Goal: Share content: Share content

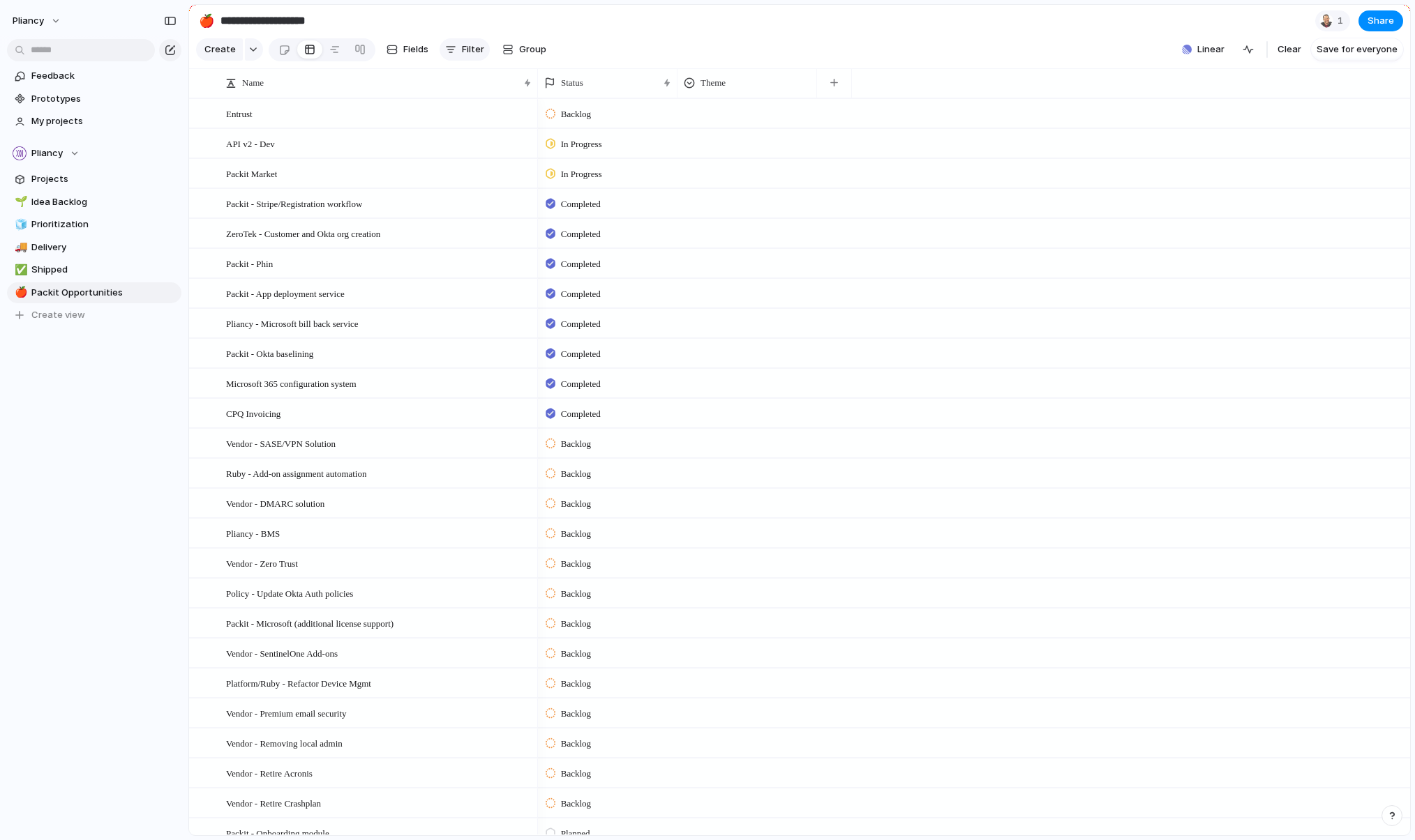
click at [464, 52] on span "Filter" at bounding box center [473, 49] width 22 height 14
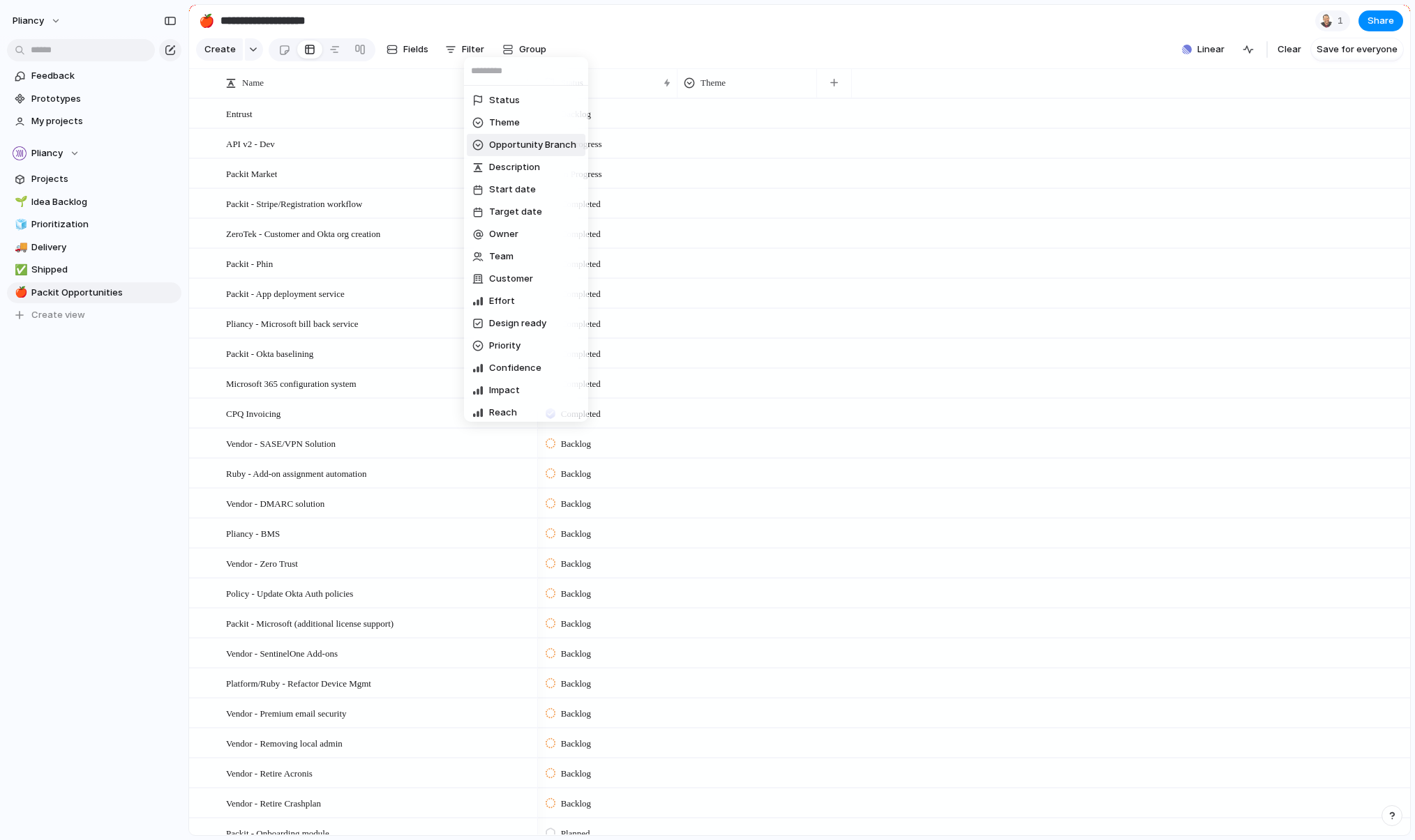
click at [498, 143] on span "Opportunity Branch" at bounding box center [532, 144] width 87 height 14
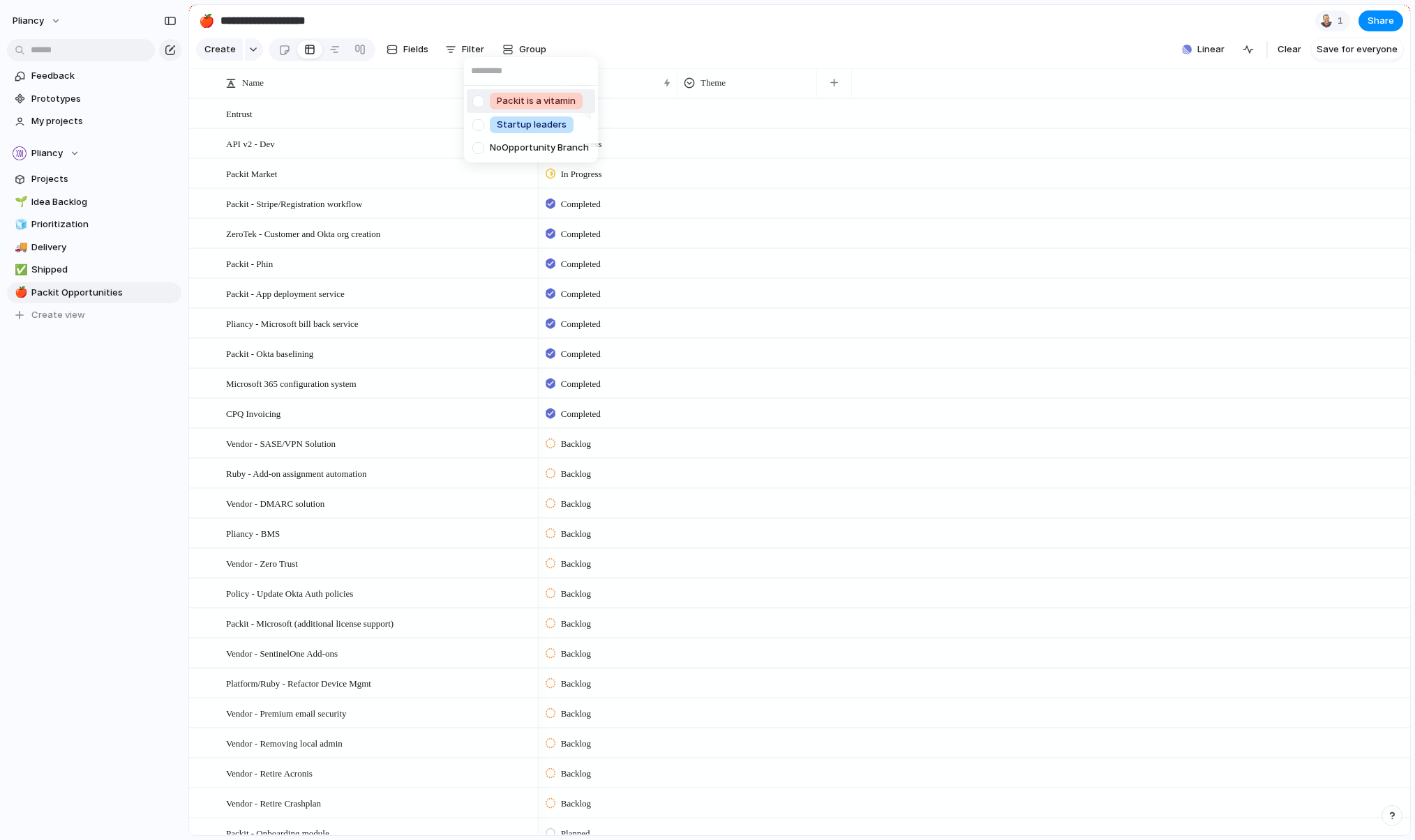
click at [646, 31] on div "Packit is a vitamin Startup leaders No Opportunity Branch" at bounding box center [707, 420] width 1415 height 840
click at [523, 182] on div at bounding box center [520, 174] width 24 height 18
click at [266, 181] on span "Packit Market" at bounding box center [251, 173] width 51 height 16
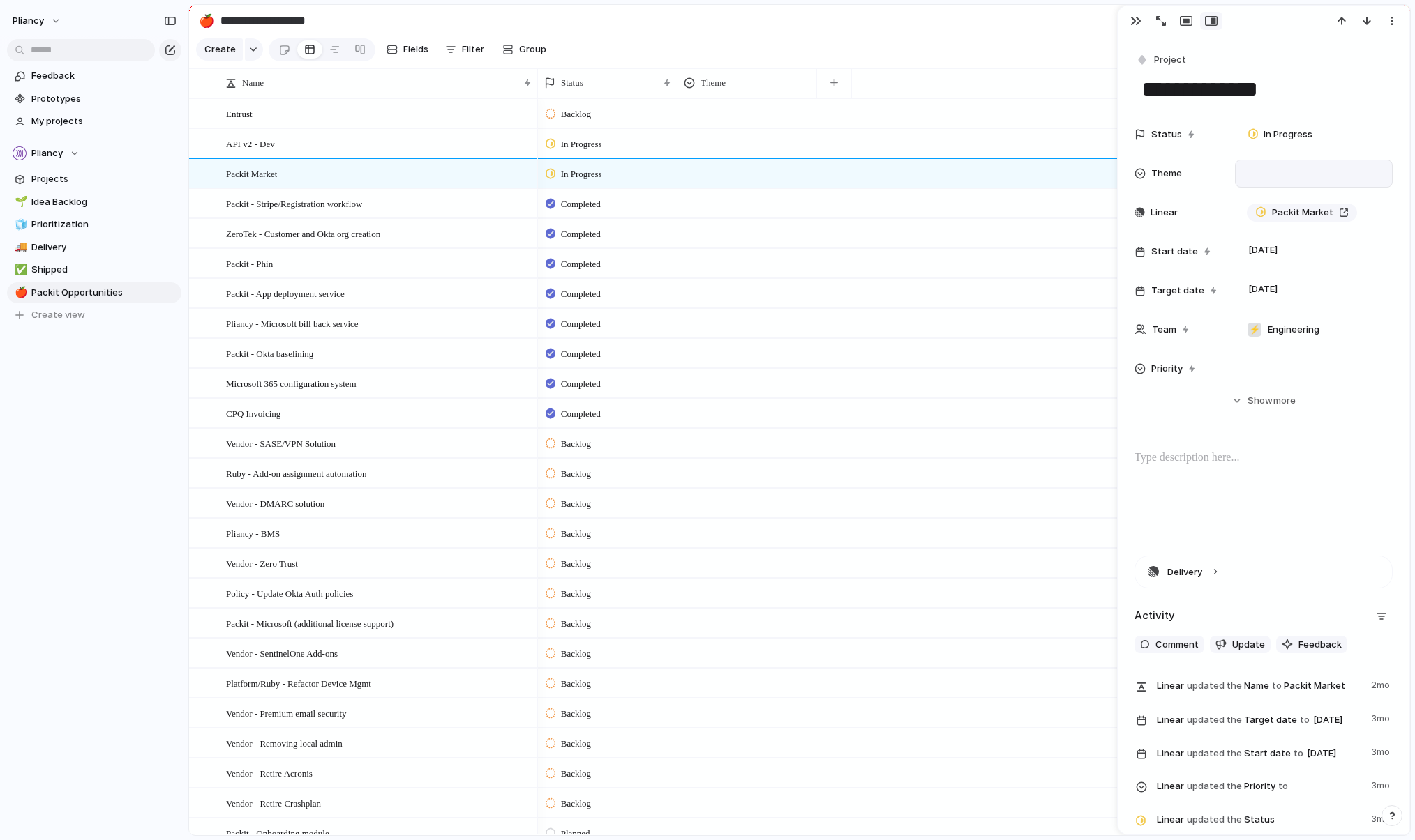
click at [973, 172] on div at bounding box center [1314, 173] width 145 height 15
click at [973, 414] on div "🌱 Experiment 🔮 Magic 🔨 Infrastructure 🚀 Scale" at bounding box center [707, 420] width 1415 height 840
click at [973, 396] on span "Show" at bounding box center [1259, 400] width 25 height 14
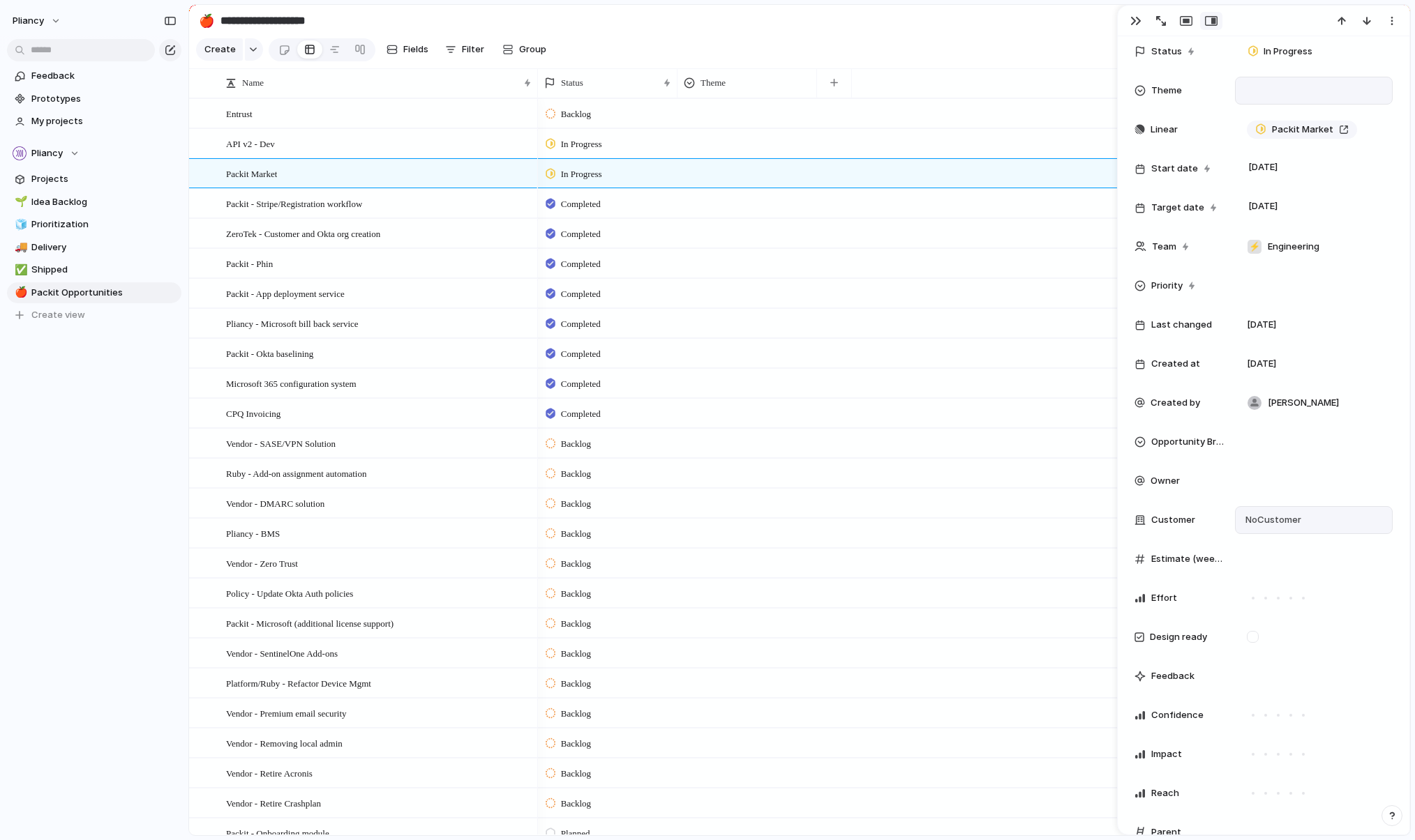
scroll to position [143, 0]
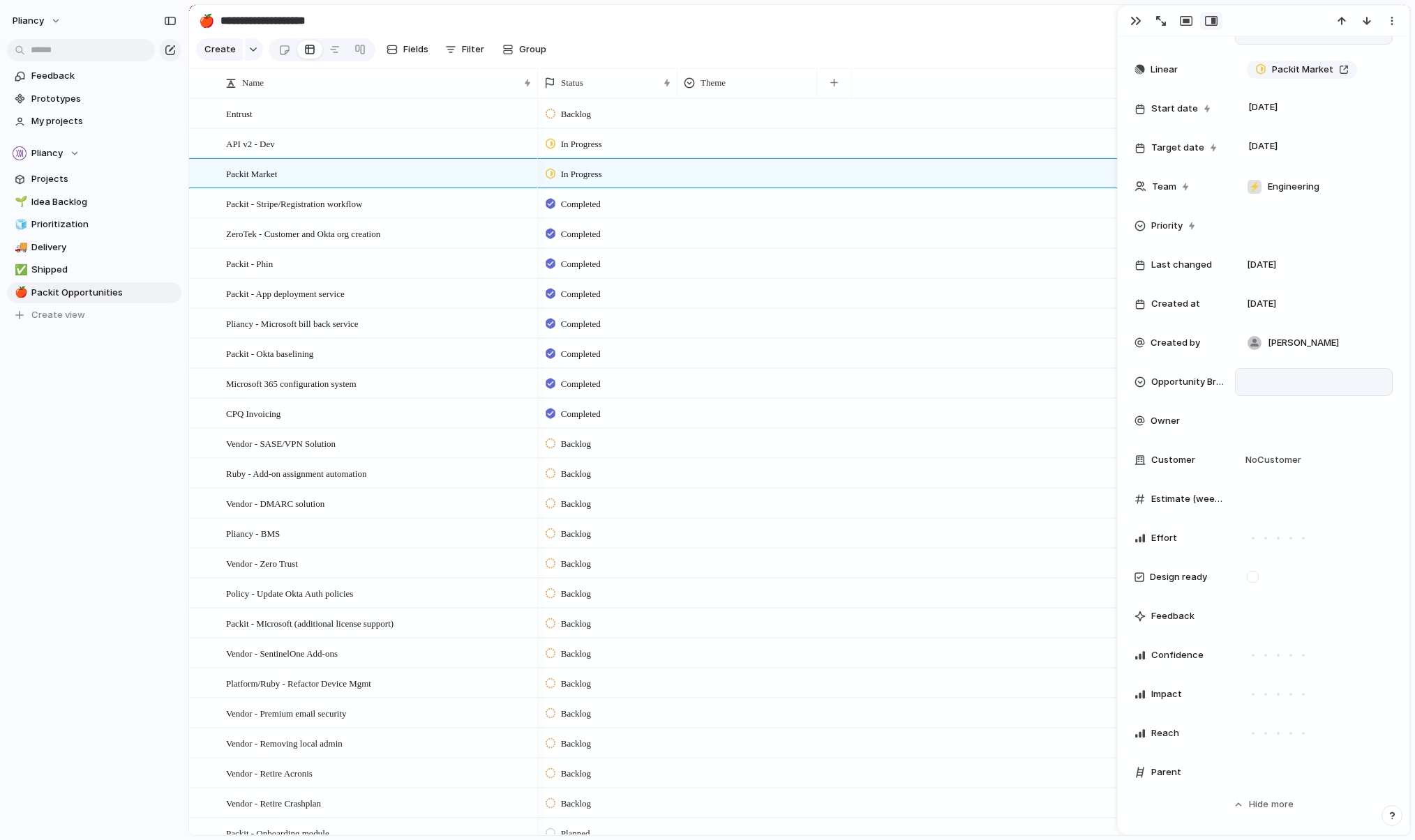
click at [973, 377] on div at bounding box center [1314, 381] width 145 height 15
click at [973, 430] on span "Packit is a vitamin" at bounding box center [1313, 431] width 79 height 14
click at [973, 380] on span "Packit is a vitamin" at bounding box center [1293, 381] width 79 height 14
click at [973, 438] on div at bounding box center [1255, 440] width 25 height 25
click at [127, 422] on div "Packit is a vitamin Startup leaders" at bounding box center [707, 420] width 1415 height 840
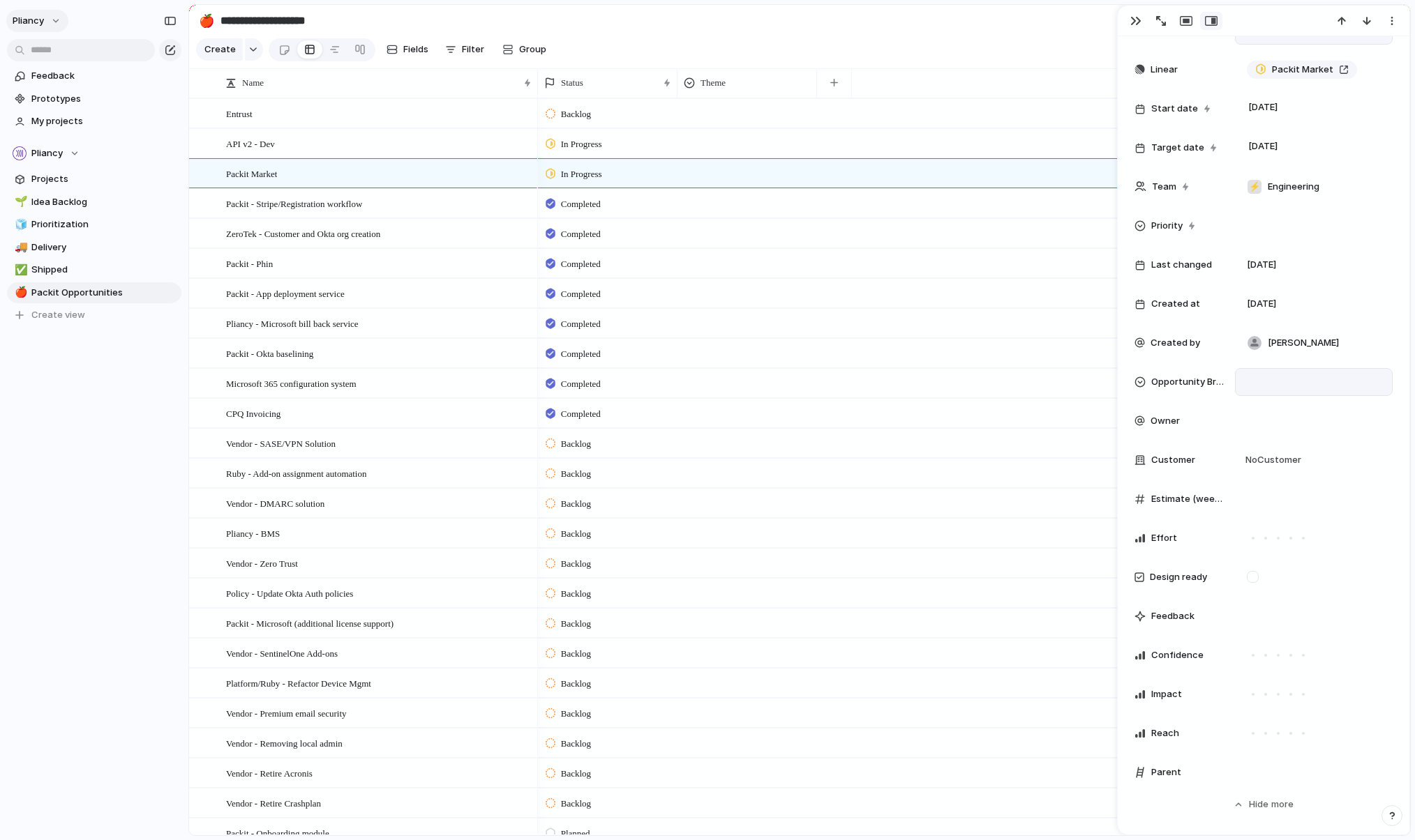
click at [52, 18] on button "Pliancy" at bounding box center [38, 21] width 62 height 22
click at [45, 49] on span "Settings" at bounding box center [51, 52] width 38 height 14
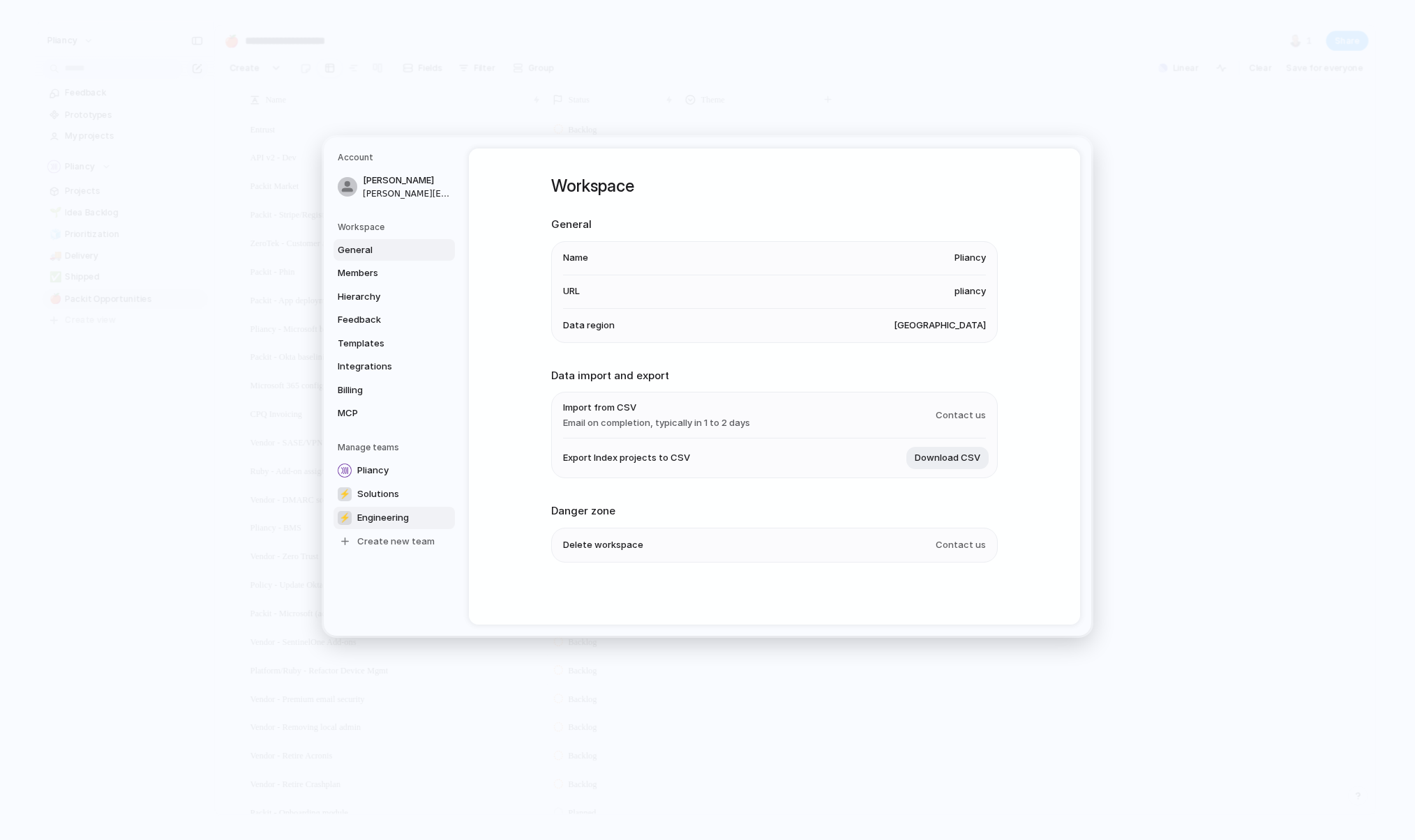
click at [391, 518] on span "Engineering" at bounding box center [383, 518] width 52 height 14
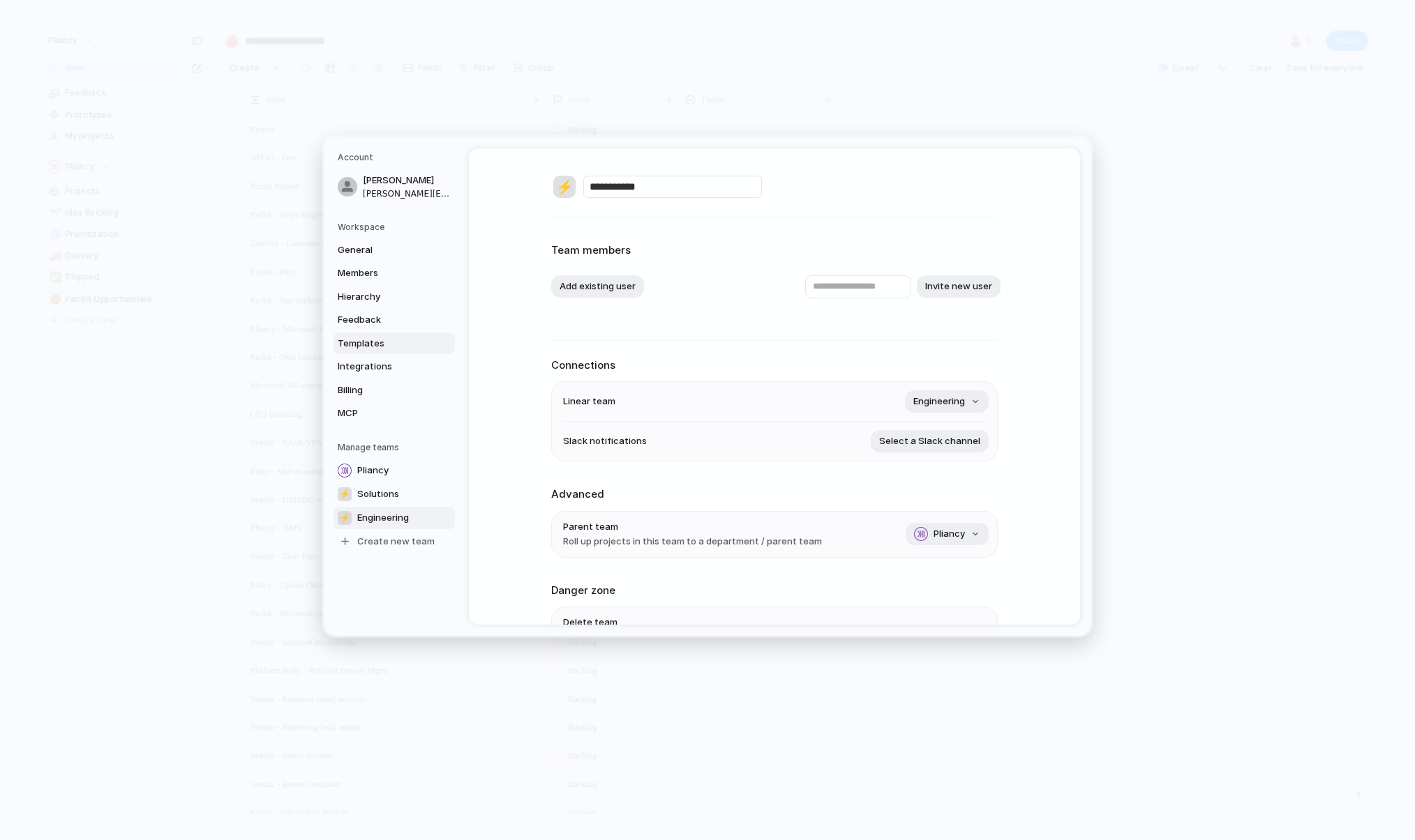
click at [344, 336] on span "Templates" at bounding box center [382, 342] width 89 height 14
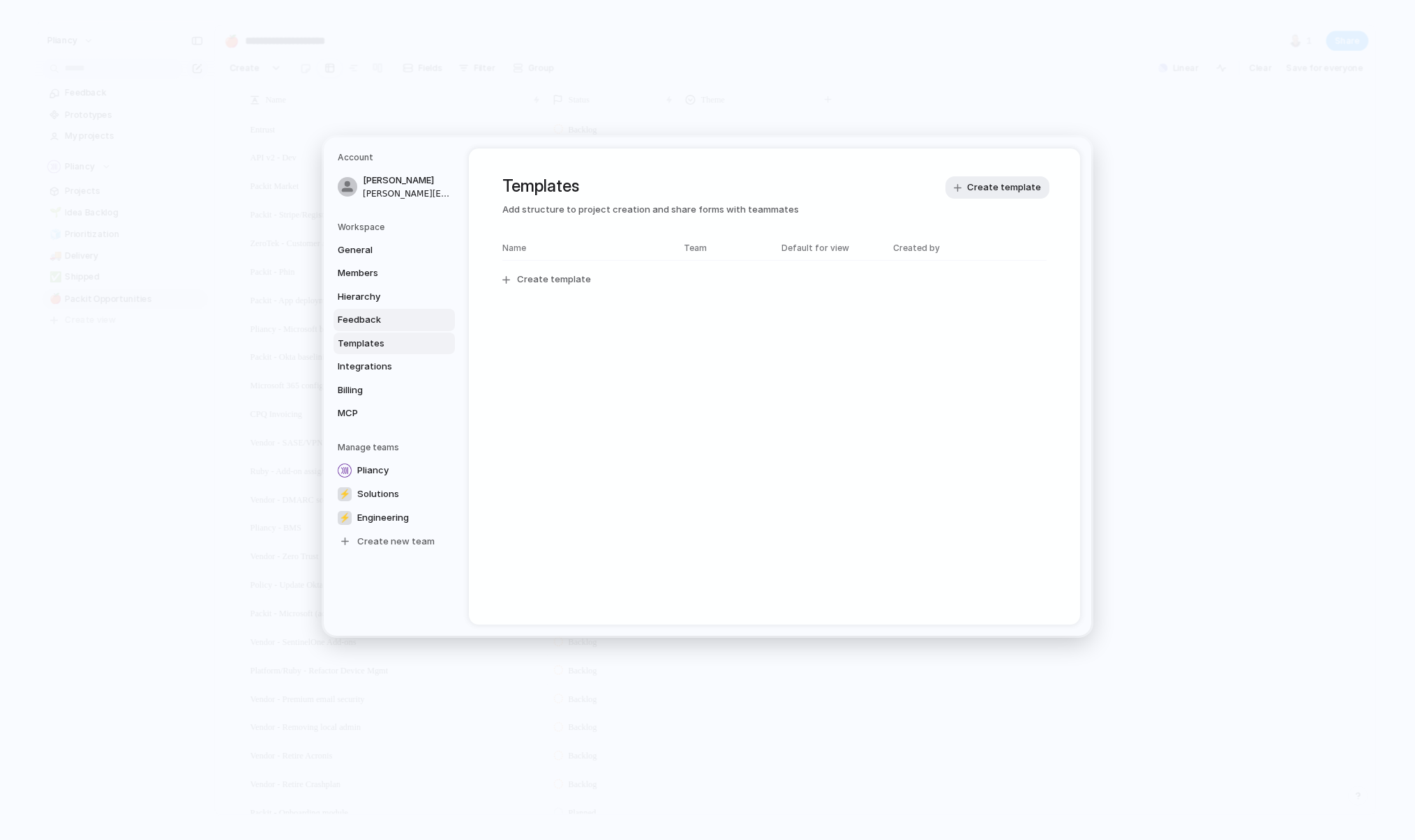
click at [348, 321] on span "Feedback" at bounding box center [382, 319] width 89 height 14
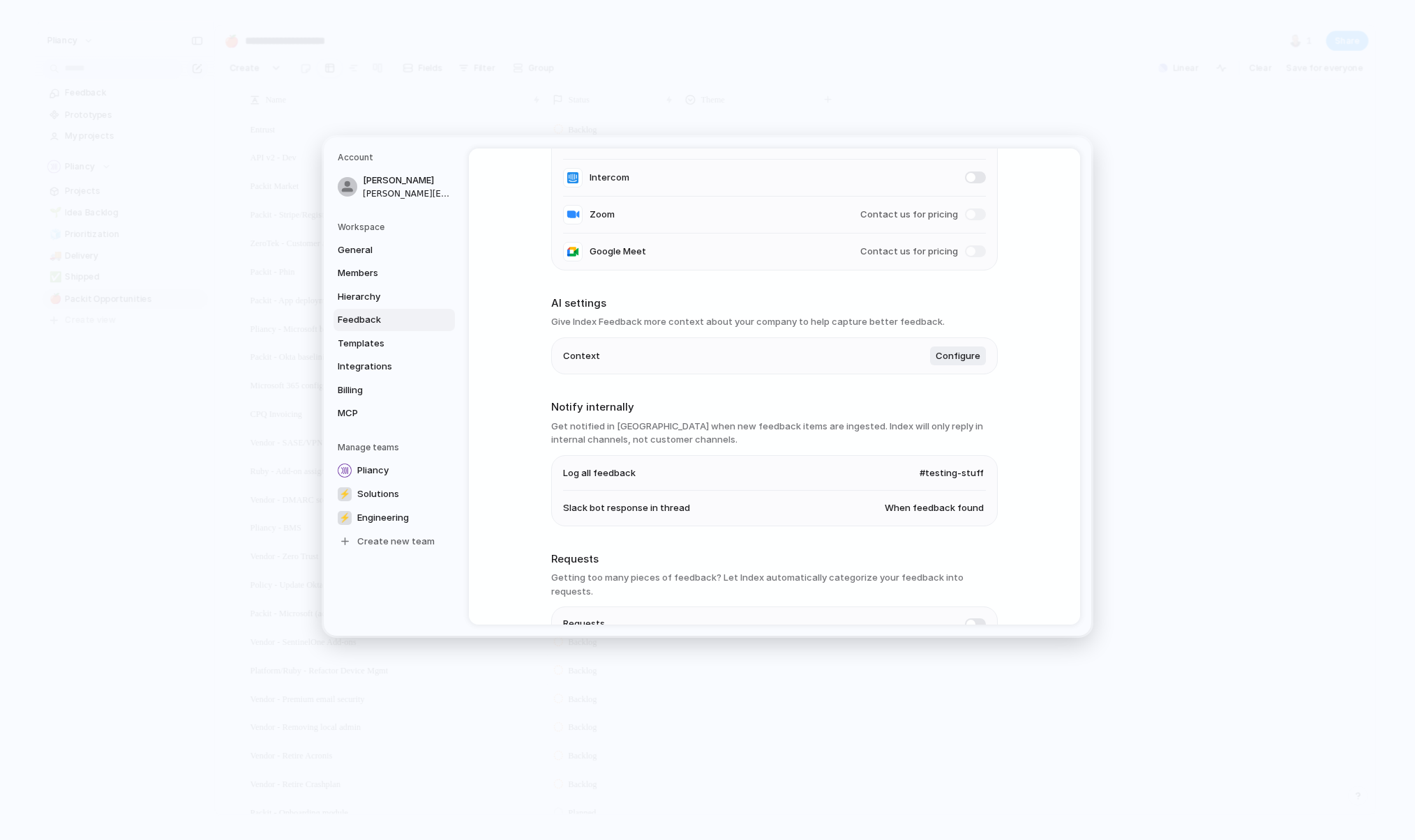
scroll to position [239, 0]
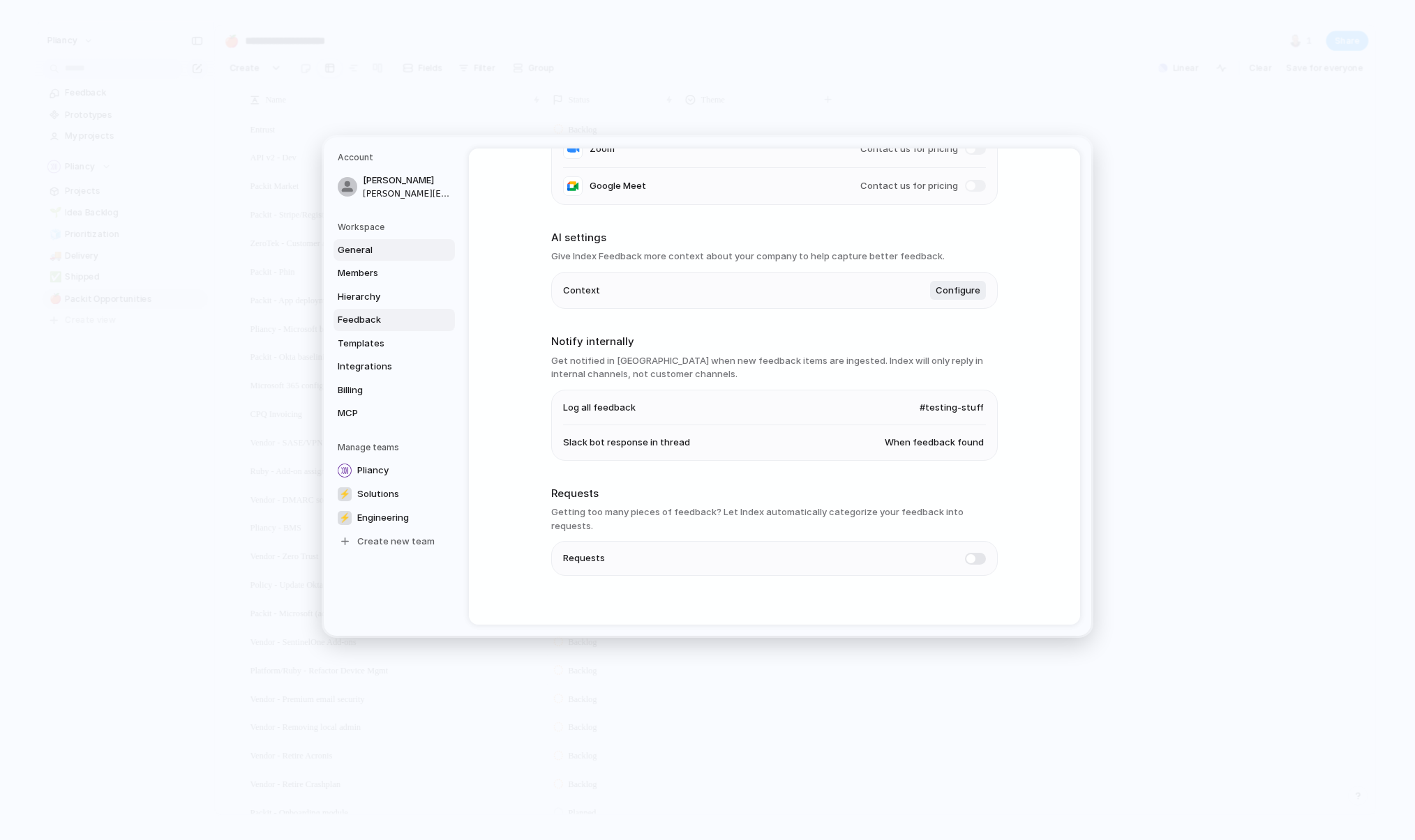
click at [357, 248] on span "General" at bounding box center [382, 249] width 89 height 14
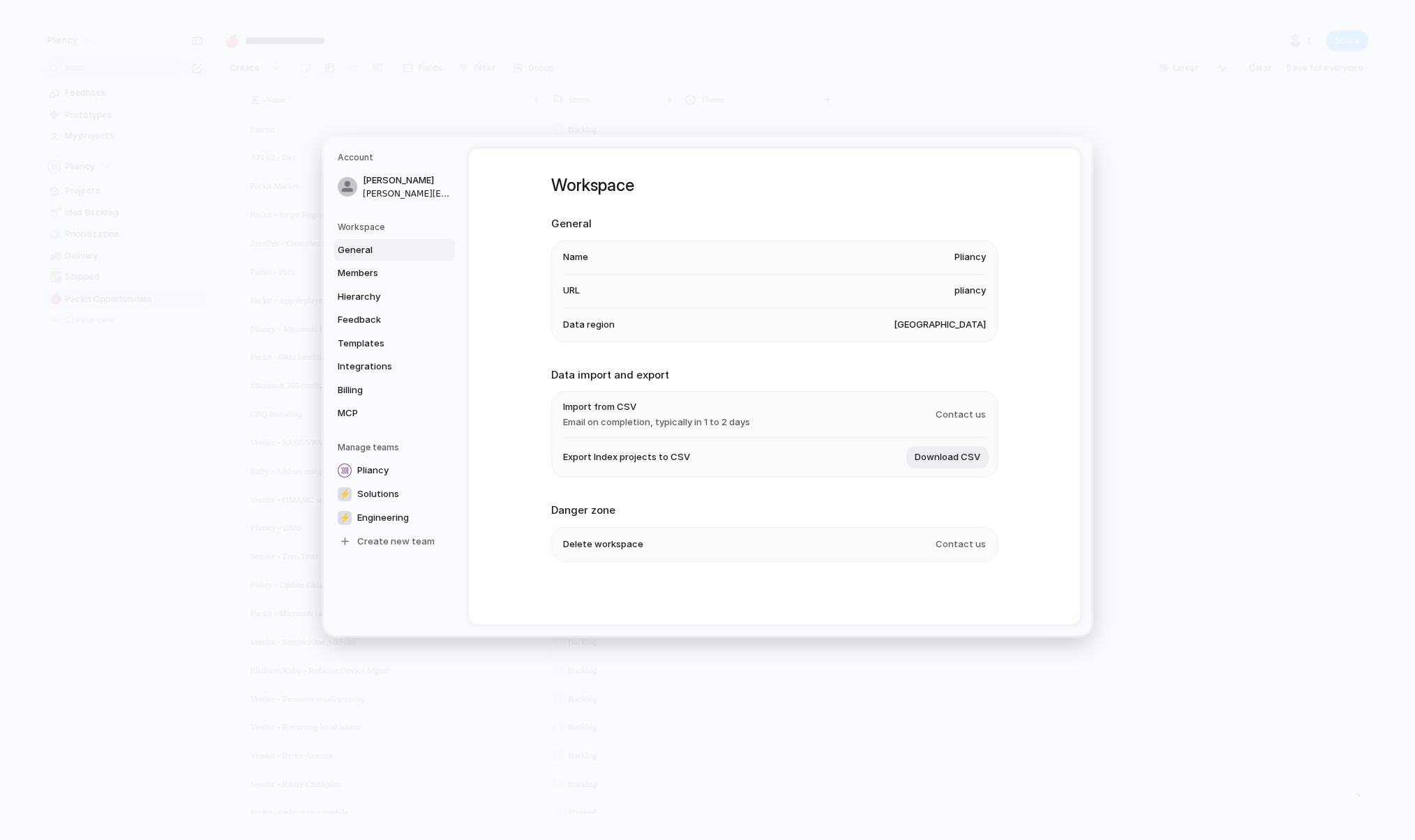
scroll to position [1, 0]
click at [354, 270] on span "Members" at bounding box center [382, 273] width 89 height 14
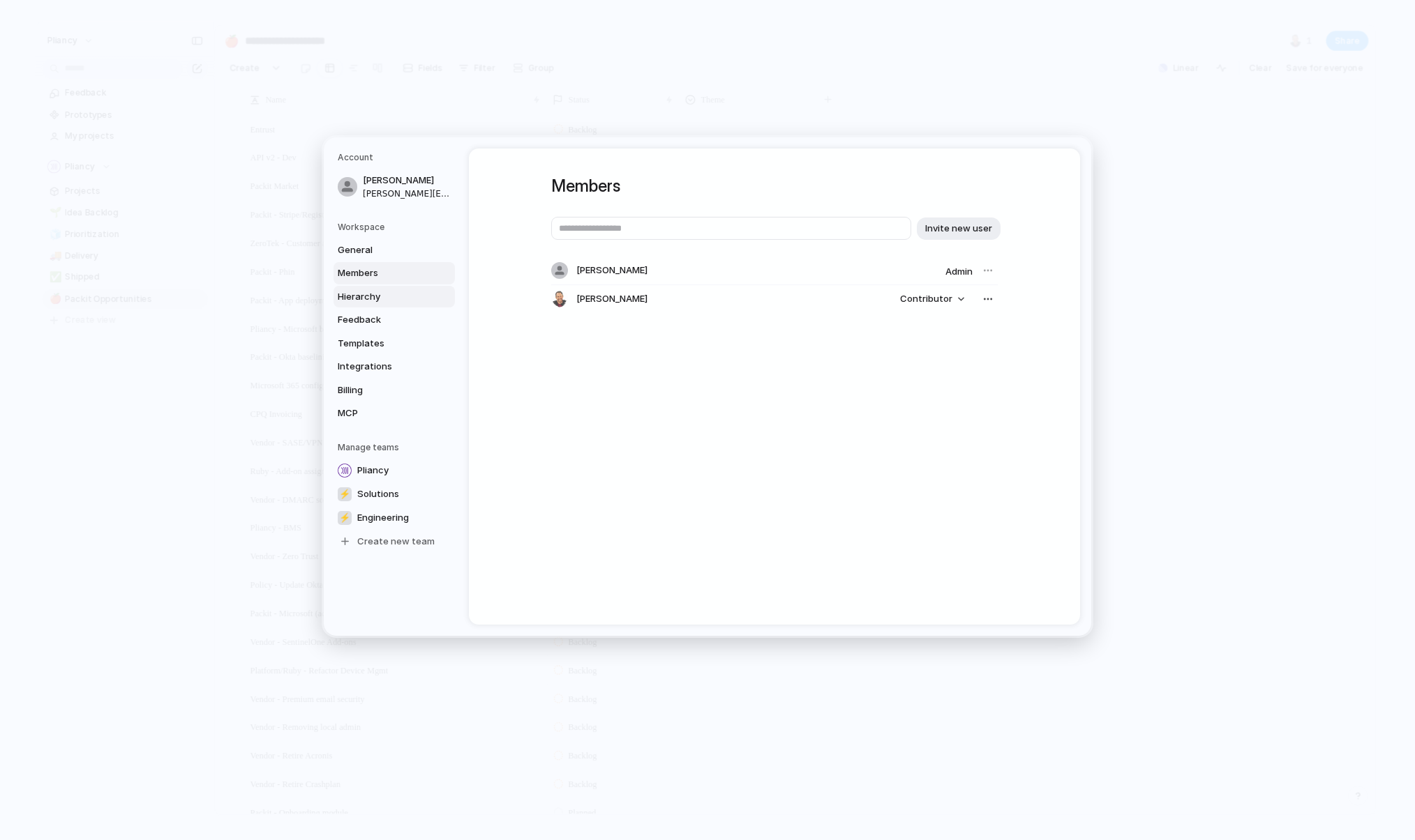
click at [354, 293] on span "Hierarchy" at bounding box center [382, 296] width 89 height 14
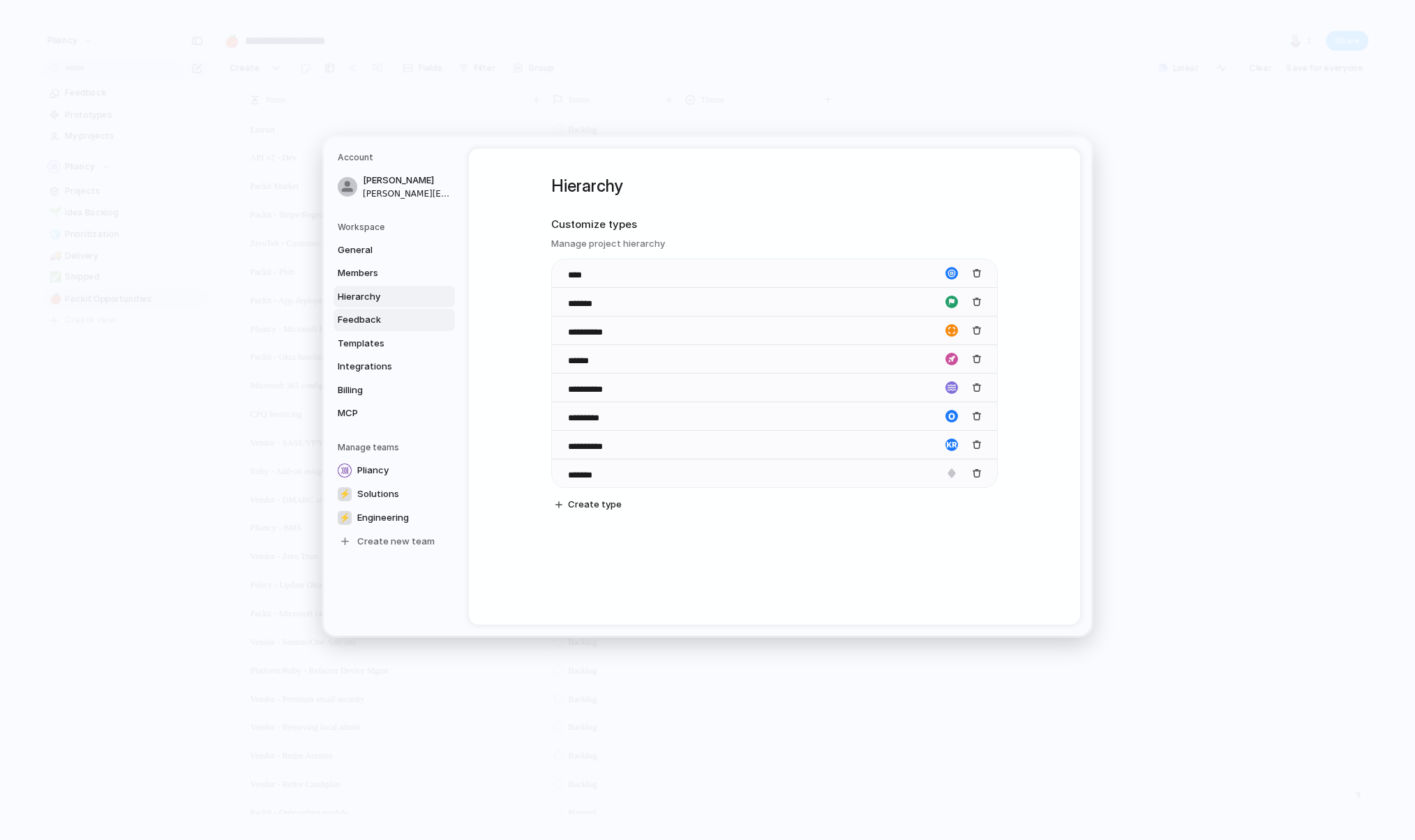
click at [357, 316] on span "Feedback" at bounding box center [382, 319] width 89 height 14
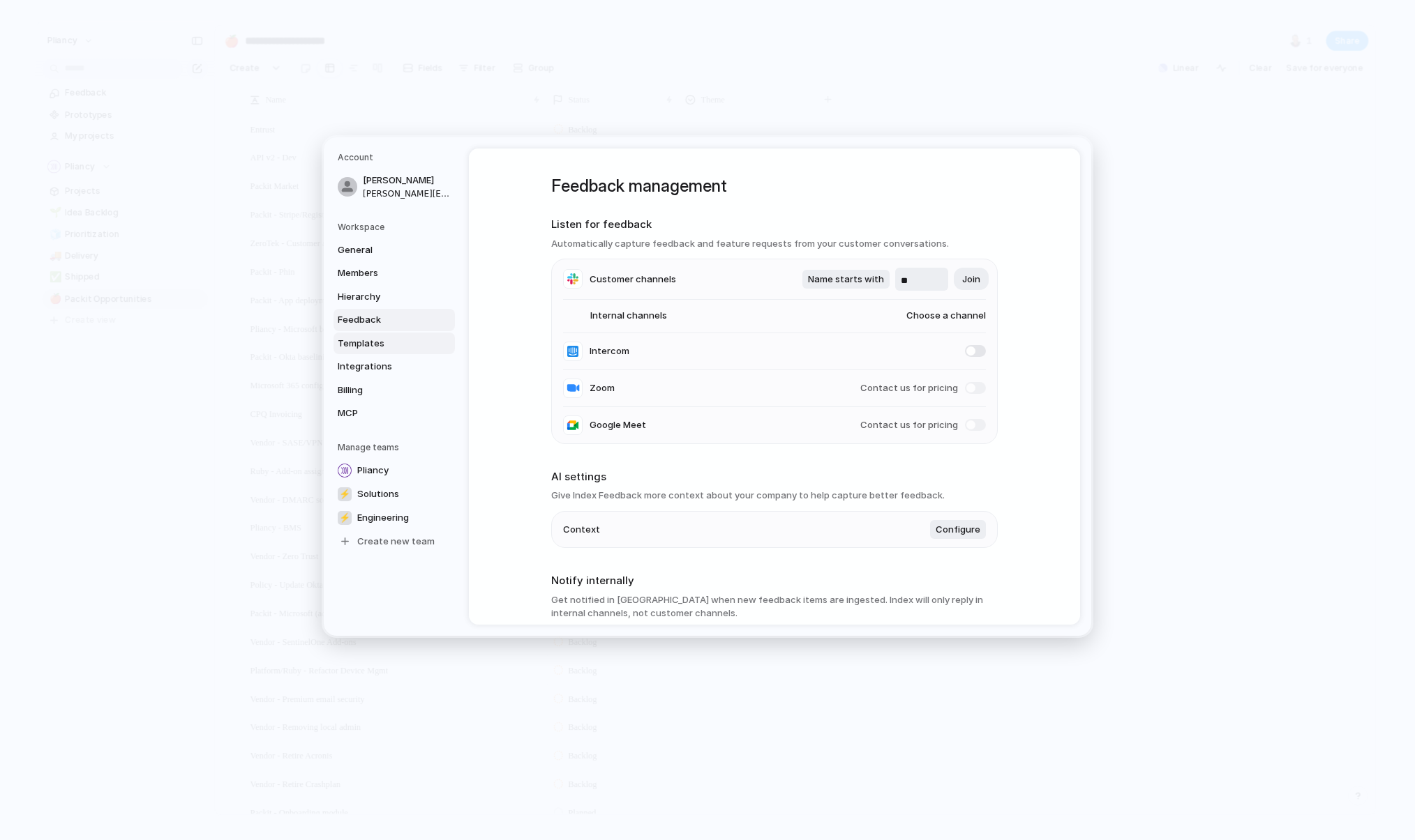
click at [359, 341] on span "Templates" at bounding box center [382, 342] width 89 height 14
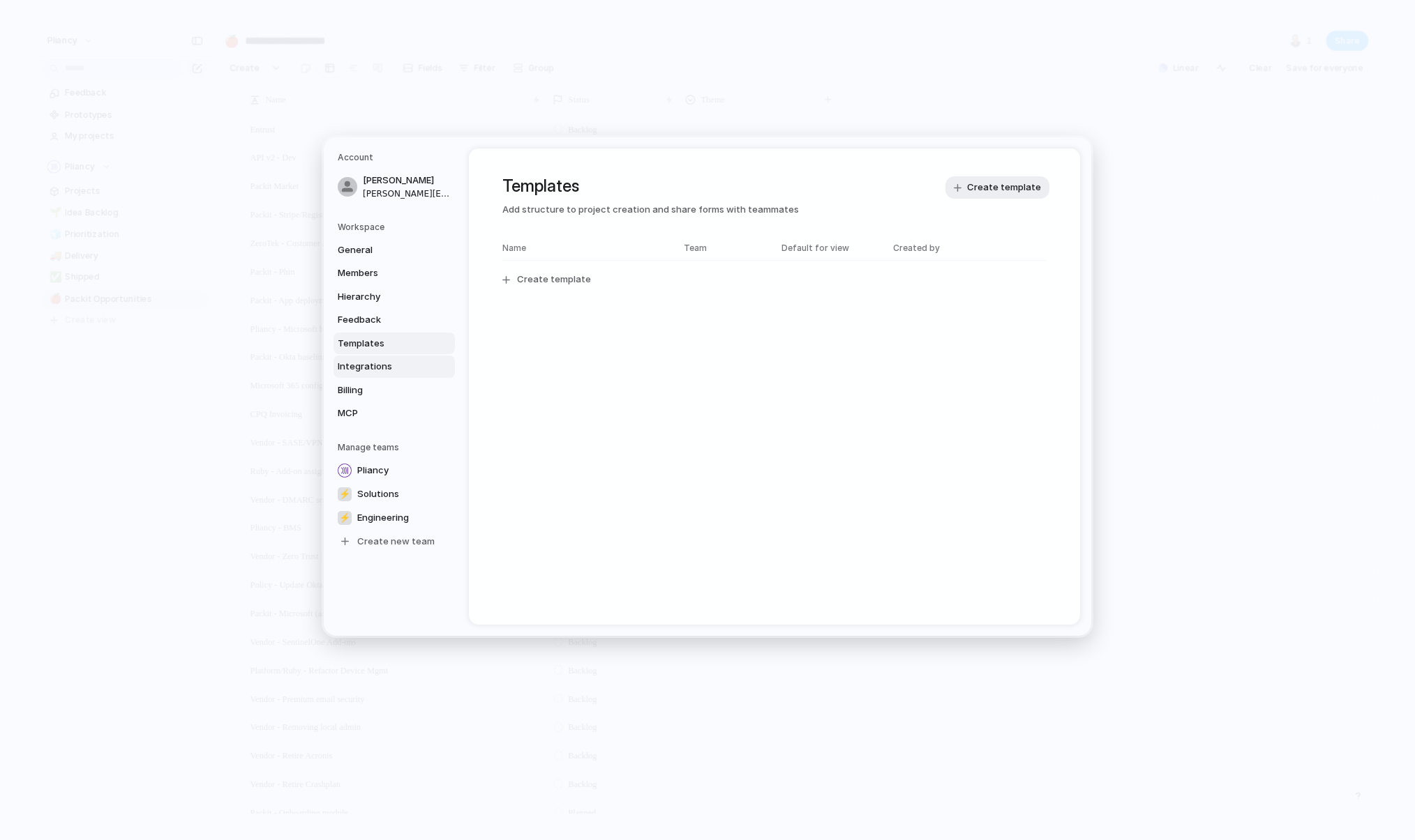
click at [358, 365] on span "Integrations" at bounding box center [382, 366] width 89 height 14
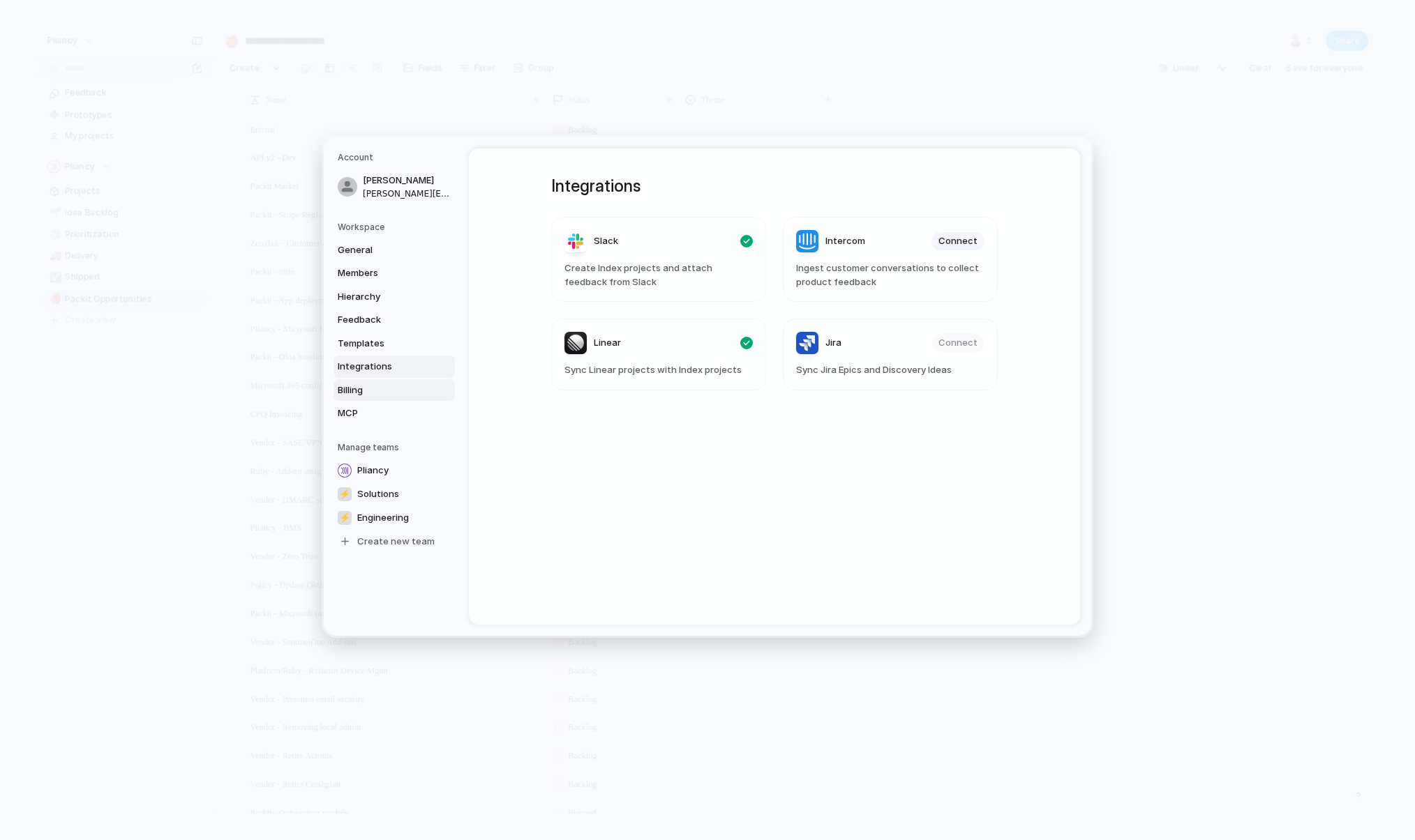
click at [354, 392] on span "Billing" at bounding box center [382, 389] width 89 height 14
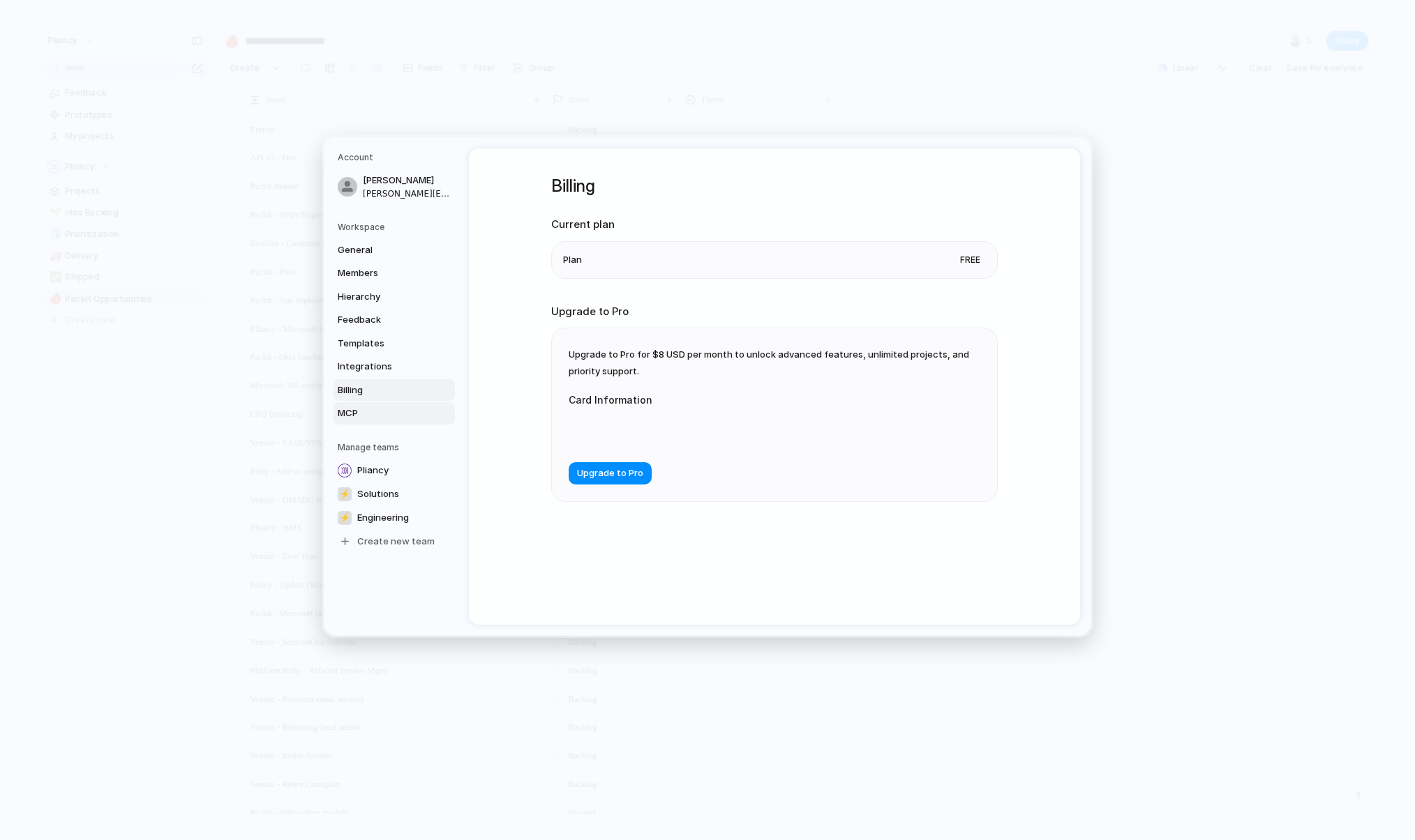
click at [350, 415] on span "MCP" at bounding box center [382, 413] width 89 height 14
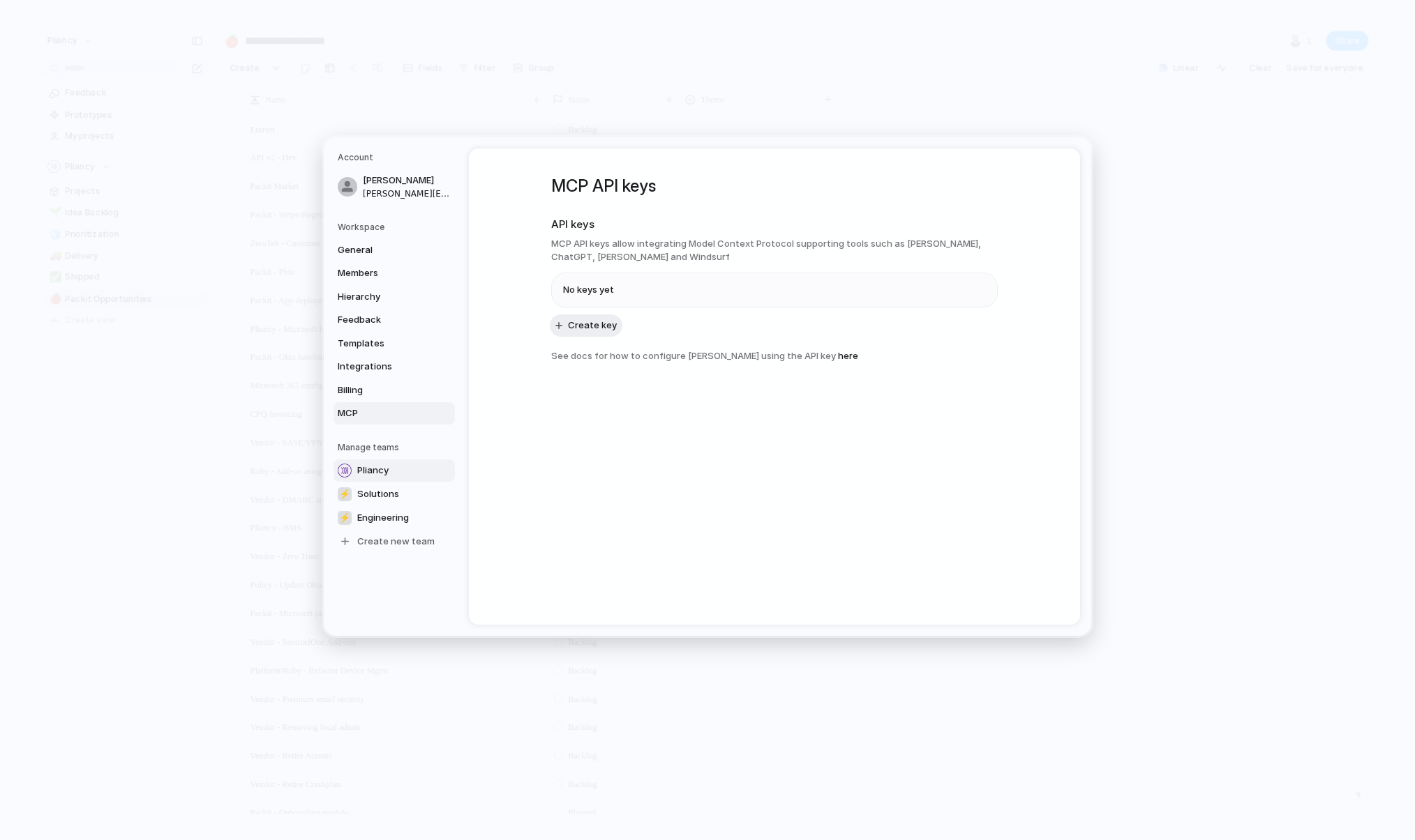
click at [375, 470] on span "Pliancy" at bounding box center [373, 470] width 31 height 14
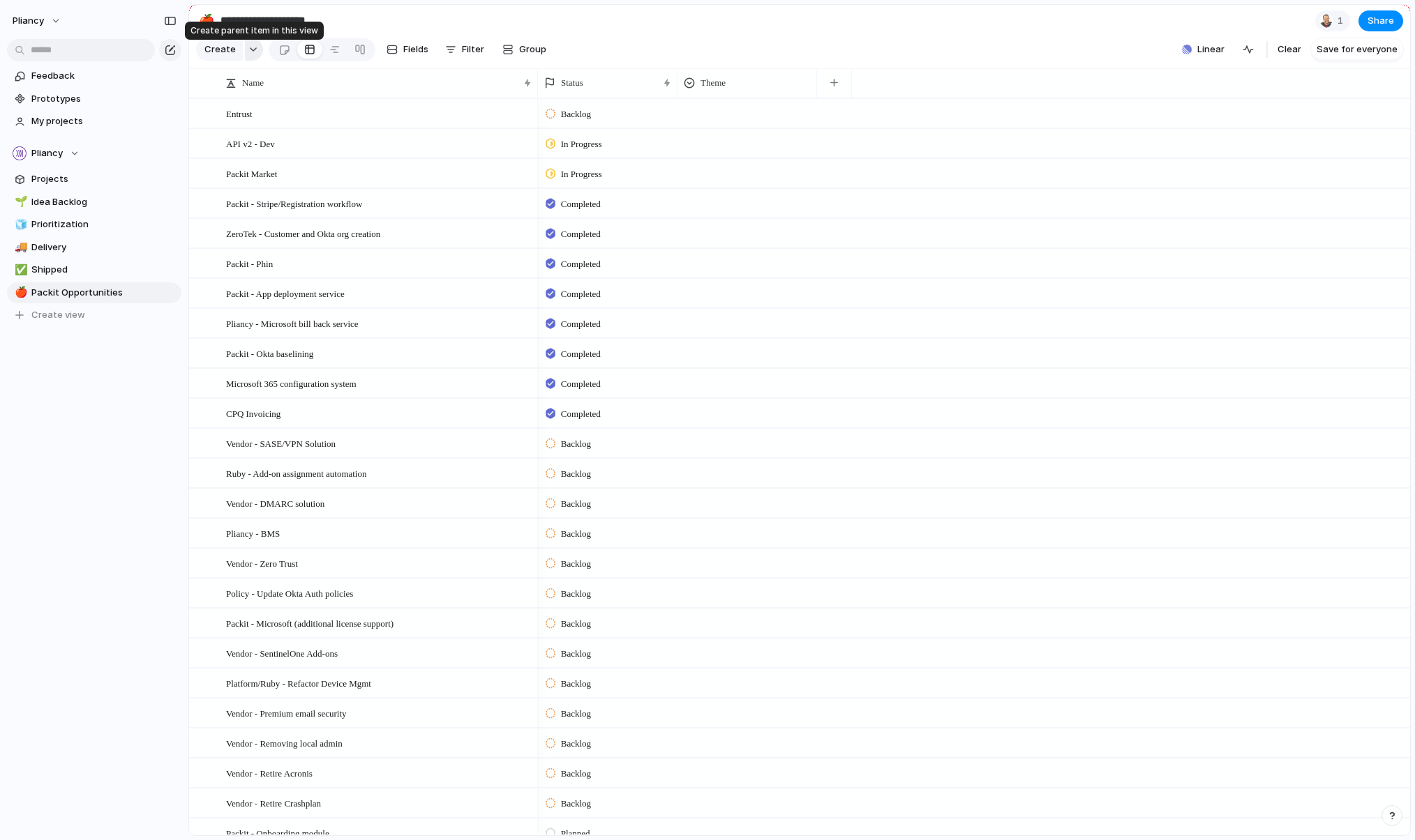
click at [255, 53] on div "button" at bounding box center [253, 49] width 10 height 6
click at [595, 46] on div "Goal Program Initiative Launch Workstream Objective Key result Project Customize" at bounding box center [707, 420] width 1415 height 840
click at [534, 52] on span "Group" at bounding box center [532, 49] width 27 height 14
click at [629, 47] on div "Status Theme Opportunity Branch Owner Team Customer Effort Design ready Priorit…" at bounding box center [707, 420] width 1415 height 840
click at [410, 49] on span "Fields" at bounding box center [415, 49] width 25 height 14
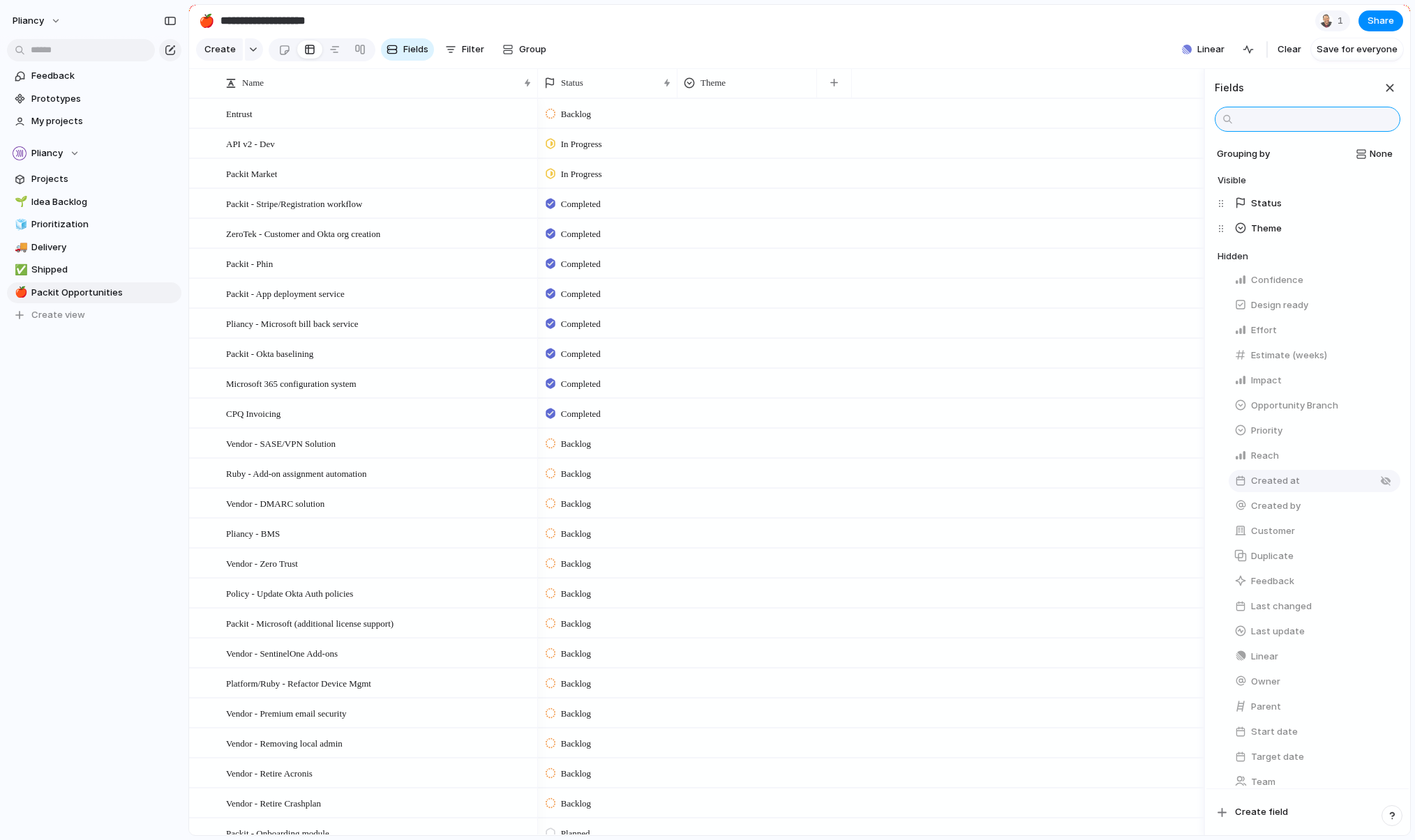
scroll to position [25, 0]
click at [973, 49] on section "Create Fields Filter Group Zoom Collapse Linear Clear Save for everyone" at bounding box center [800, 53] width 1221 height 34
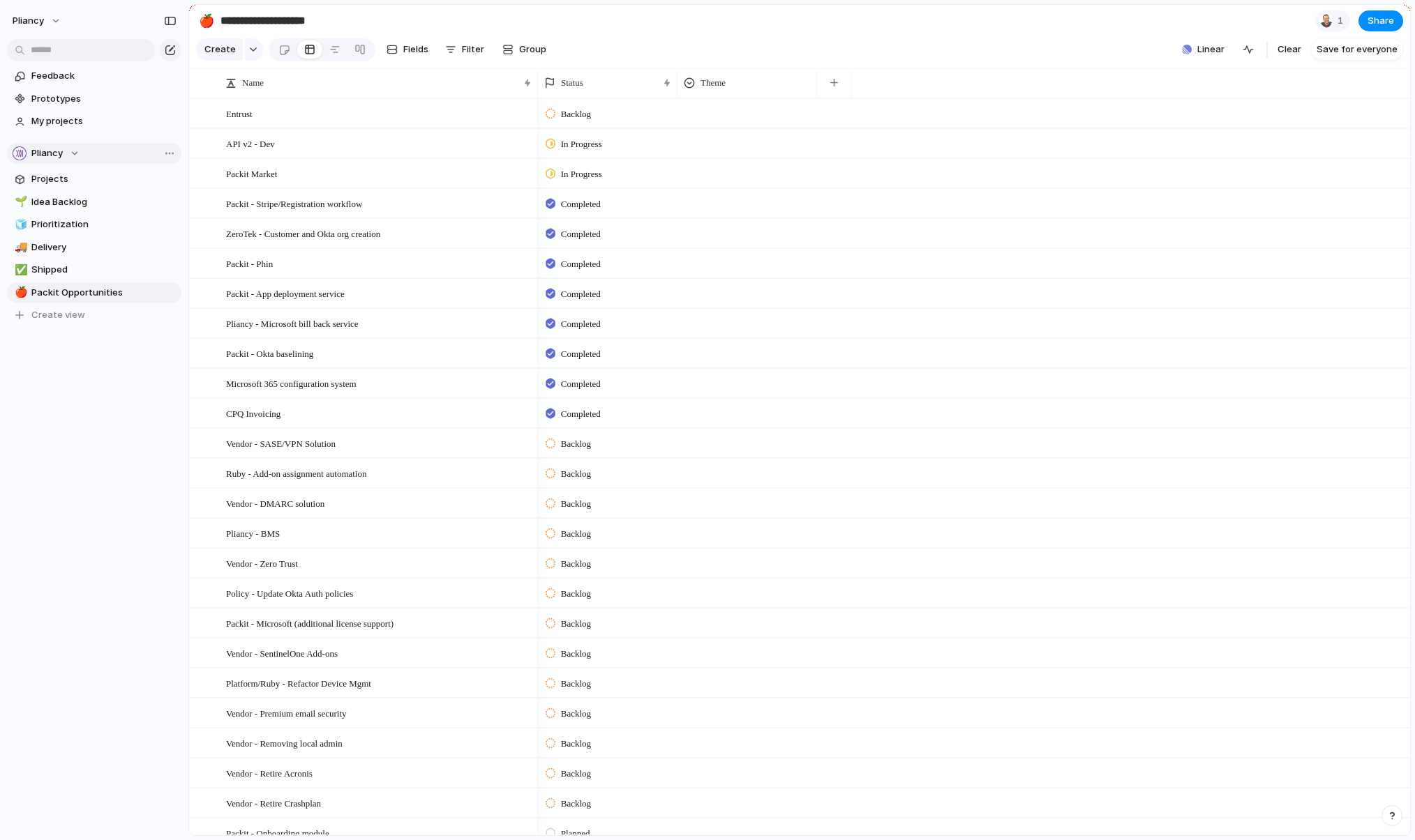
click at [77, 158] on div "Pliancy" at bounding box center [46, 153] width 67 height 14
click at [105, 157] on div "Pliancy ⚡ Engineering ⚡ Solutions Create new team" at bounding box center [707, 420] width 1415 height 840
click at [192, 186] on span "Team settings" at bounding box center [204, 181] width 64 height 14
click at [396, 54] on button "Fields" at bounding box center [407, 49] width 53 height 22
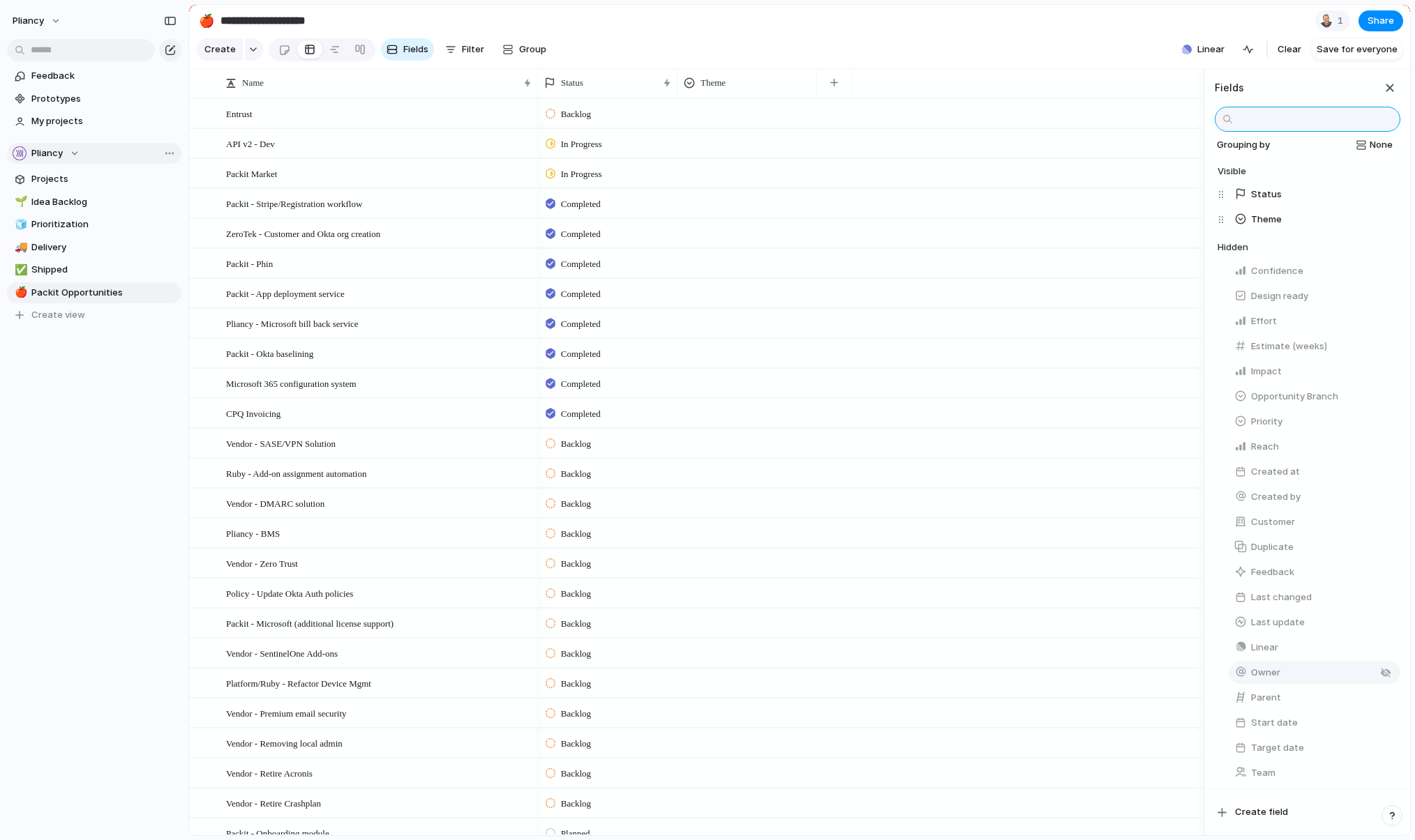
scroll to position [25, 0]
click at [973, 388] on span "Opportunity Branch" at bounding box center [1294, 392] width 87 height 14
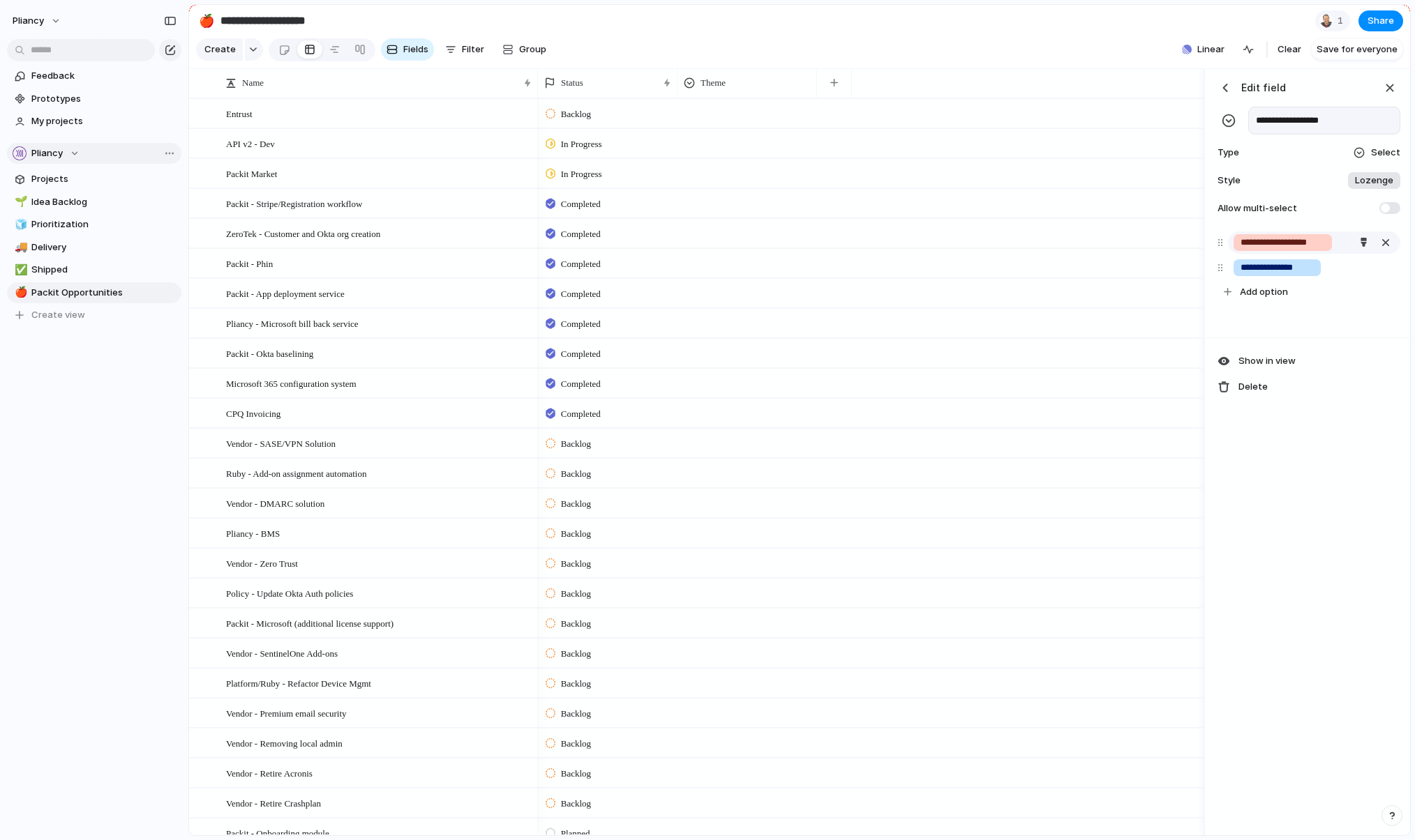
click at [973, 250] on input "**********" at bounding box center [1283, 242] width 85 height 14
type input "******"
click at [973, 299] on span "Add option" at bounding box center [1263, 292] width 48 height 14
type input "*******"
click at [973, 89] on div "Edit field" at bounding box center [1250, 88] width 71 height 21
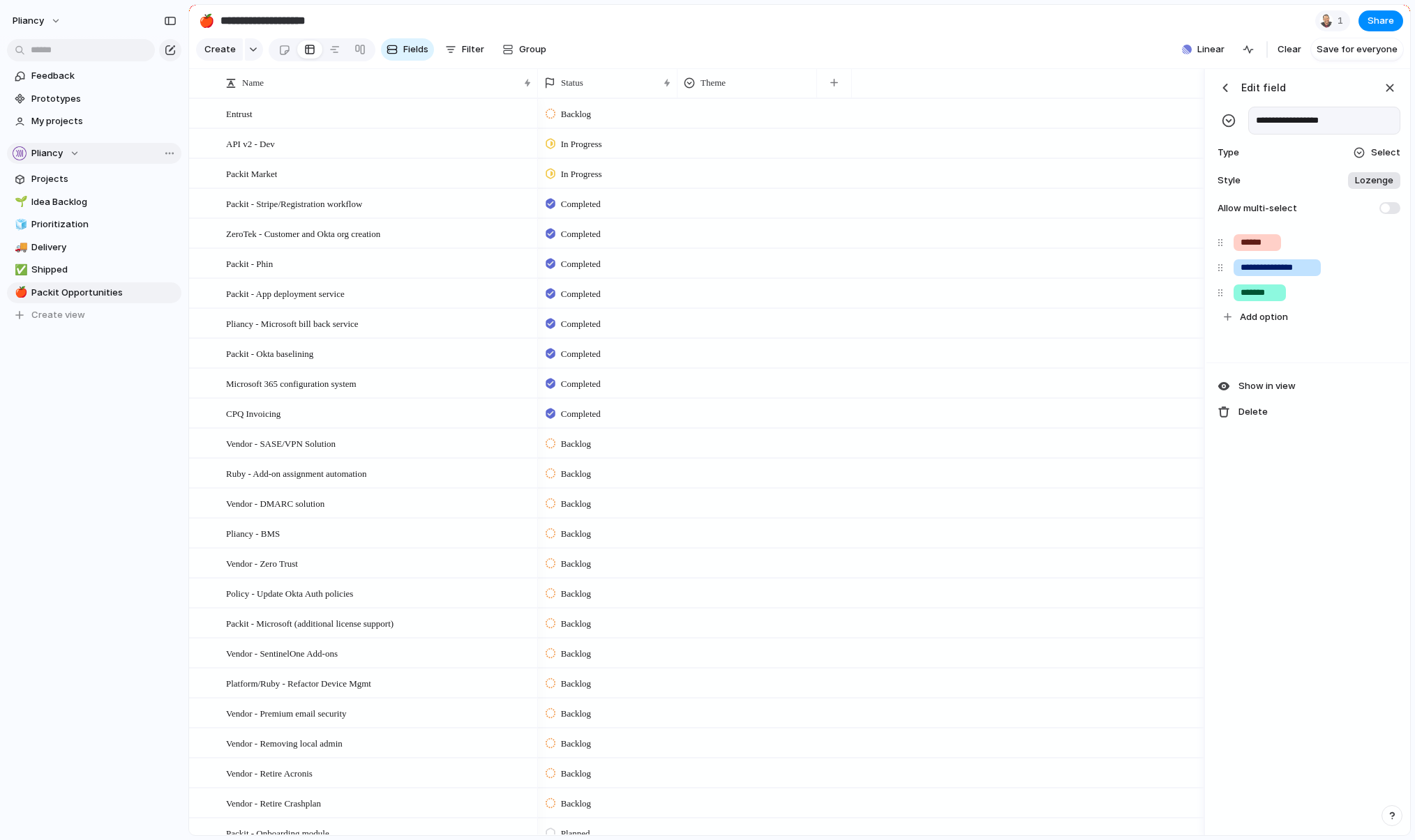
click at [973, 95] on h3 "Edit field" at bounding box center [1263, 88] width 45 height 14
click at [973, 96] on div "button" at bounding box center [1389, 88] width 15 height 15
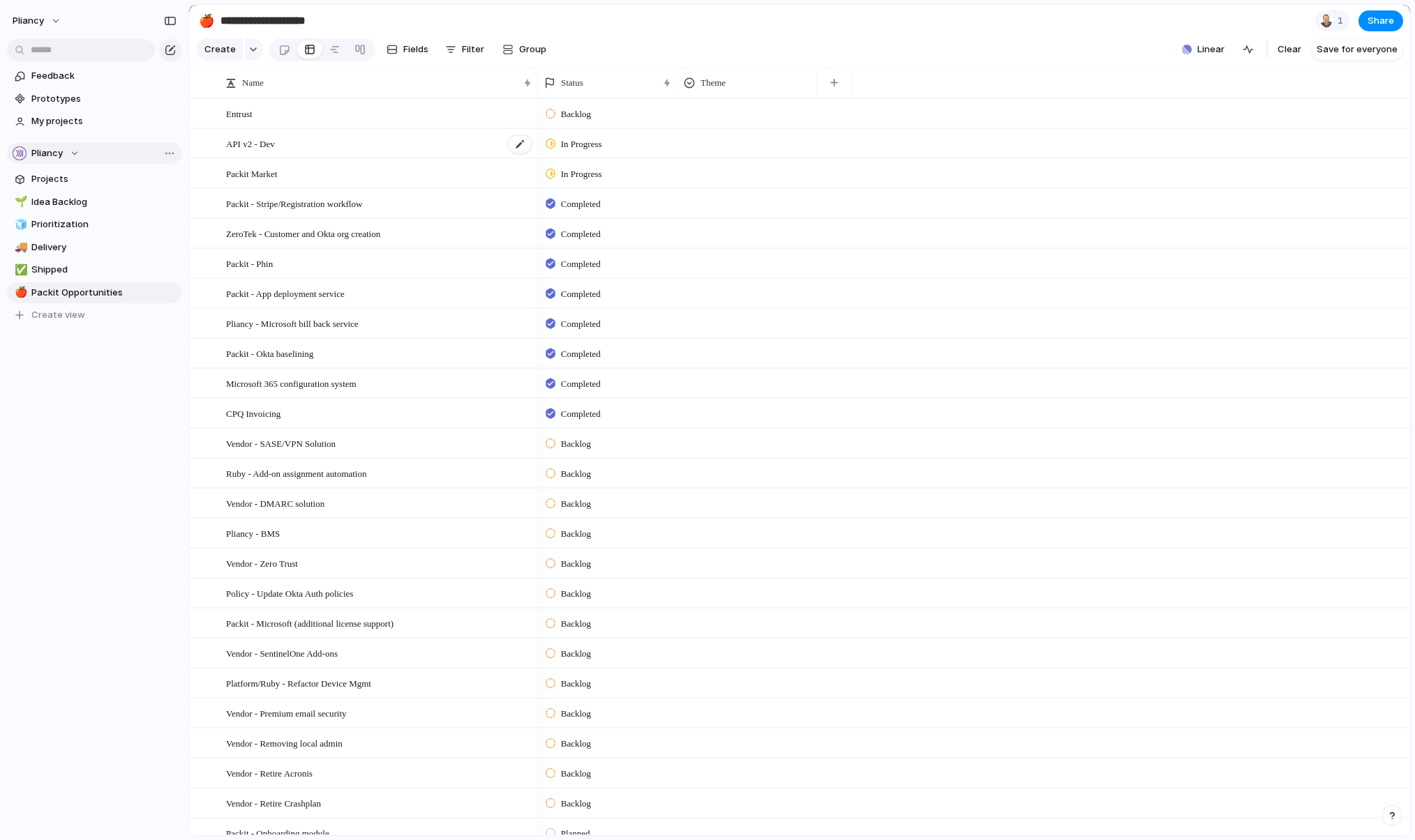
click at [316, 157] on div "API v2 - Dev" at bounding box center [379, 144] width 307 height 29
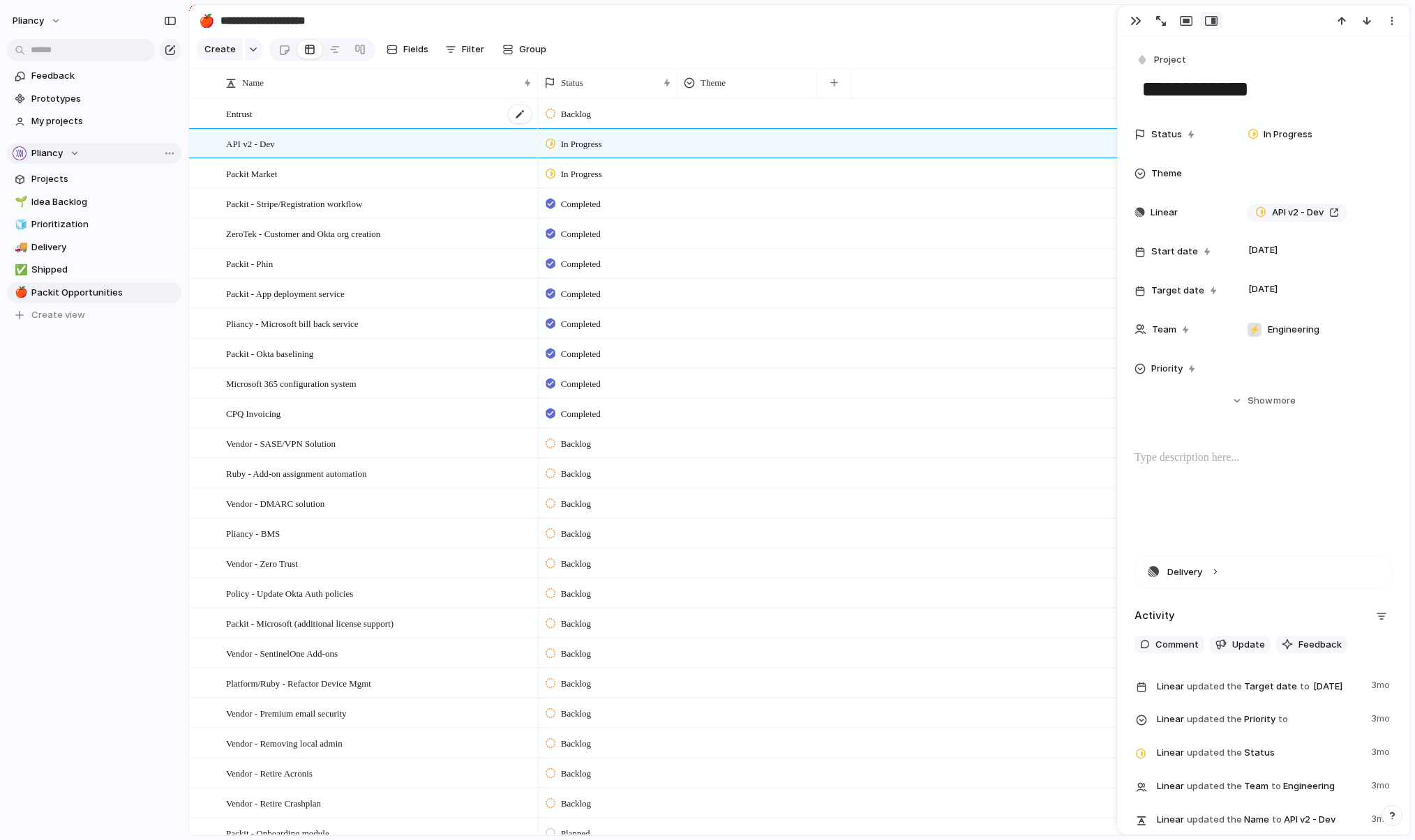
click at [323, 124] on div "Entrust" at bounding box center [379, 114] width 307 height 29
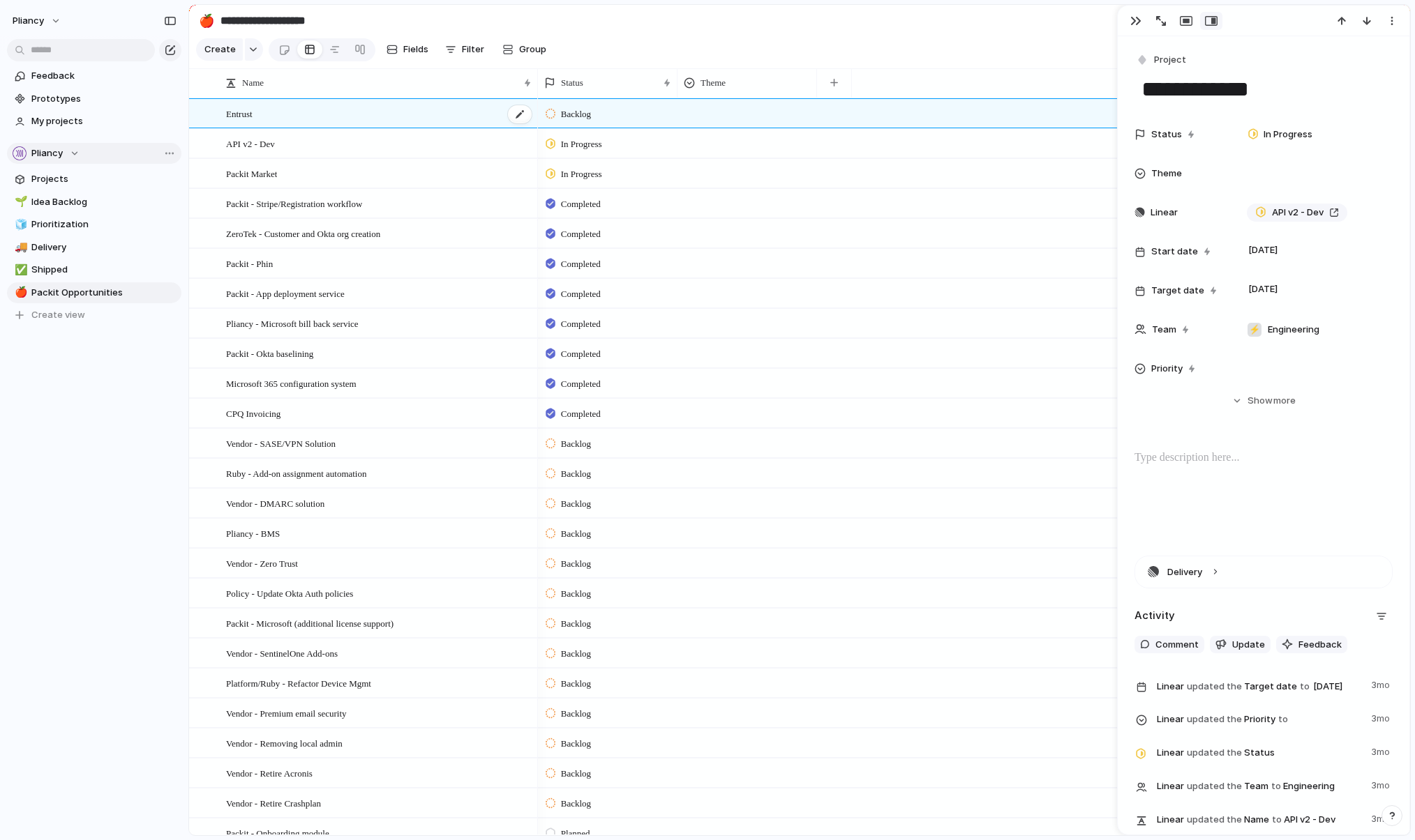
type textarea "*******"
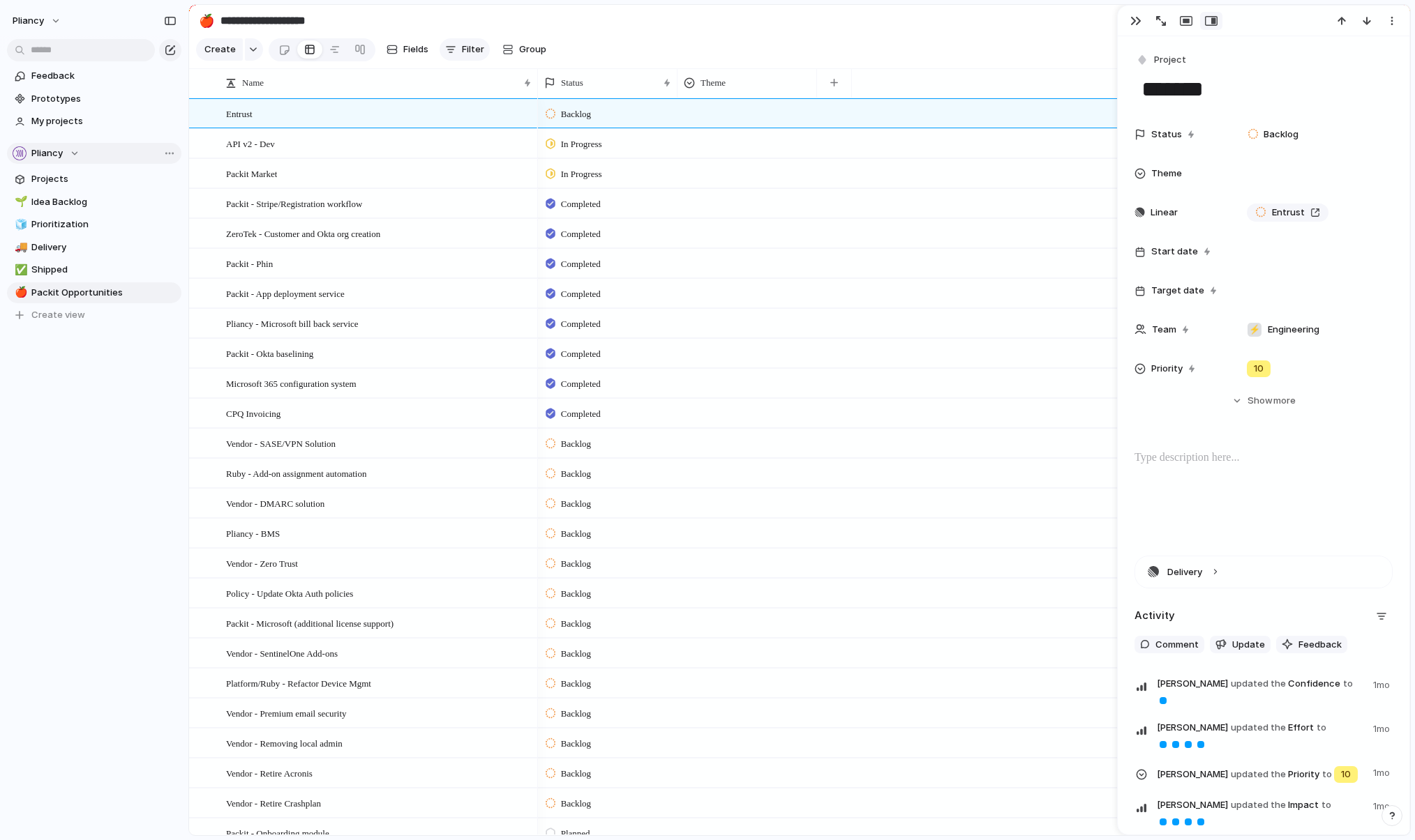
click at [463, 53] on span "Filter" at bounding box center [473, 49] width 22 height 14
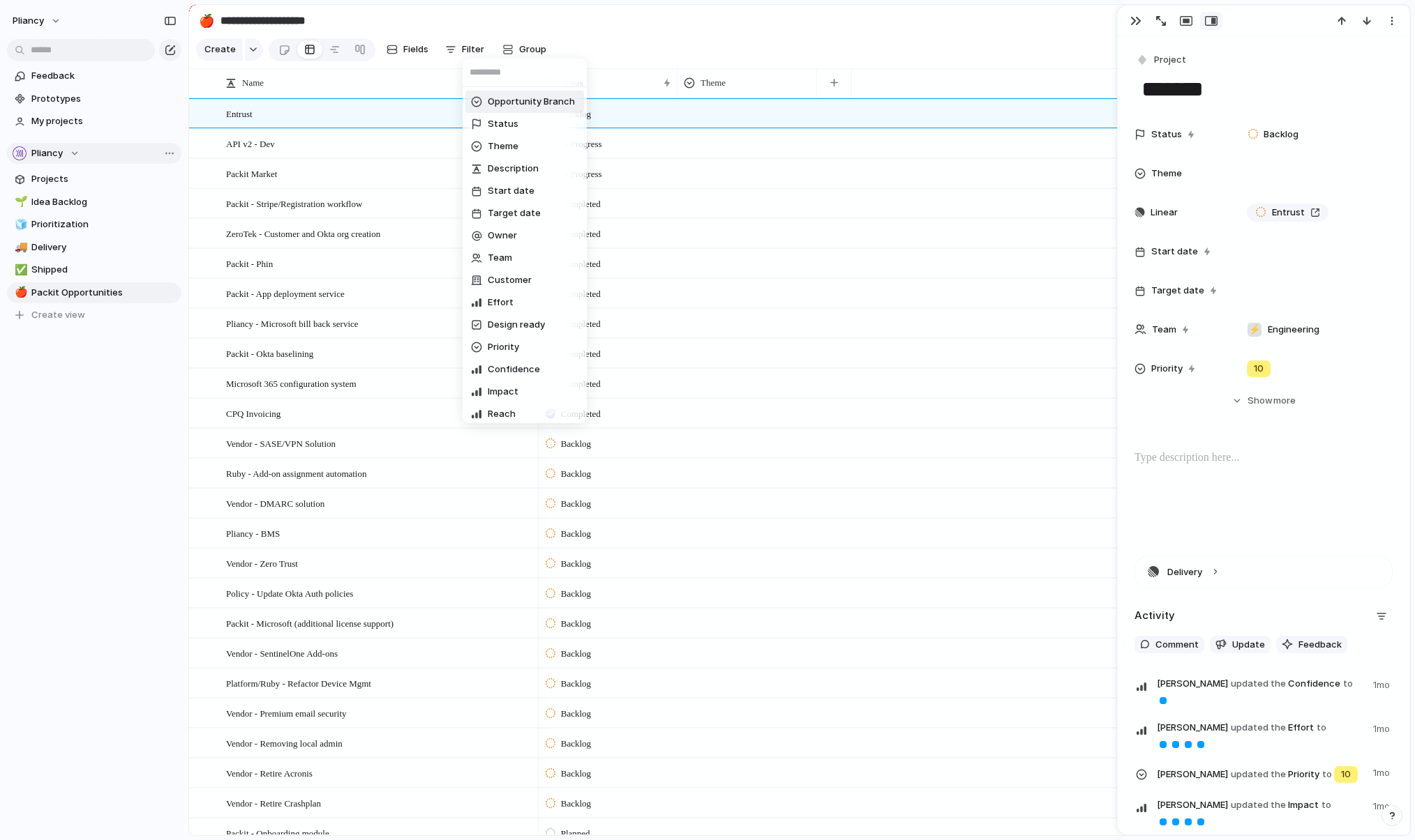
click at [516, 102] on span "Opportunity Branch" at bounding box center [531, 101] width 87 height 14
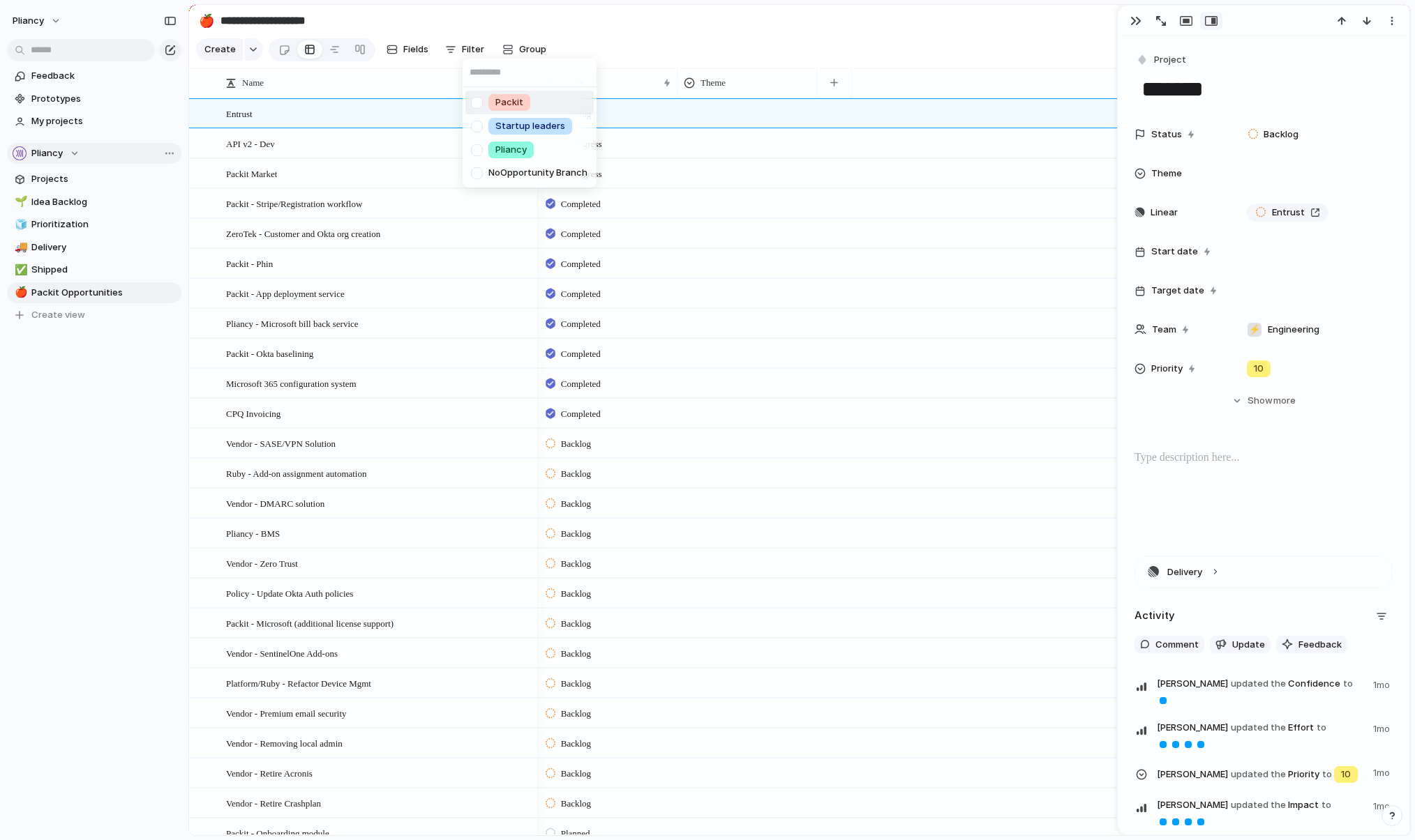
click at [476, 103] on div at bounding box center [476, 103] width 25 height 25
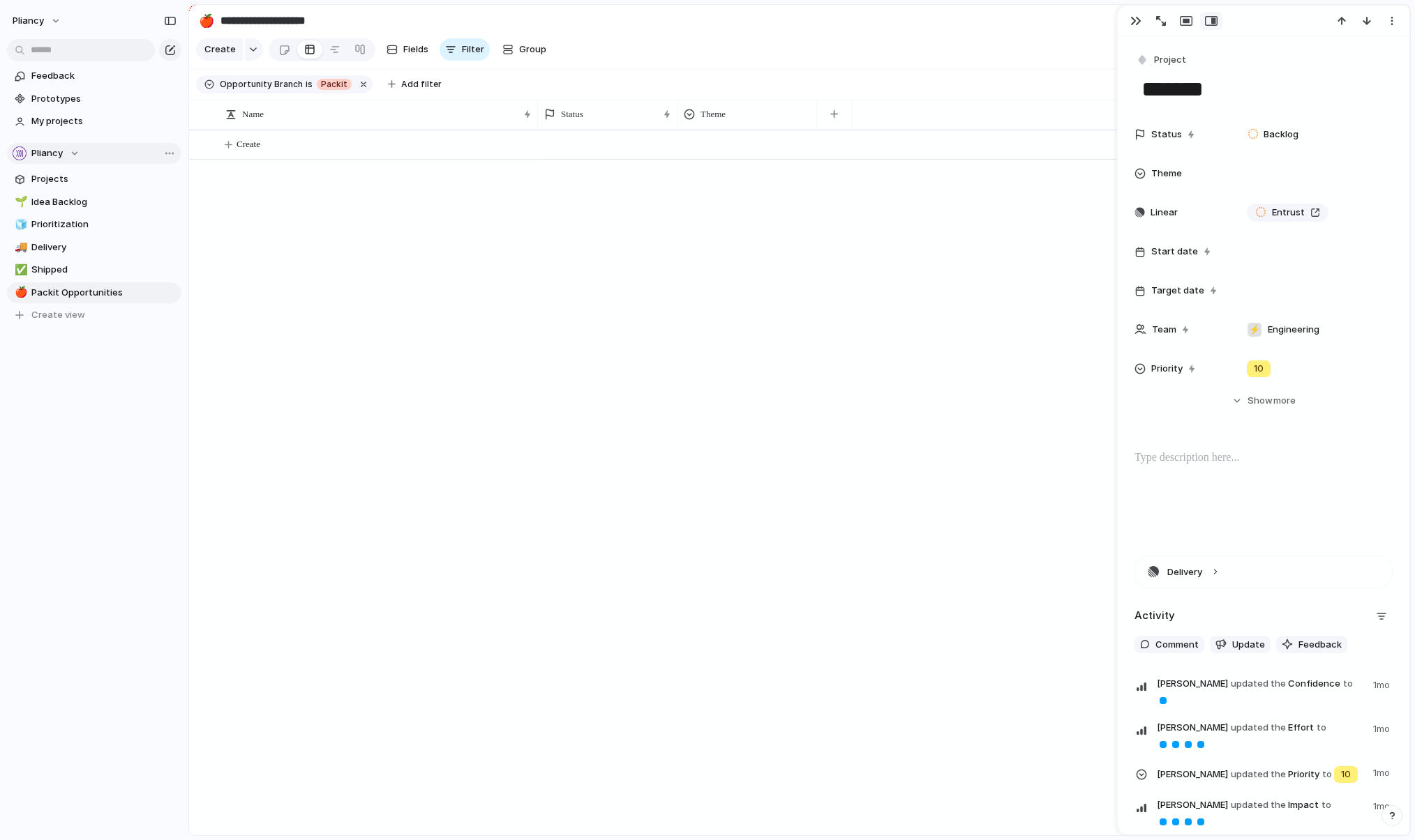
click at [653, 35] on div "Packit Startup leaders Pliancy No Opportunity Branch" at bounding box center [707, 420] width 1415 height 840
click at [45, 179] on span "Projects" at bounding box center [104, 179] width 145 height 14
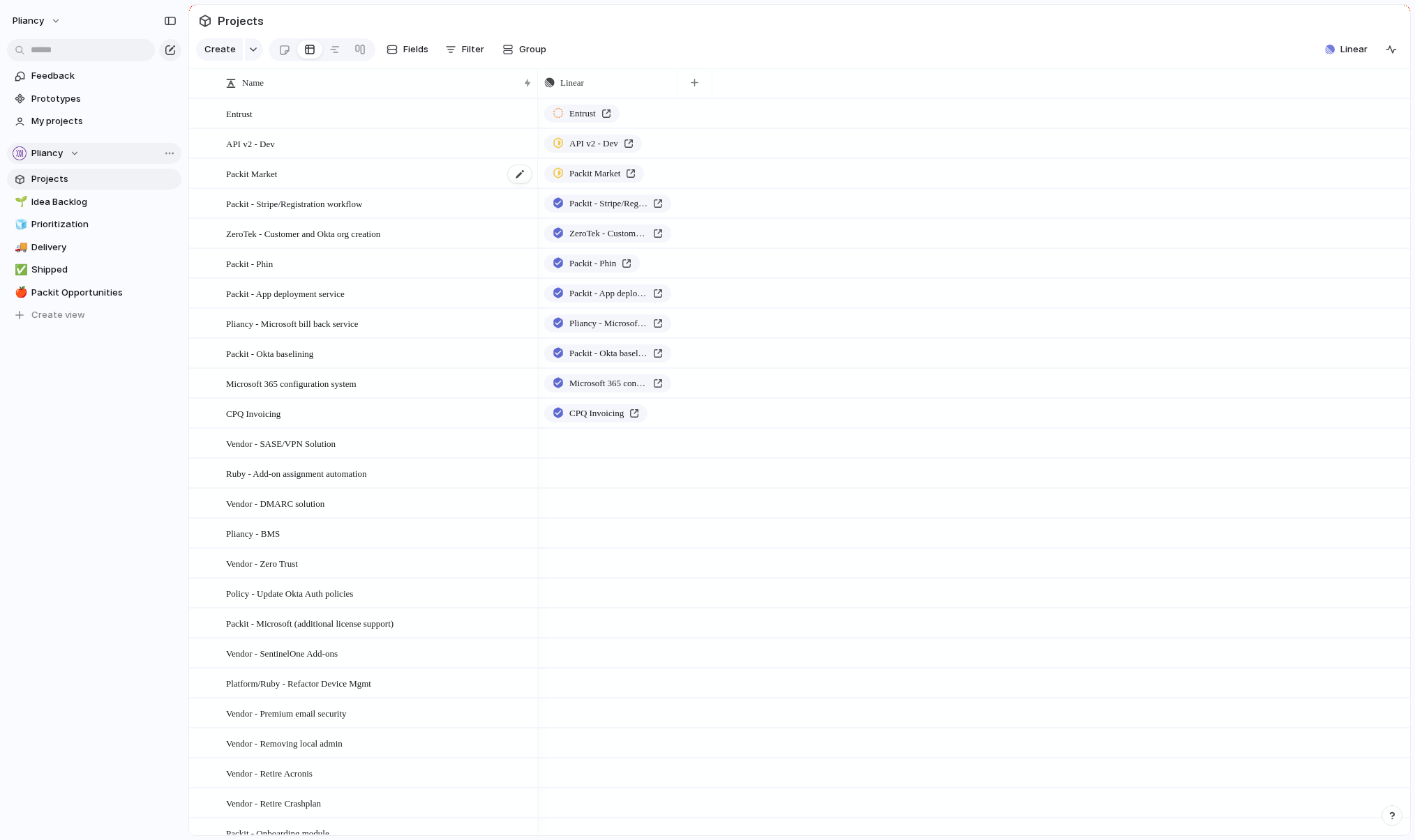
click at [421, 182] on div "Packit Market" at bounding box center [379, 174] width 307 height 29
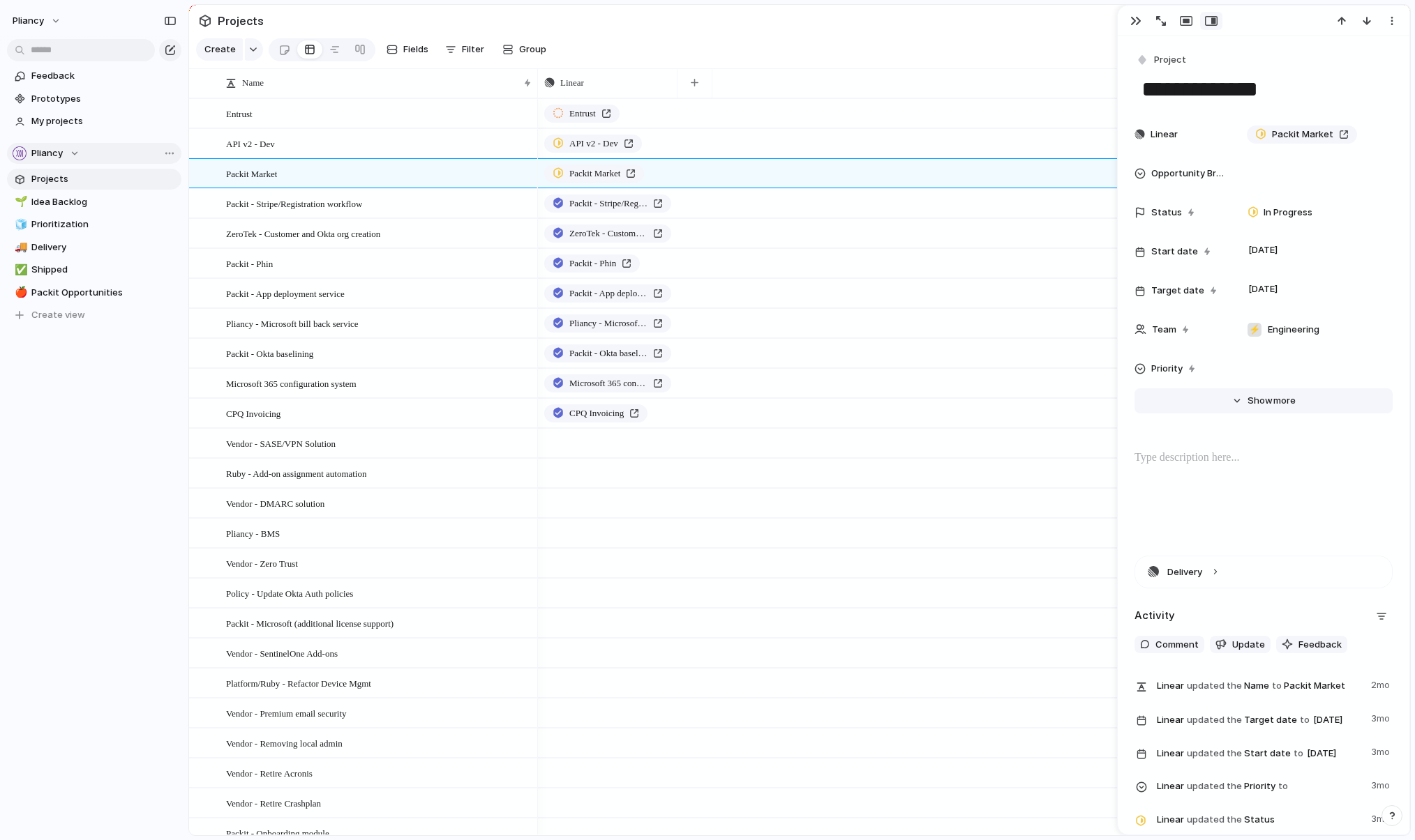
click at [973, 400] on span "Show" at bounding box center [1259, 400] width 25 height 14
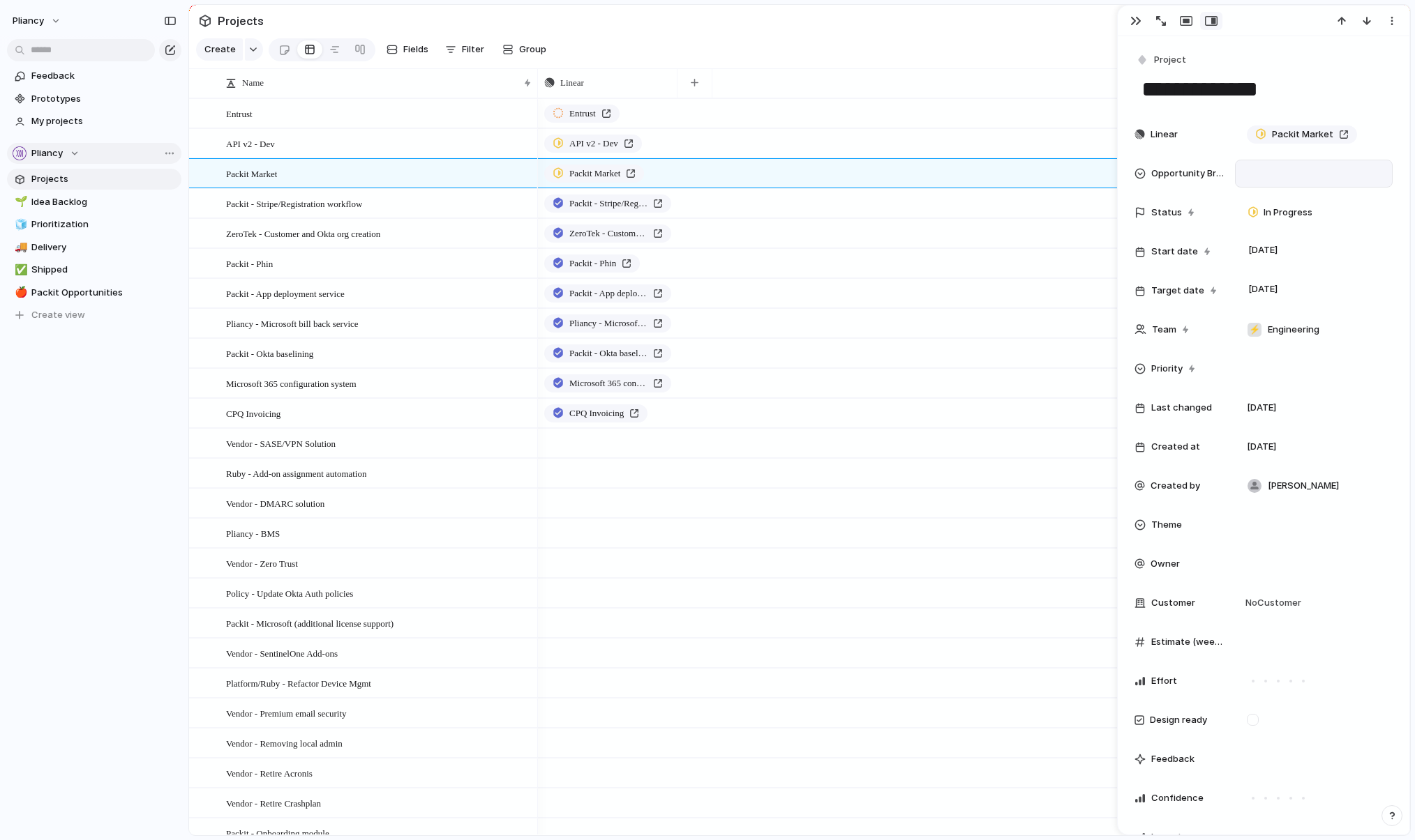
click at [973, 169] on div at bounding box center [1314, 173] width 145 height 15
click at [973, 224] on div at bounding box center [1255, 223] width 25 height 25
click at [973, 253] on div at bounding box center [1255, 255] width 25 height 25
click at [948, 57] on div "Packit Startup leaders Pliancy" at bounding box center [707, 420] width 1415 height 840
click at [441, 211] on div "Packit - Stripe/Registration workflow" at bounding box center [379, 204] width 307 height 29
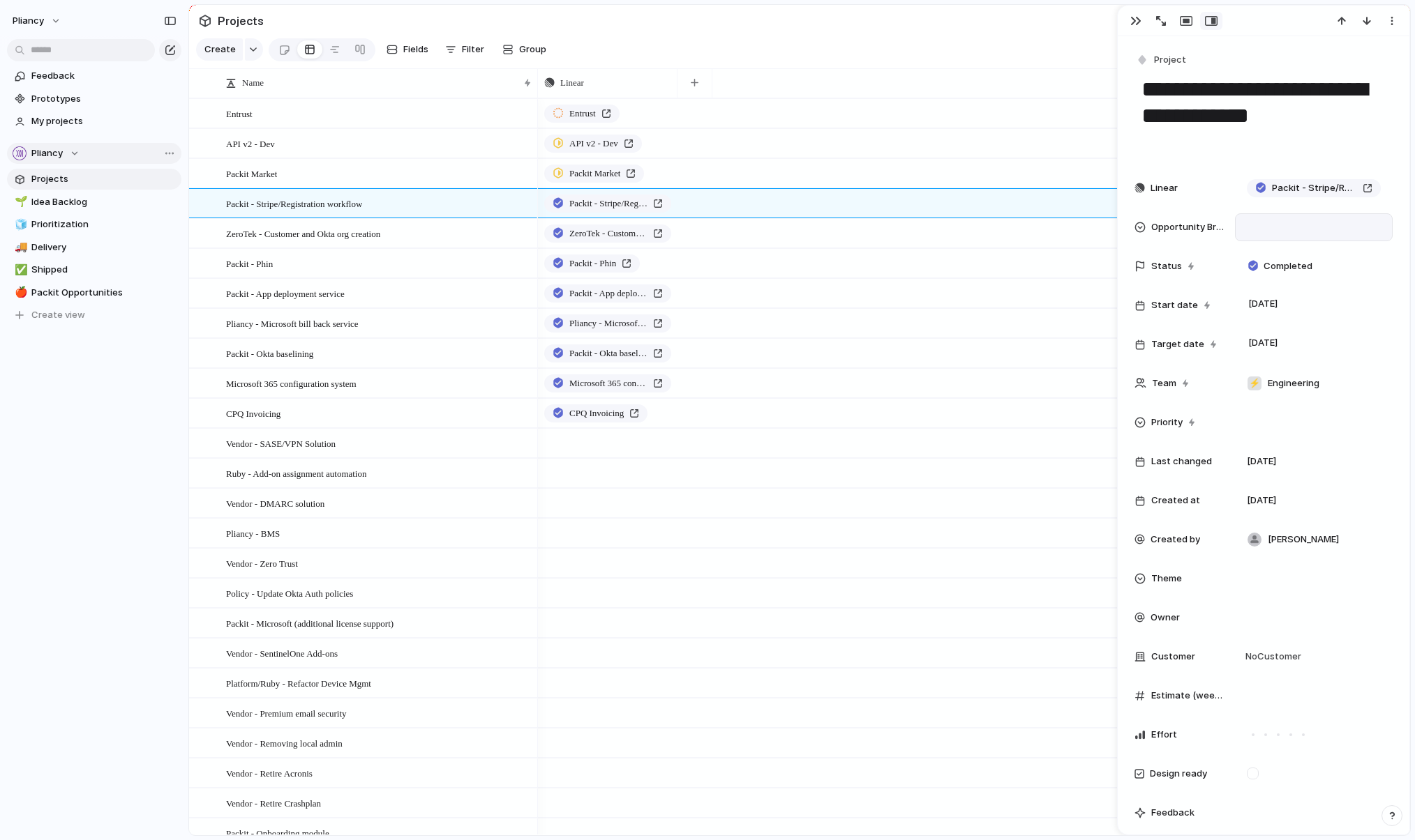
click at [973, 224] on div at bounding box center [1314, 227] width 145 height 15
click at [973, 278] on div at bounding box center [1255, 277] width 25 height 25
click at [815, 48] on div "Packit Startup leaders Pliancy" at bounding box center [707, 420] width 1415 height 840
click at [364, 241] on span "ZeroTek - Customer and Okta org creation" at bounding box center [302, 233] width 154 height 16
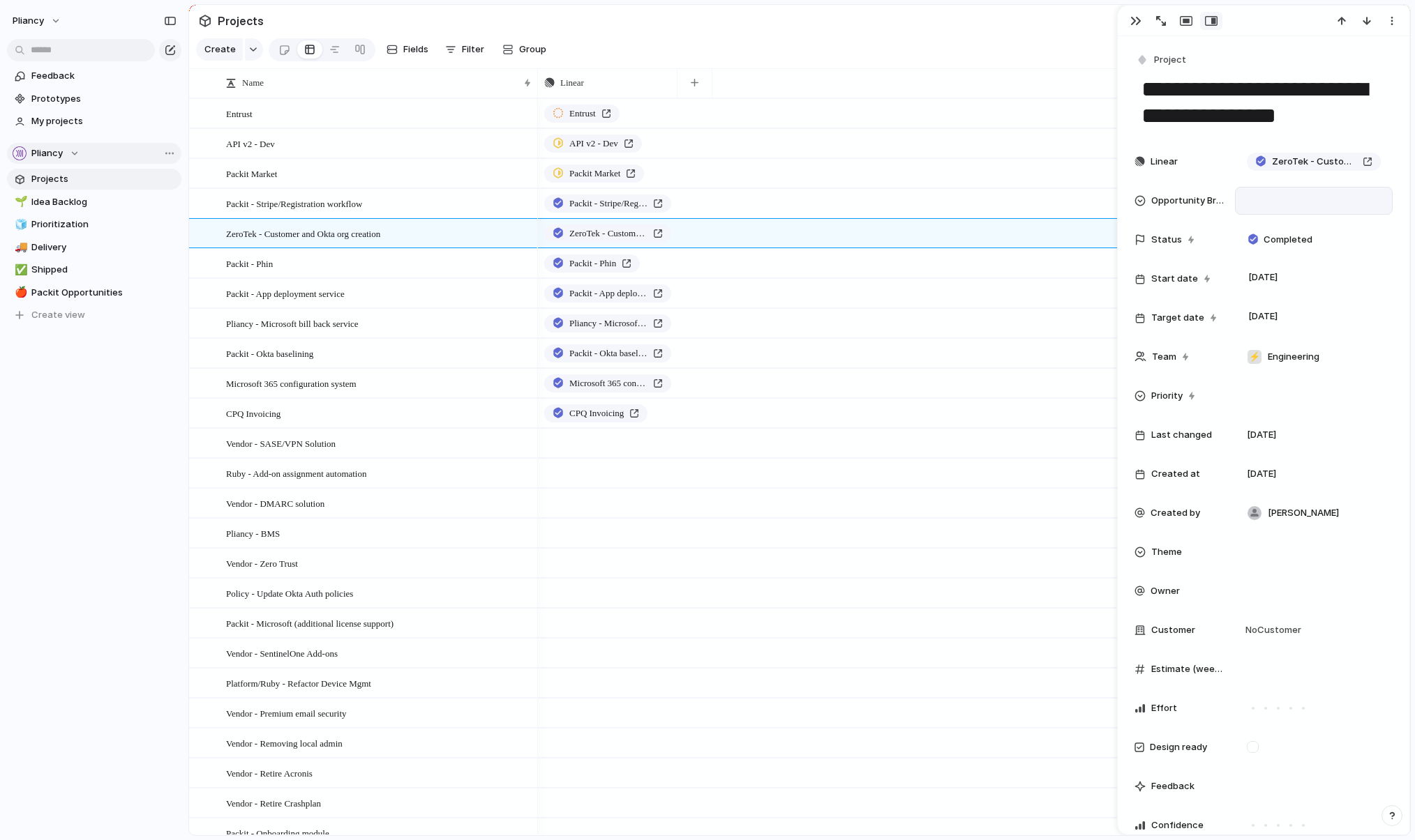
click at [973, 197] on div at bounding box center [1314, 200] width 145 height 15
click at [973, 248] on div at bounding box center [1255, 250] width 25 height 25
click at [973, 305] on div at bounding box center [1255, 306] width 25 height 25
click at [895, 49] on div "Packit Startup leaders Pliancy" at bounding box center [707, 420] width 1415 height 840
click at [330, 274] on div "Packit - Phin" at bounding box center [379, 264] width 307 height 29
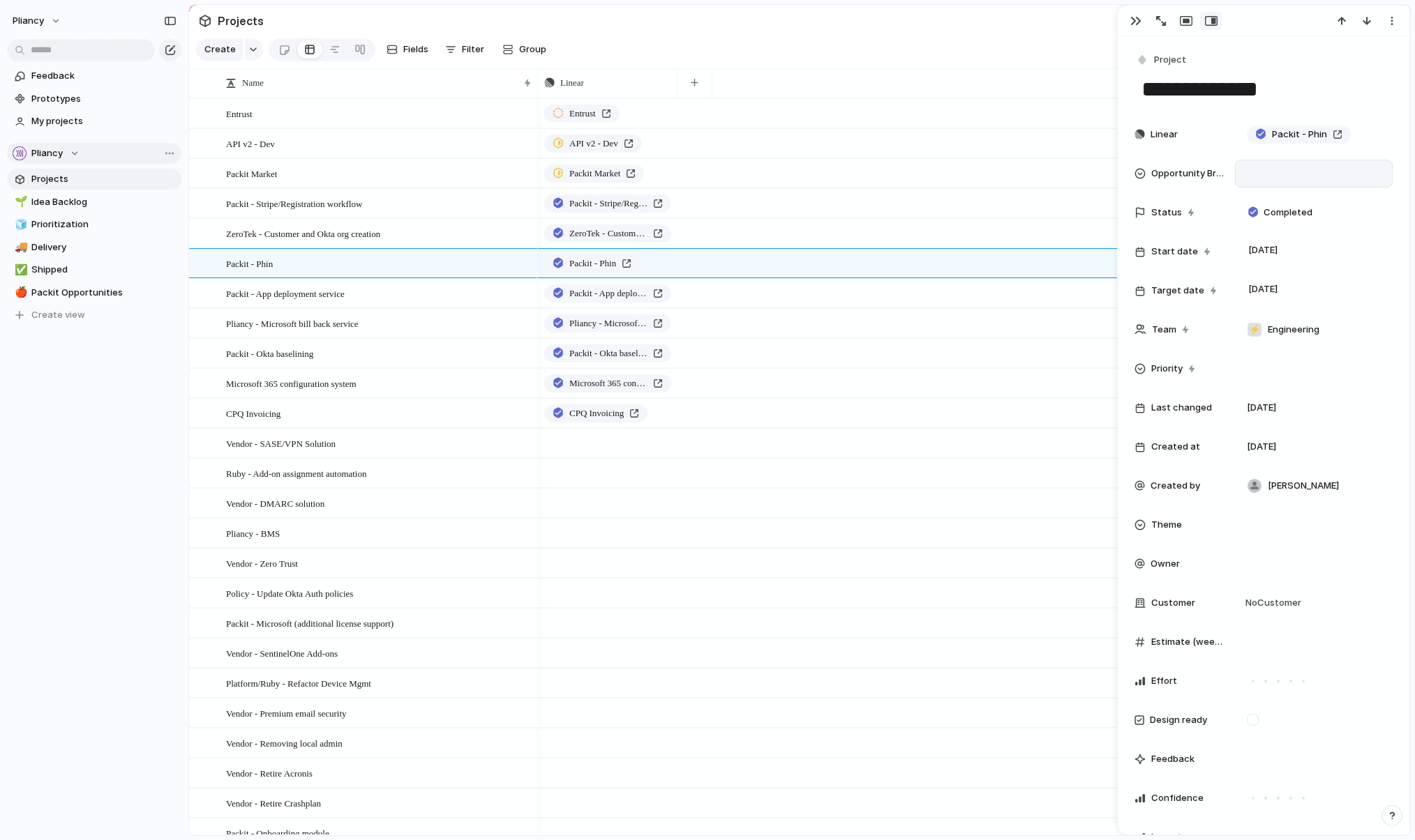
click at [973, 174] on div at bounding box center [1314, 173] width 145 height 15
click at [973, 223] on div at bounding box center [1255, 223] width 25 height 25
click at [339, 305] on div "Packit Startup leaders Pliancy" at bounding box center [707, 420] width 1415 height 840
click at [393, 302] on div "Packit - App deployment service" at bounding box center [379, 294] width 307 height 29
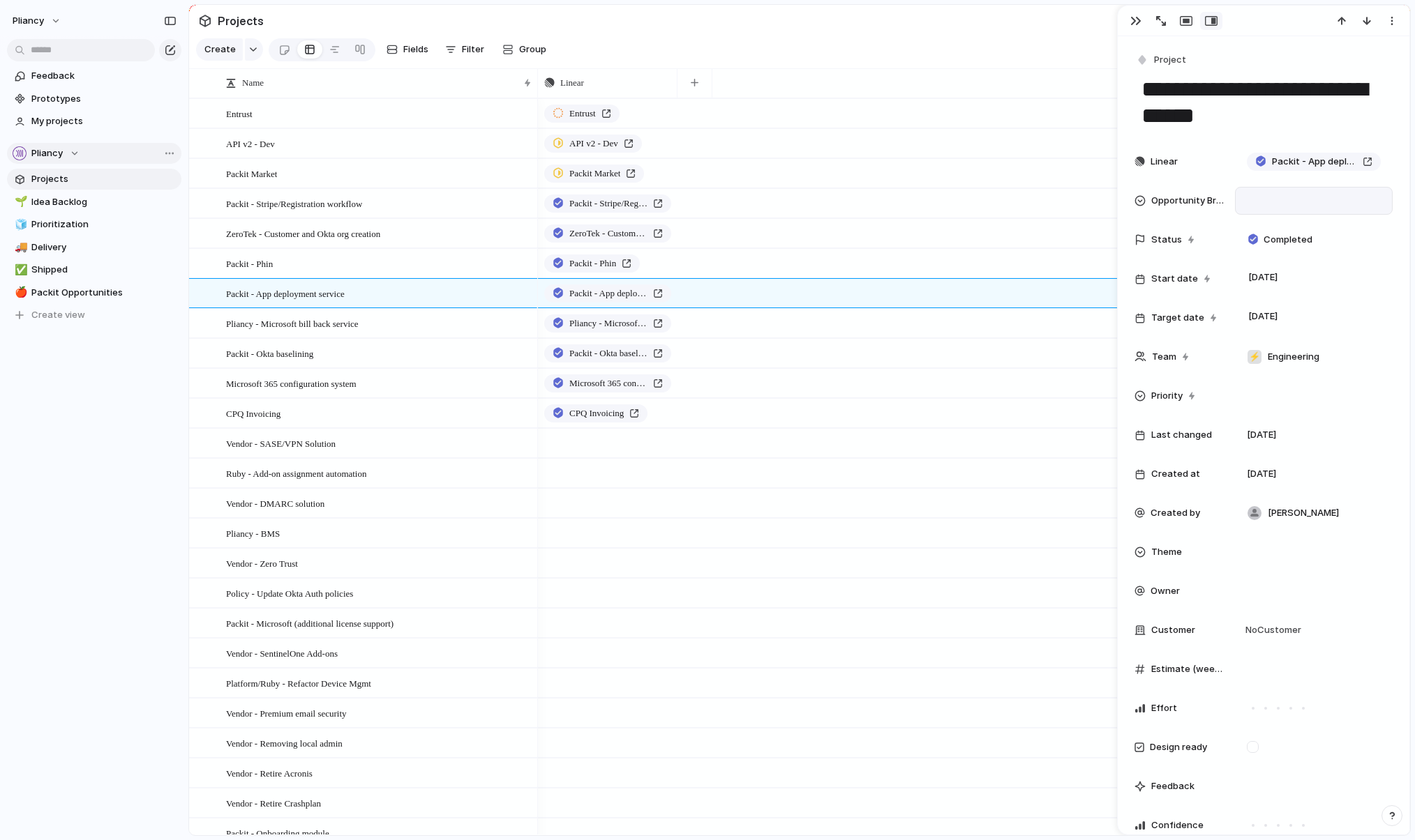
click at [973, 196] on div at bounding box center [1314, 200] width 145 height 15
click at [973, 250] on div at bounding box center [1255, 250] width 25 height 25
click at [409, 333] on div "Packit Startup leaders Pliancy" at bounding box center [707, 420] width 1415 height 840
click at [409, 337] on div "Pliancy - Microsoft bill back service" at bounding box center [379, 324] width 307 height 29
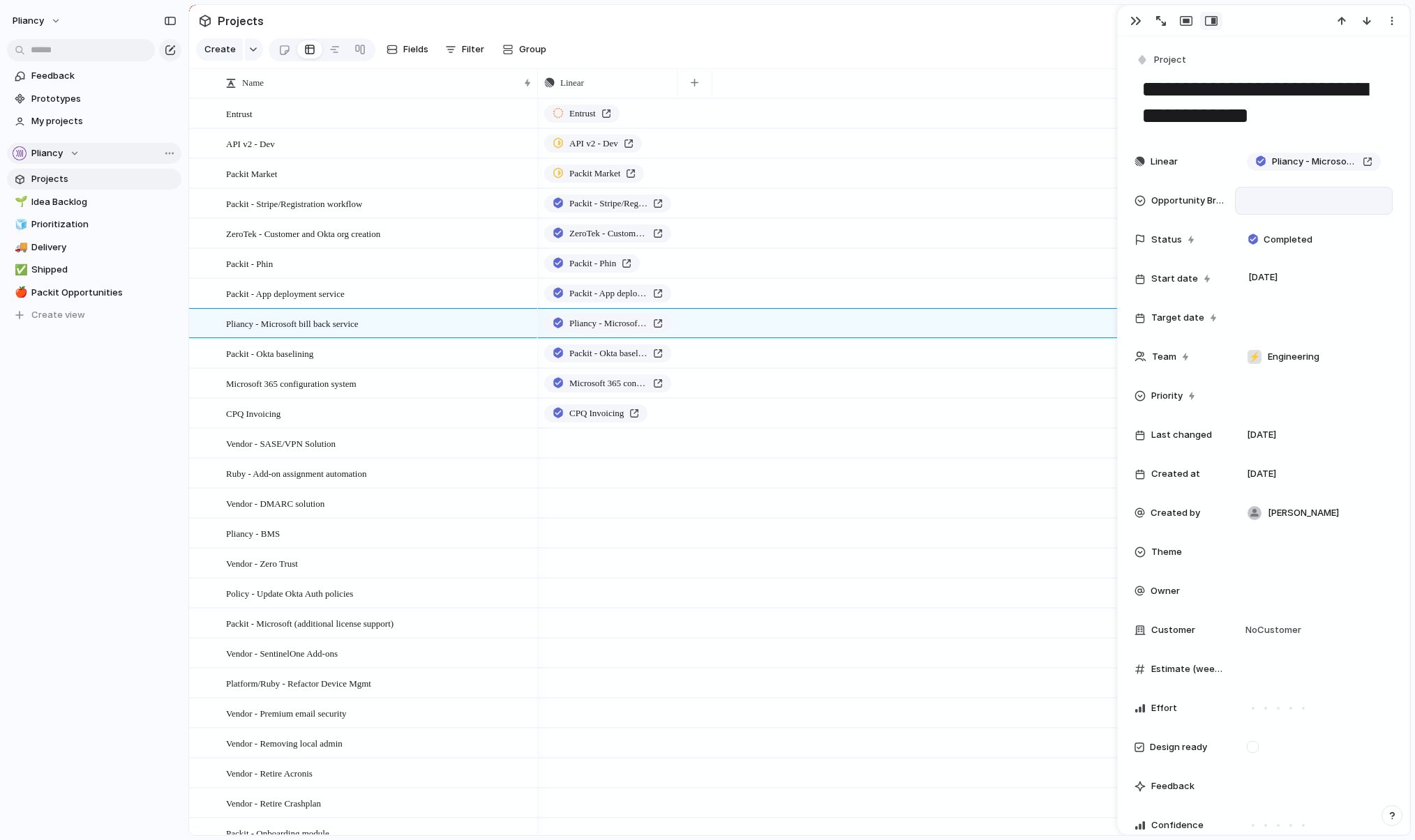
click at [973, 196] on div at bounding box center [1314, 200] width 145 height 15
click at [973, 298] on div at bounding box center [1255, 298] width 25 height 25
click at [403, 367] on div "Packit Startup leaders Pliancy" at bounding box center [707, 420] width 1415 height 840
click at [403, 369] on div "Packit - Okta baselining" at bounding box center [379, 354] width 307 height 29
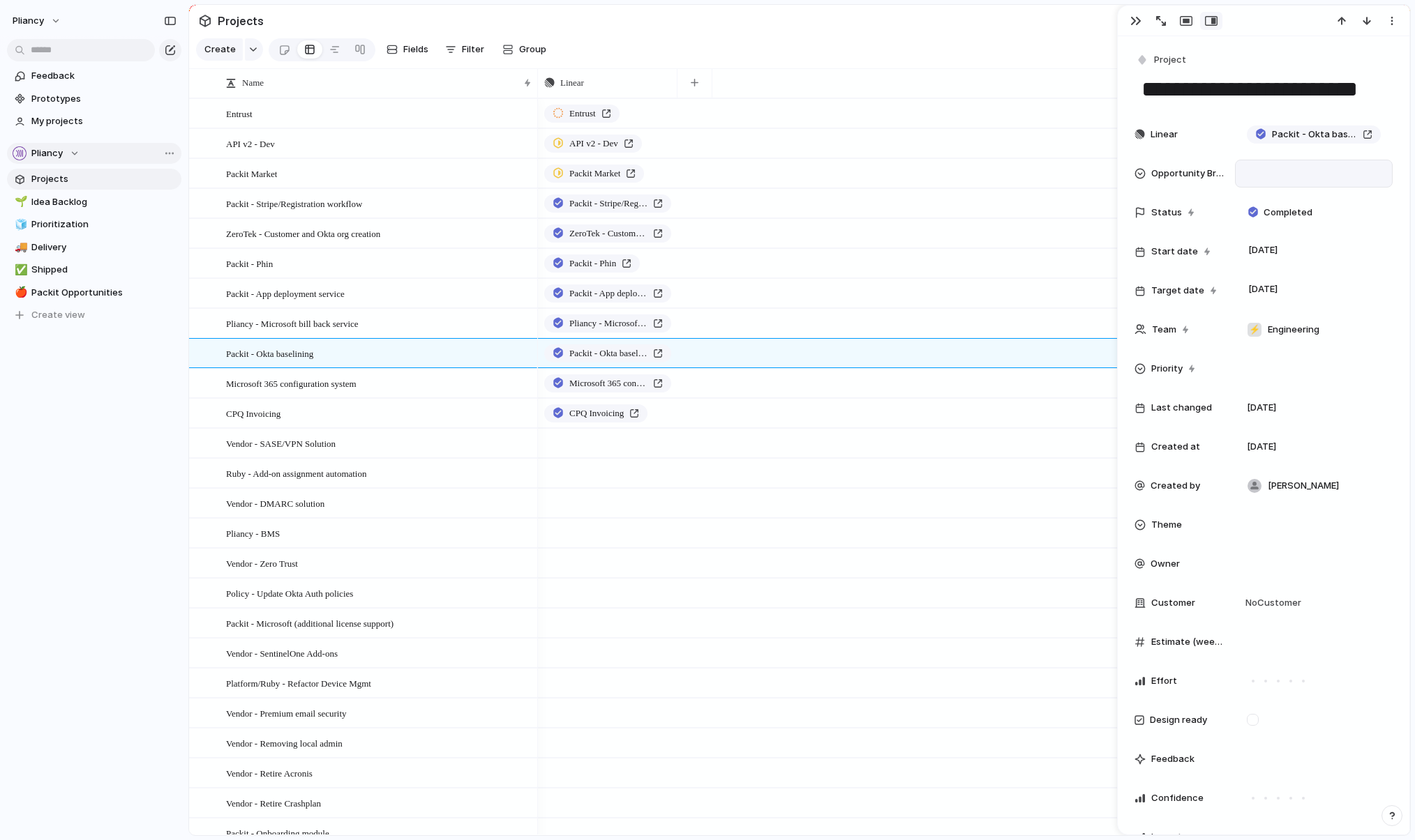
click at [973, 171] on div at bounding box center [1314, 173] width 145 height 15
click at [973, 224] on div at bounding box center [1255, 223] width 25 height 25
click at [429, 397] on div "Packit Startup leaders Pliancy" at bounding box center [707, 420] width 1415 height 840
click at [429, 398] on div "Microsoft 365 configuration system" at bounding box center [379, 384] width 307 height 29
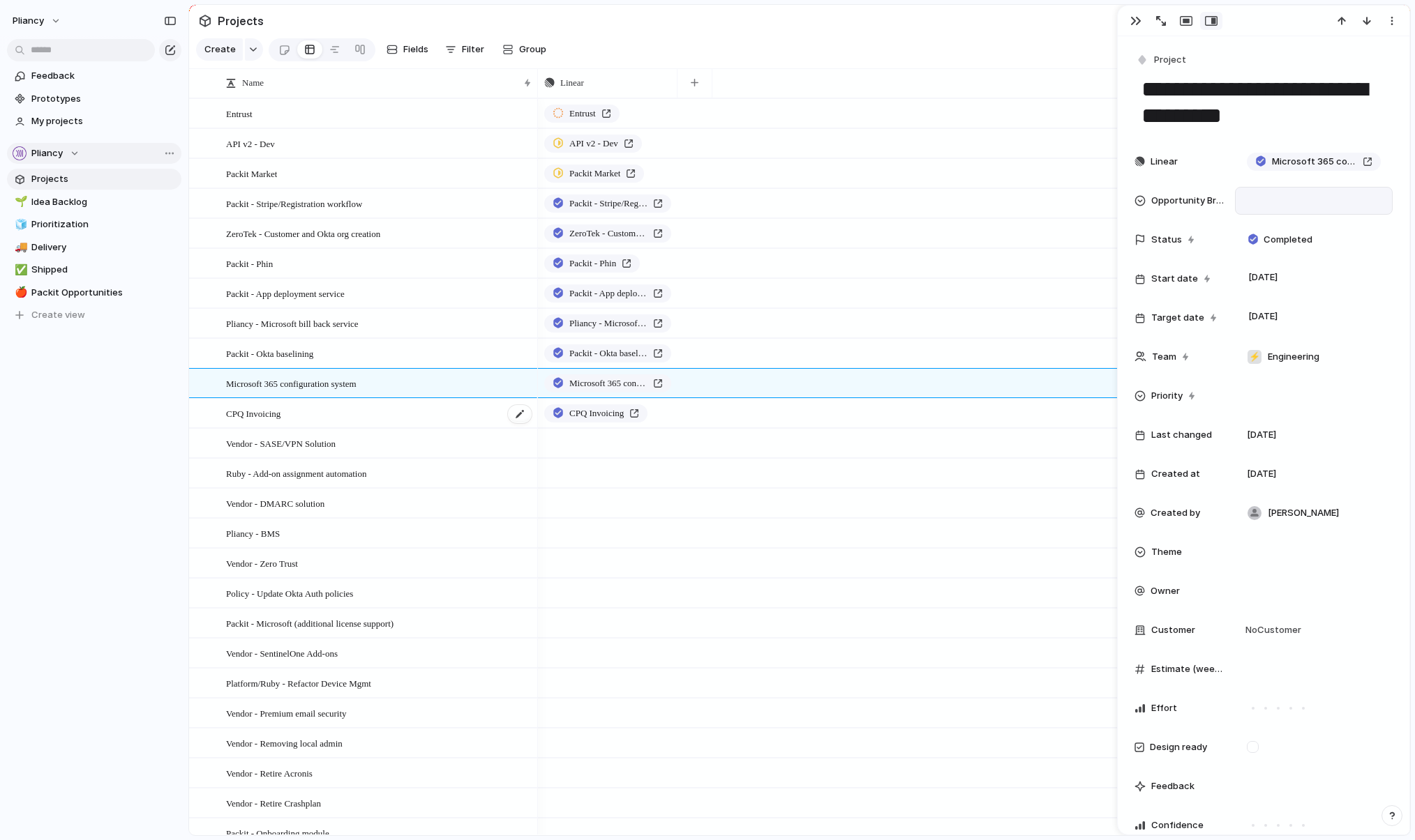
click at [435, 424] on div "CPQ Invoicing" at bounding box center [379, 414] width 307 height 29
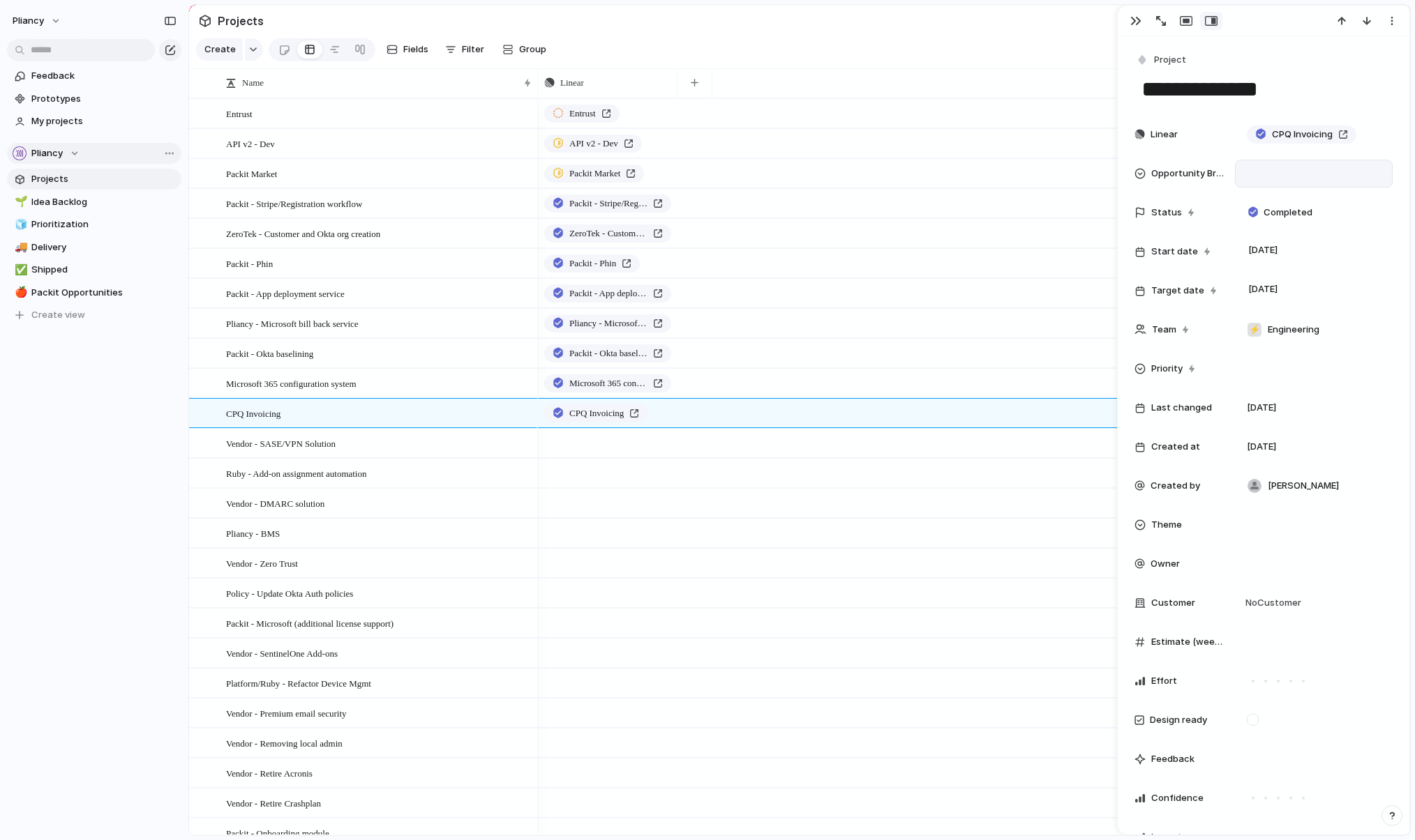
click at [973, 174] on div at bounding box center [1314, 173] width 145 height 15
click at [973, 272] on div at bounding box center [1255, 270] width 25 height 25
click at [429, 463] on div "Packit Startup leaders Pliancy" at bounding box center [707, 420] width 1415 height 840
click at [427, 458] on div "Vendor - SASE/VPN Solution" at bounding box center [379, 444] width 307 height 29
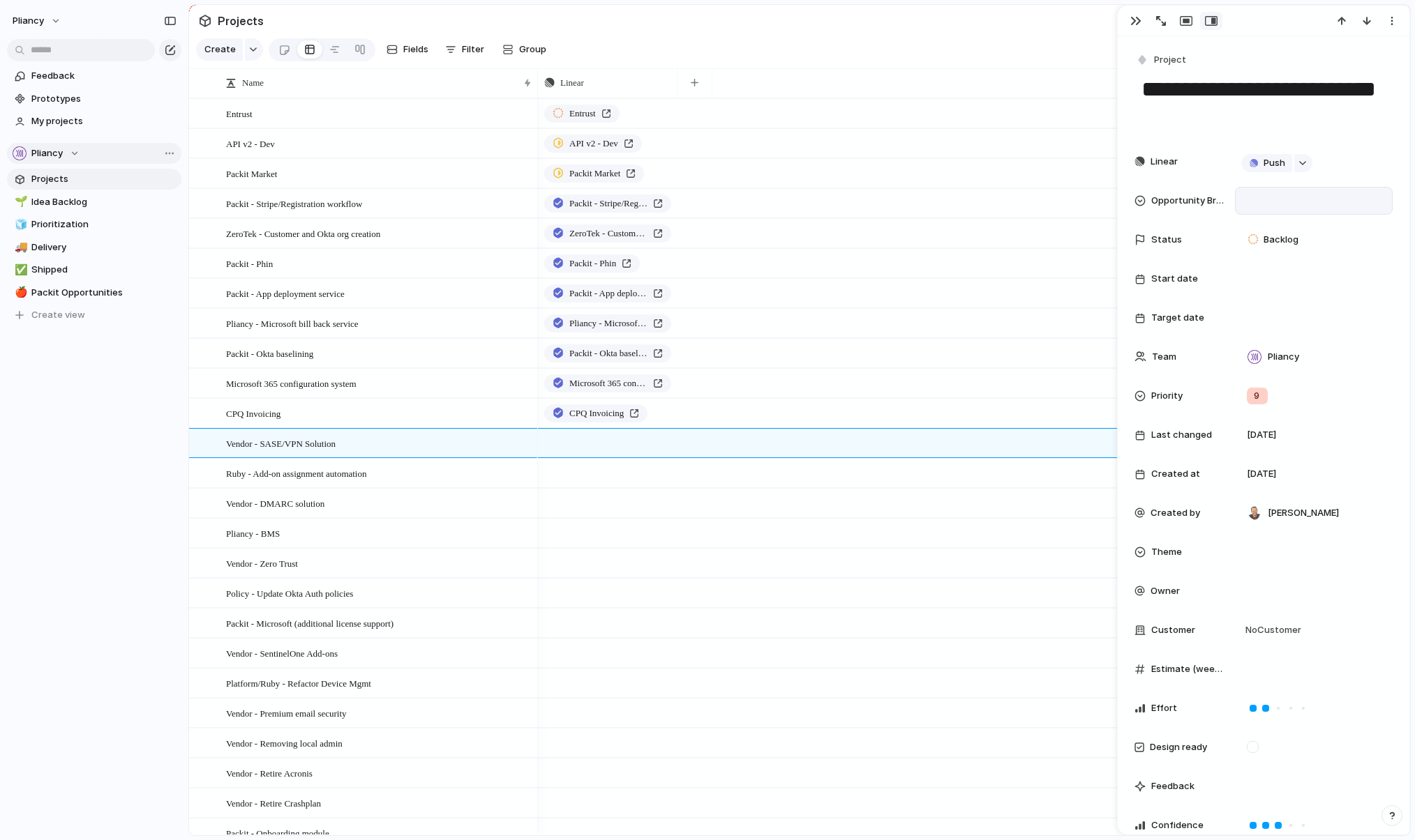
click at [973, 200] on div at bounding box center [1314, 200] width 145 height 15
click at [973, 297] on div "Pliancy" at bounding box center [1289, 298] width 45 height 17
click at [449, 488] on div "Ruby - Add-on assignment automation" at bounding box center [379, 474] width 307 height 29
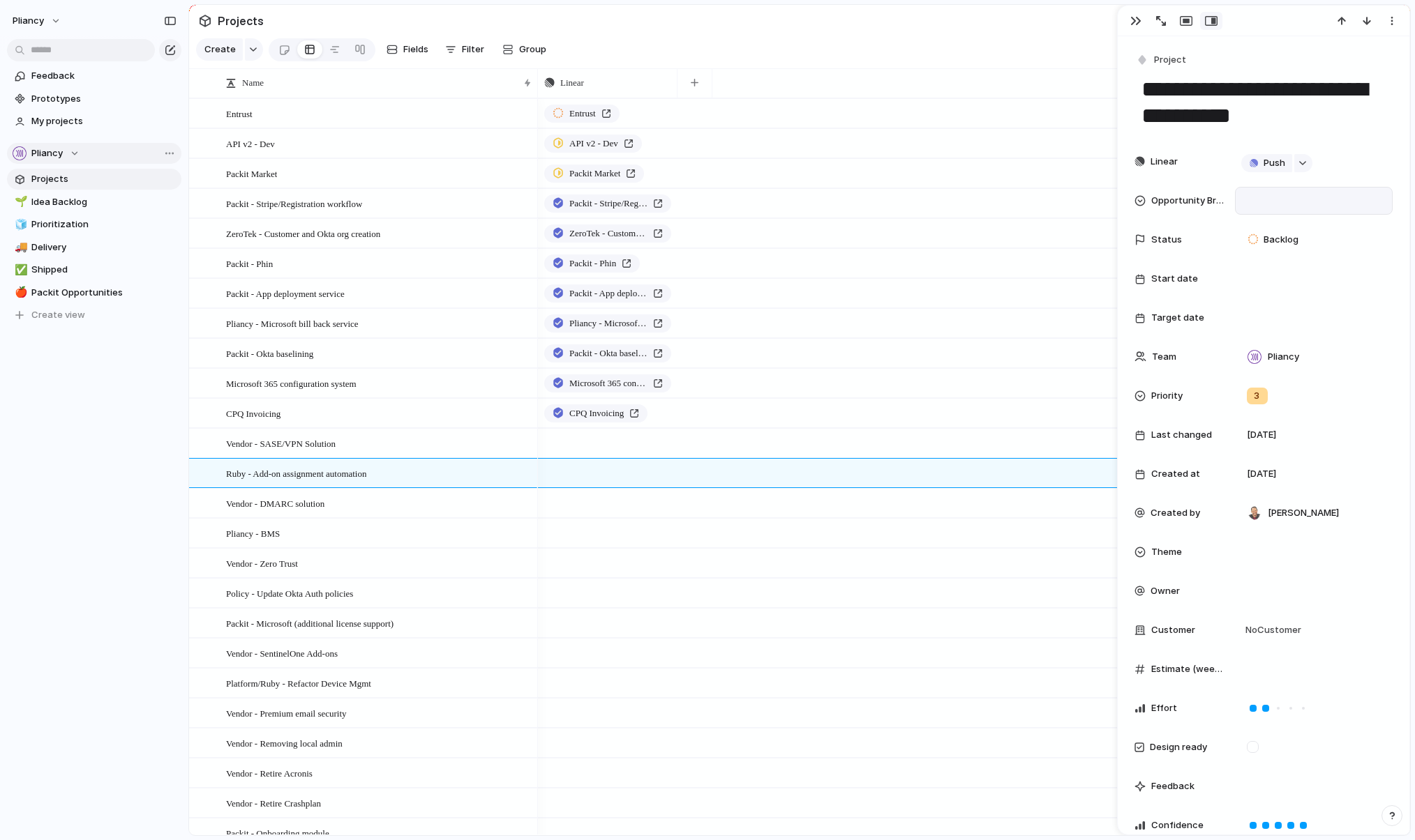
click at [973, 196] on div at bounding box center [1314, 200] width 145 height 15
click at [973, 297] on span "Pliancy" at bounding box center [1289, 298] width 31 height 14
click at [470, 515] on div "Vendor - DMARC solution" at bounding box center [379, 504] width 307 height 29
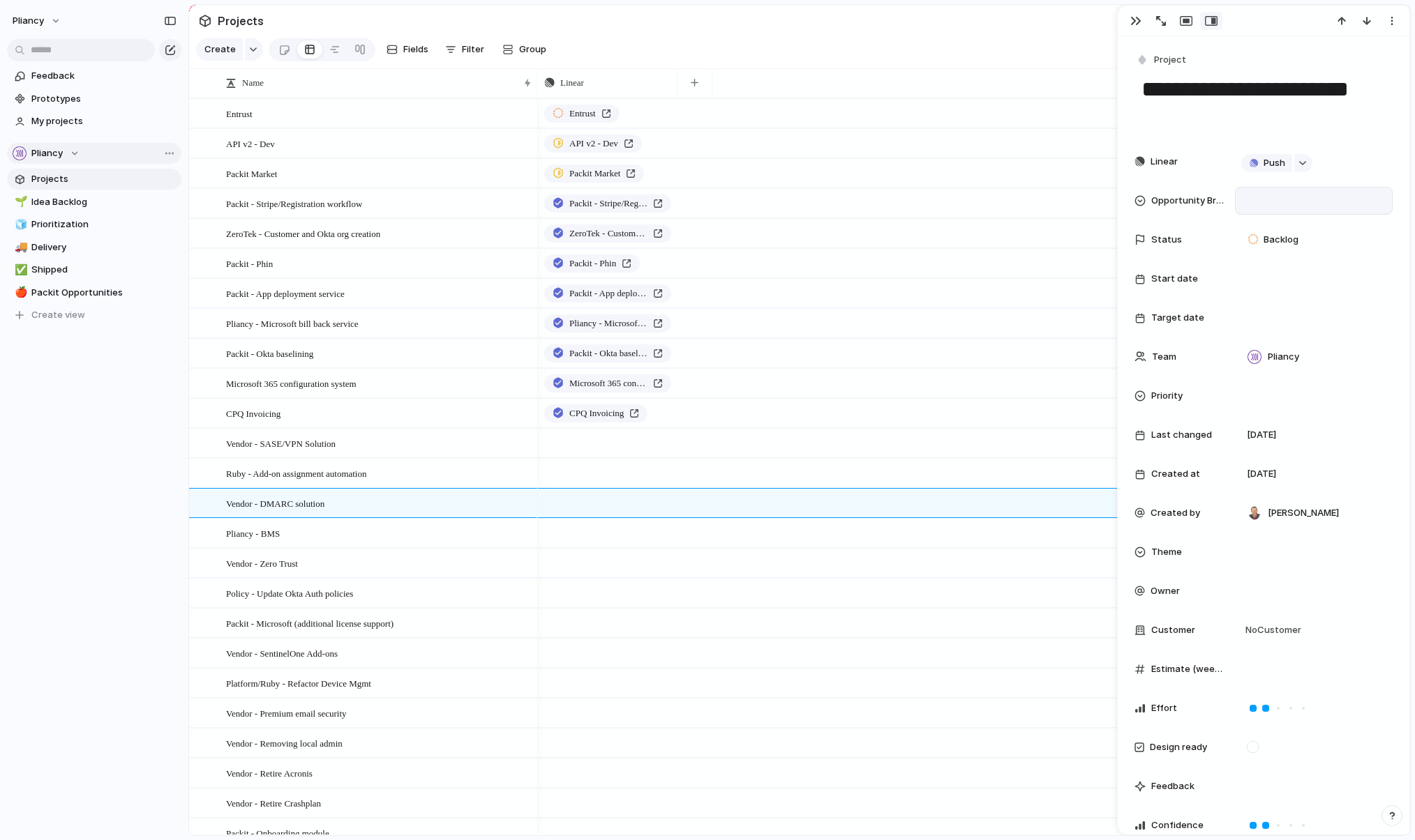
click at [973, 199] on div at bounding box center [1314, 200] width 145 height 15
click at [973, 300] on span "Pliancy" at bounding box center [1289, 298] width 31 height 14
click at [460, 542] on div "Pliancy - BMS" at bounding box center [379, 534] width 307 height 29
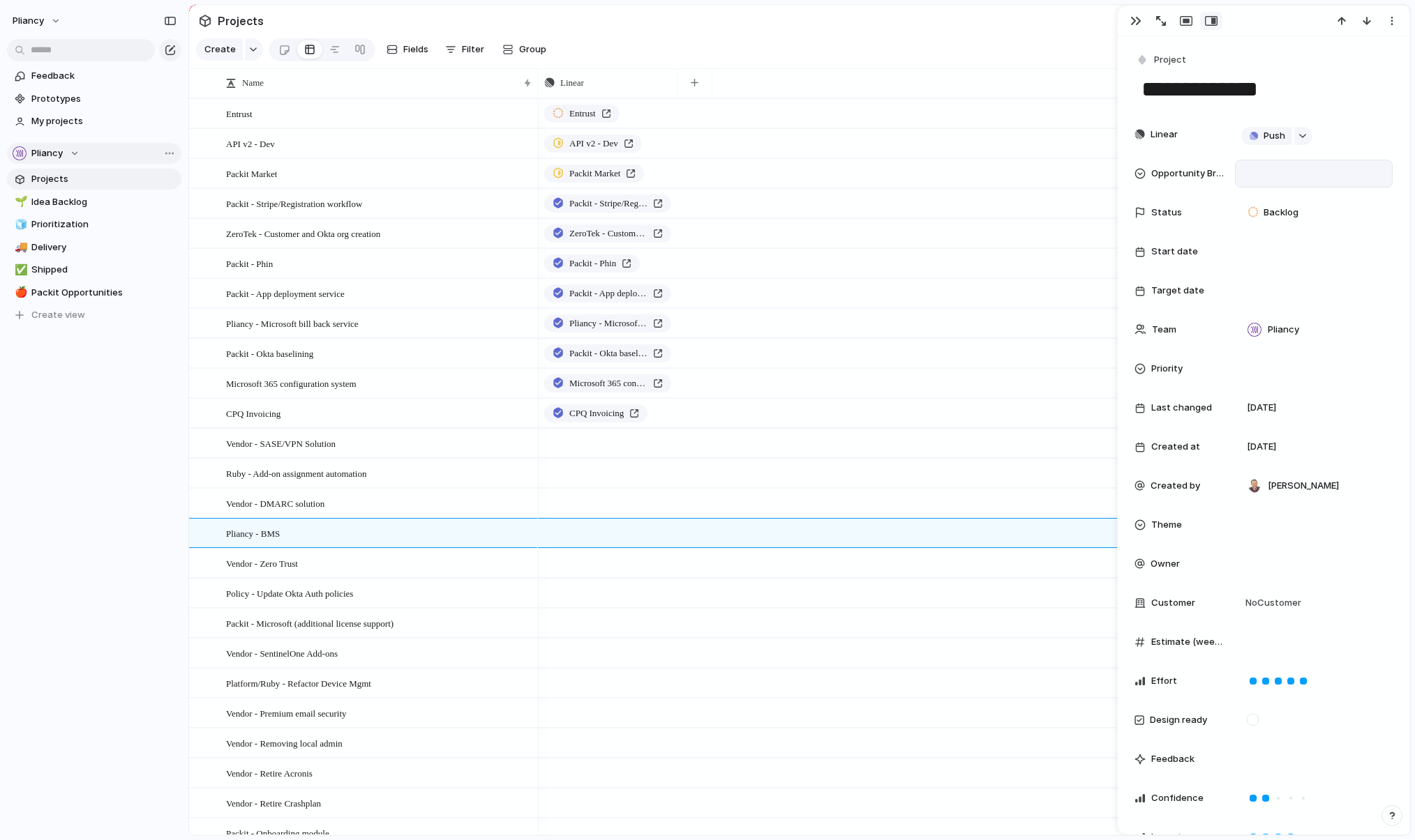
click at [973, 178] on div at bounding box center [1314, 173] width 145 height 15
click at [973, 270] on span "Pliancy" at bounding box center [1289, 270] width 31 height 14
click at [412, 575] on div "Vendor - Zero Trust" at bounding box center [379, 564] width 307 height 29
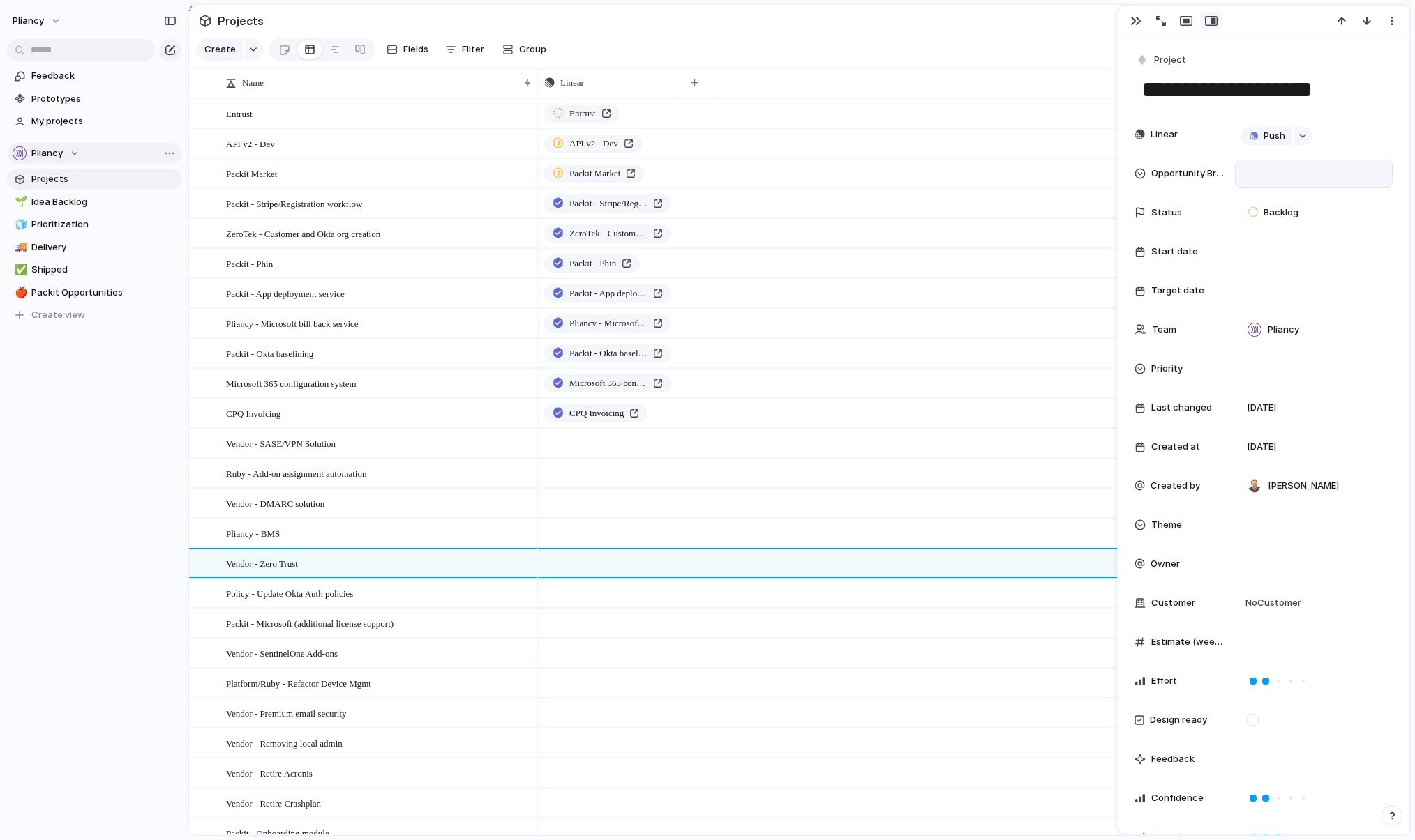
click at [973, 174] on div at bounding box center [1314, 173] width 145 height 15
click at [973, 272] on span "Pliancy" at bounding box center [1289, 270] width 31 height 14
click at [443, 604] on div "Policy - Update Okta Auth policies" at bounding box center [379, 594] width 307 height 29
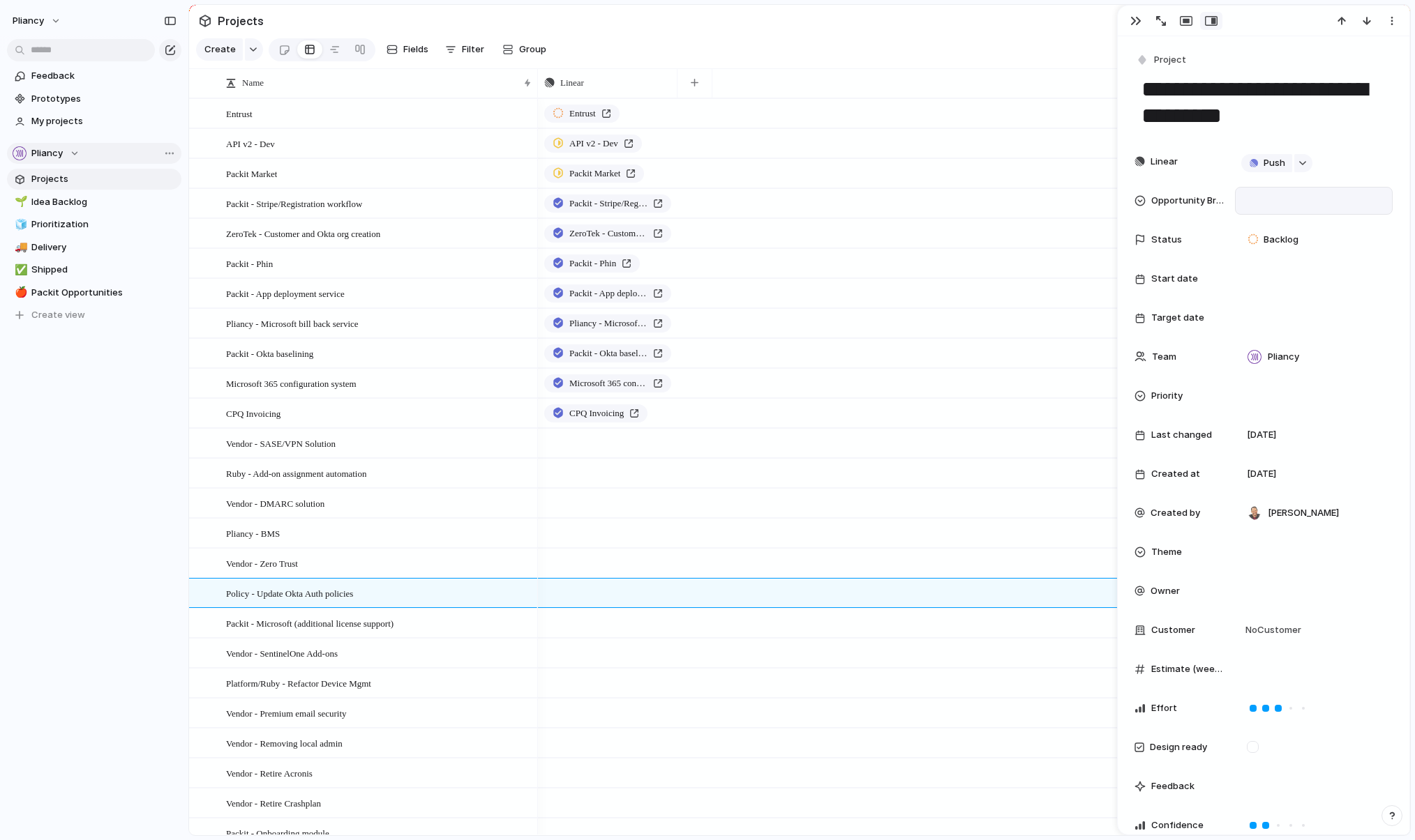
click at [973, 190] on div at bounding box center [1314, 200] width 158 height 28
click at [973, 252] on div at bounding box center [1255, 250] width 25 height 25
click at [973, 303] on div at bounding box center [1255, 306] width 25 height 25
click at [444, 638] on div "Packit Startup leaders Pliancy" at bounding box center [707, 420] width 1415 height 840
click at [456, 638] on div "Packit - Microsoft (additional license support)" at bounding box center [379, 624] width 307 height 29
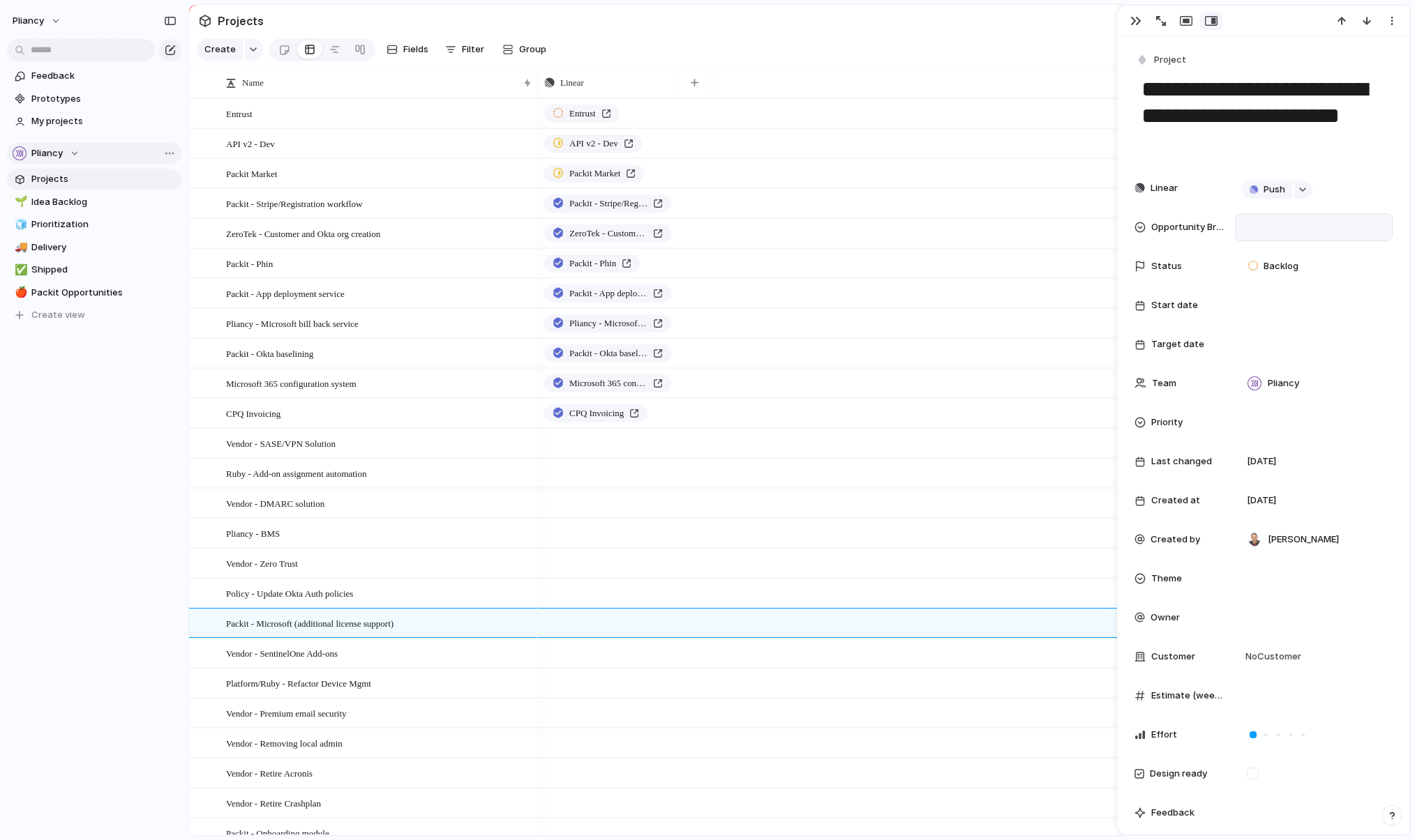
click at [973, 224] on div at bounding box center [1314, 227] width 145 height 15
click at [973, 274] on div "Packit" at bounding box center [1279, 277] width 59 height 17
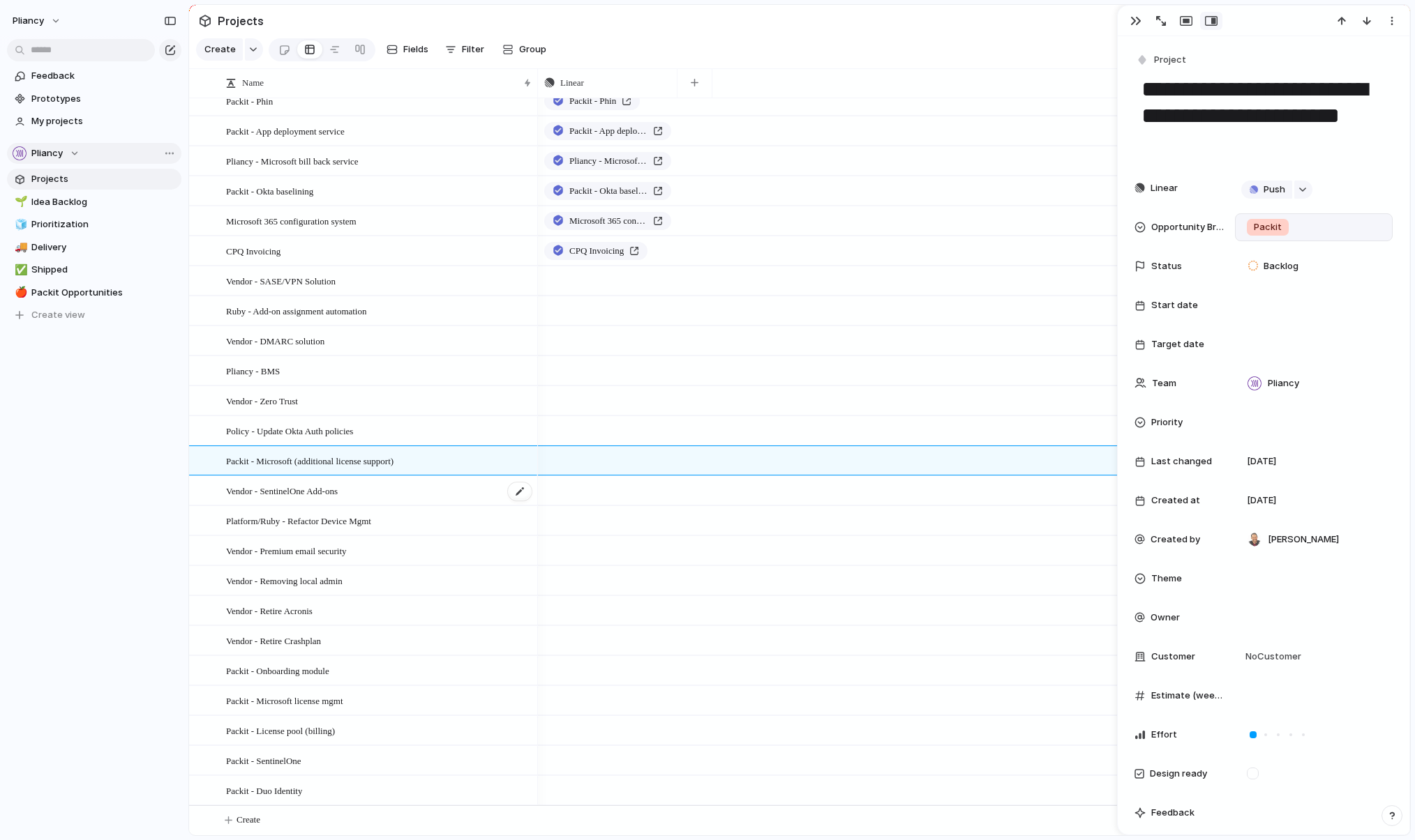
click at [423, 496] on div "Vendor - SentinelOne Add-ons" at bounding box center [379, 491] width 307 height 29
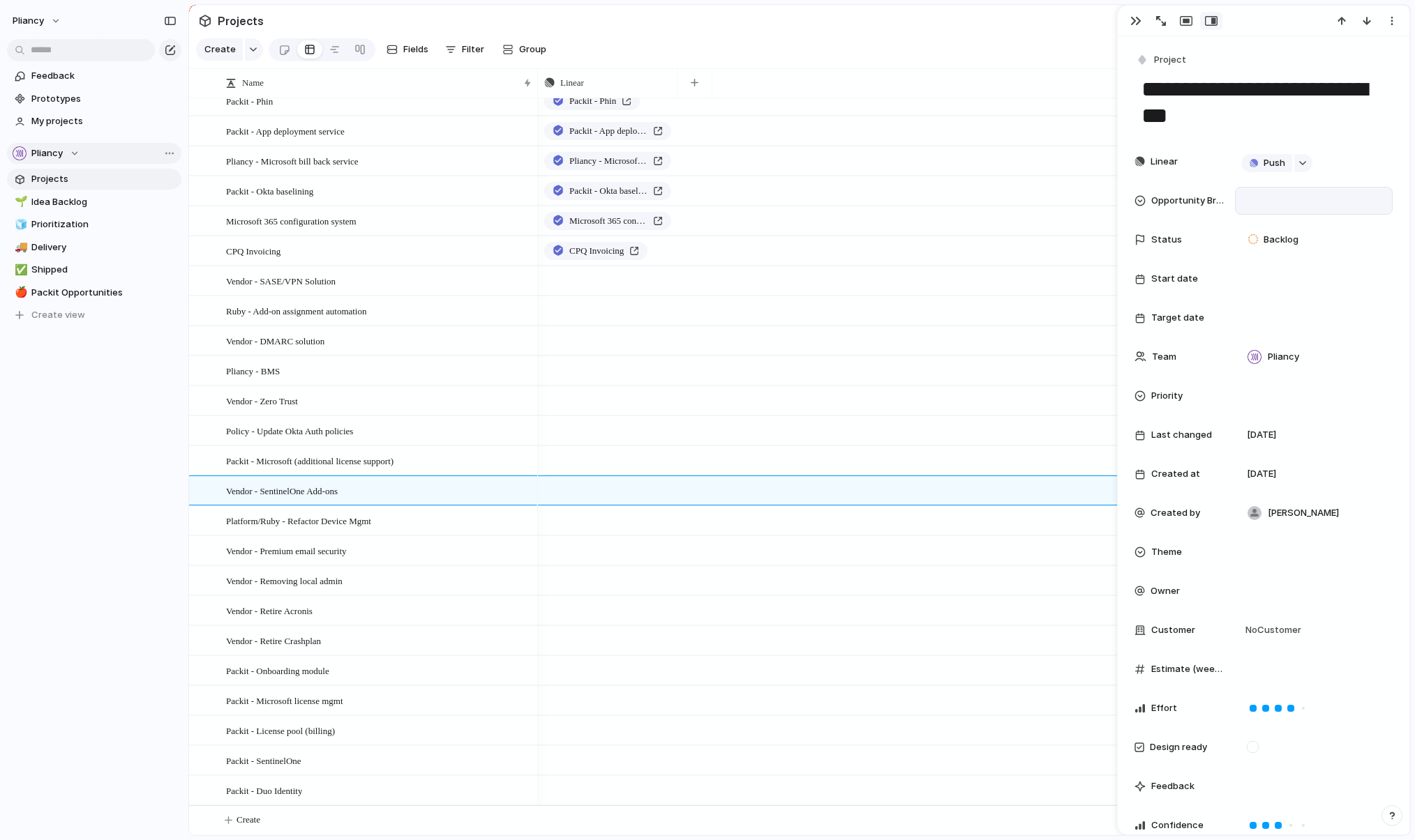
click at [973, 194] on div at bounding box center [1314, 200] width 145 height 15
click at [973, 247] on div at bounding box center [1255, 250] width 25 height 25
click at [973, 307] on div at bounding box center [1255, 306] width 25 height 25
click at [446, 523] on div "Packit Startup leaders Pliancy" at bounding box center [707, 420] width 1415 height 840
click at [437, 523] on div "Platform/Ruby - Refactor Device Mgmt" at bounding box center [379, 521] width 307 height 29
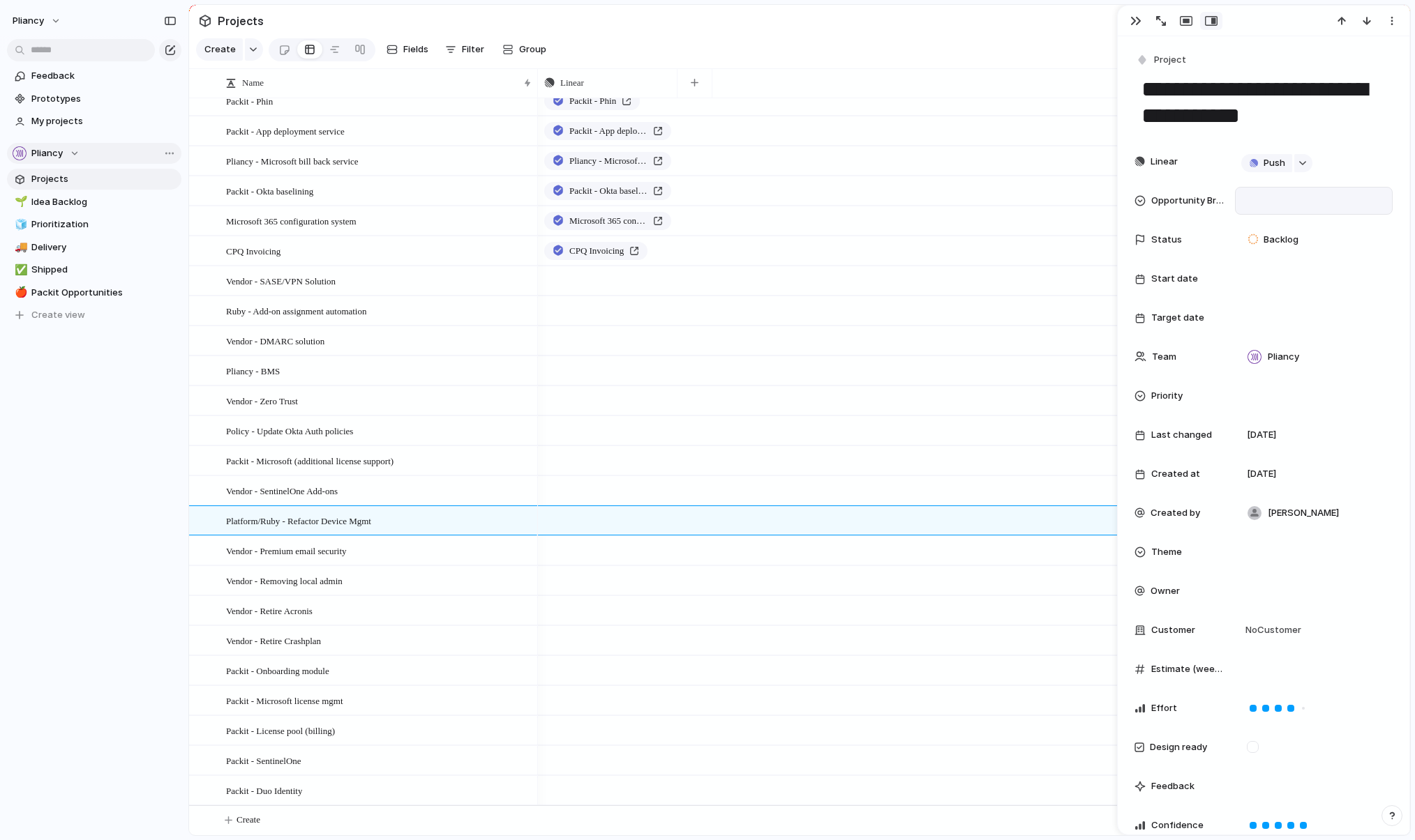
click at [973, 190] on div at bounding box center [1314, 200] width 158 height 28
click at [973, 297] on div at bounding box center [1255, 298] width 25 height 25
click at [397, 555] on div "Packit Startup leaders Pliancy" at bounding box center [707, 420] width 1415 height 840
click at [417, 558] on div "Vendor - Premium email security" at bounding box center [379, 551] width 307 height 29
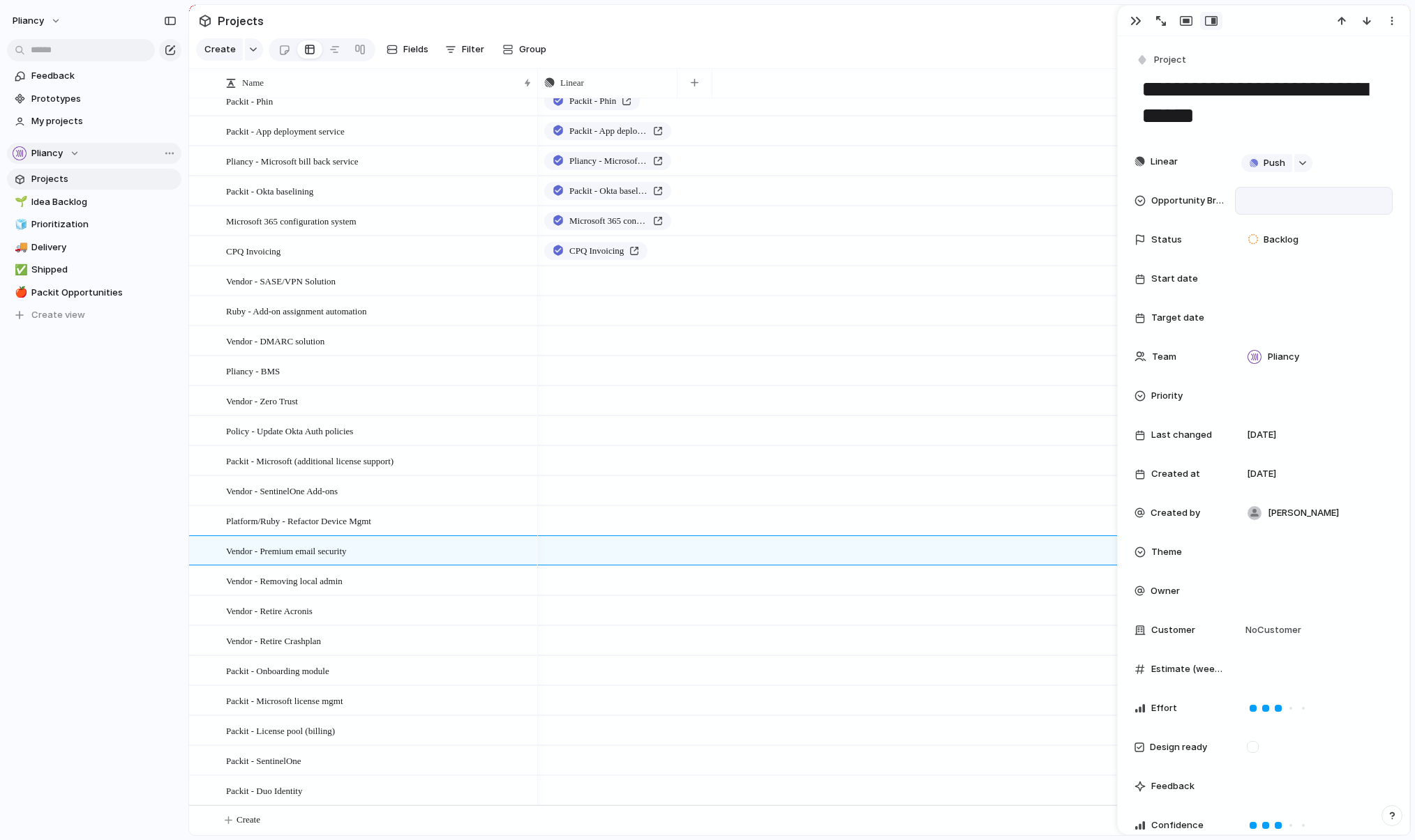
click at [973, 189] on div at bounding box center [1314, 200] width 158 height 28
click at [973, 293] on span "Pliancy" at bounding box center [1289, 298] width 31 height 14
click at [389, 587] on div "Vendor - Removing local admin" at bounding box center [379, 582] width 307 height 29
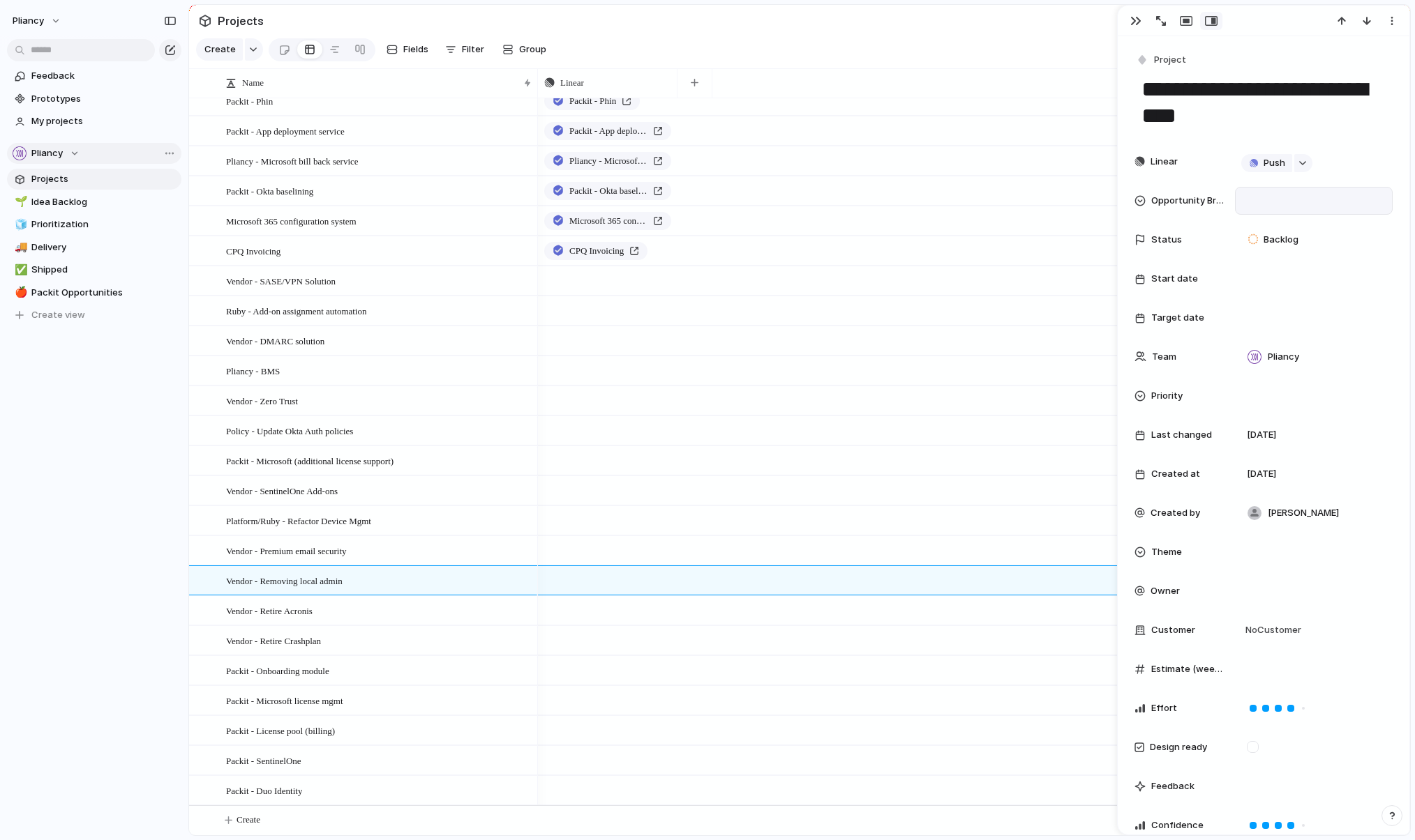
click at [973, 193] on div at bounding box center [1314, 200] width 145 height 15
click at [973, 296] on span "Pliancy" at bounding box center [1289, 298] width 31 height 14
click at [973, 204] on div "Pliancy" at bounding box center [1314, 200] width 145 height 15
click at [973, 254] on span "Packit" at bounding box center [1287, 258] width 28 height 14
click at [401, 613] on div "Vendor - Retire Acronis" at bounding box center [379, 611] width 307 height 29
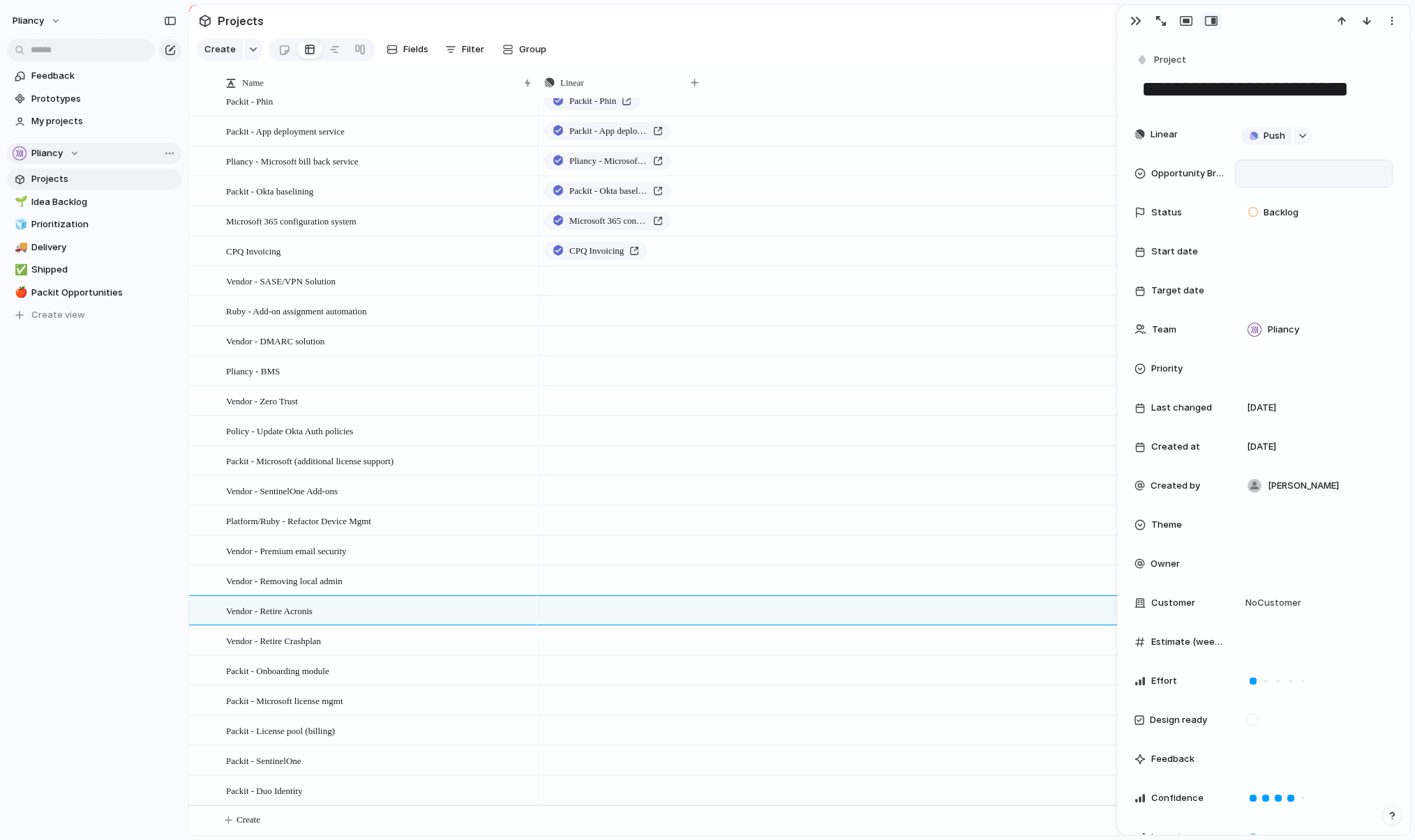
click at [973, 84] on textarea "**********" at bounding box center [1263, 89] width 247 height 30
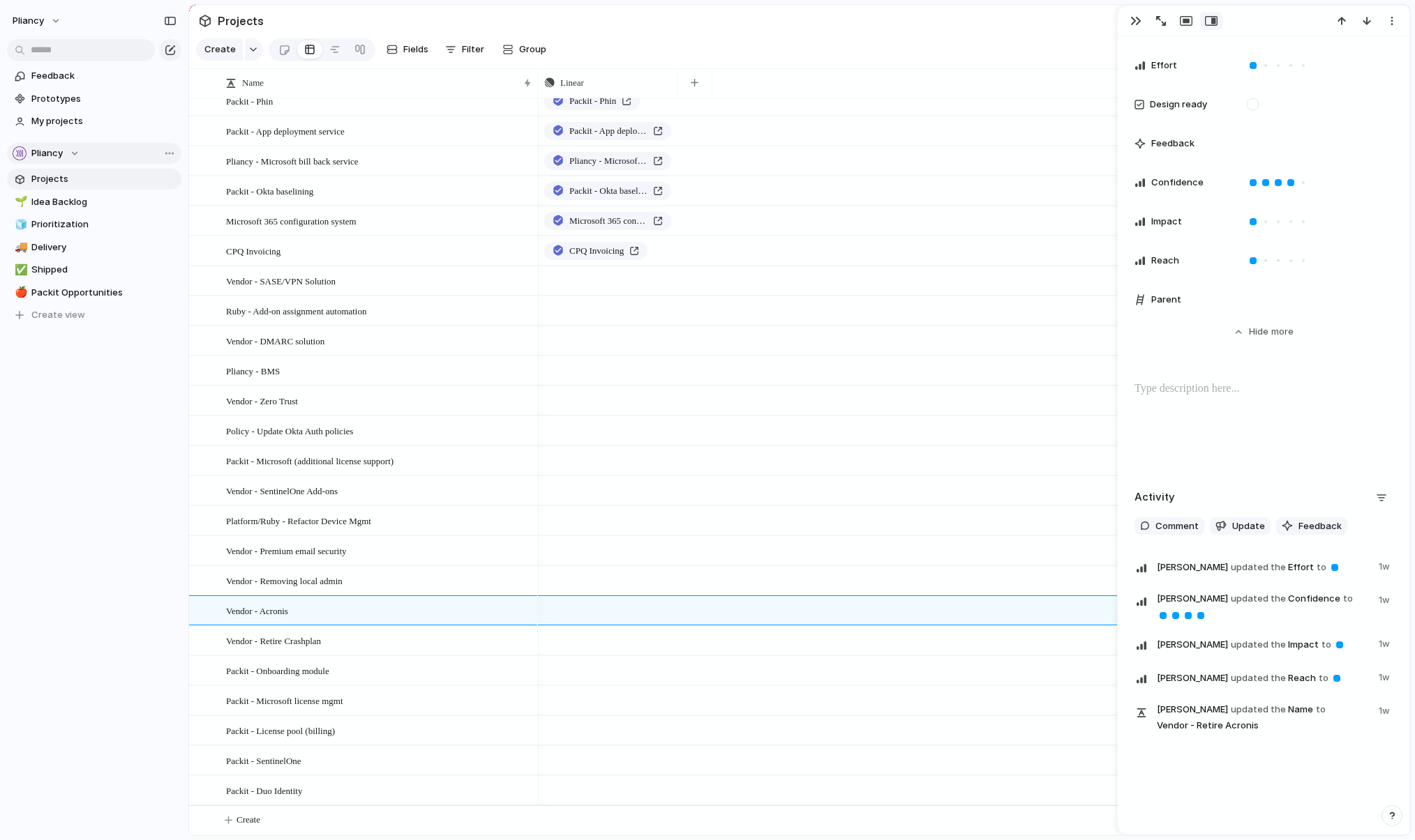
scroll to position [625, 0]
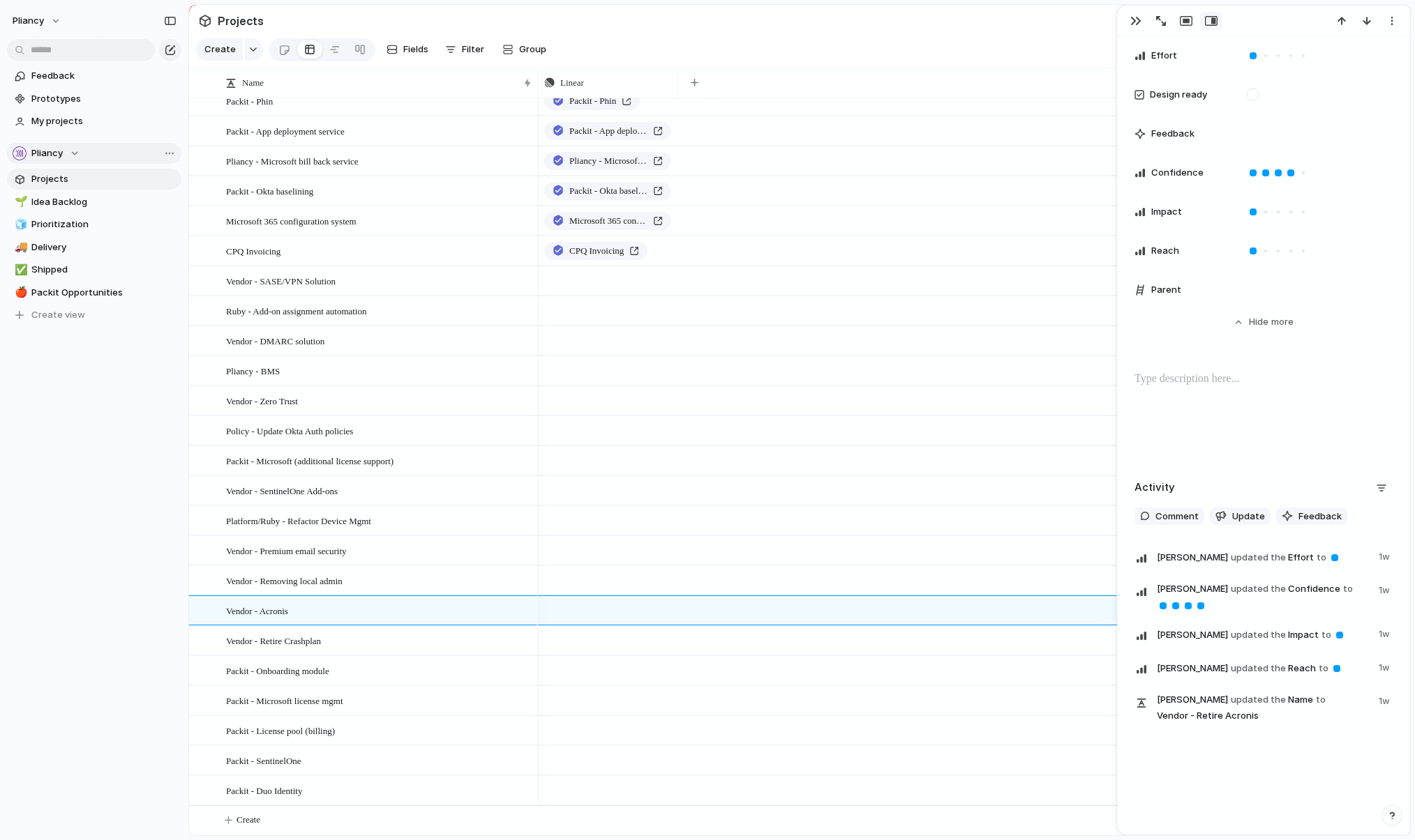
type textarea "**********"
click at [973, 380] on p at bounding box center [1263, 379] width 258 height 17
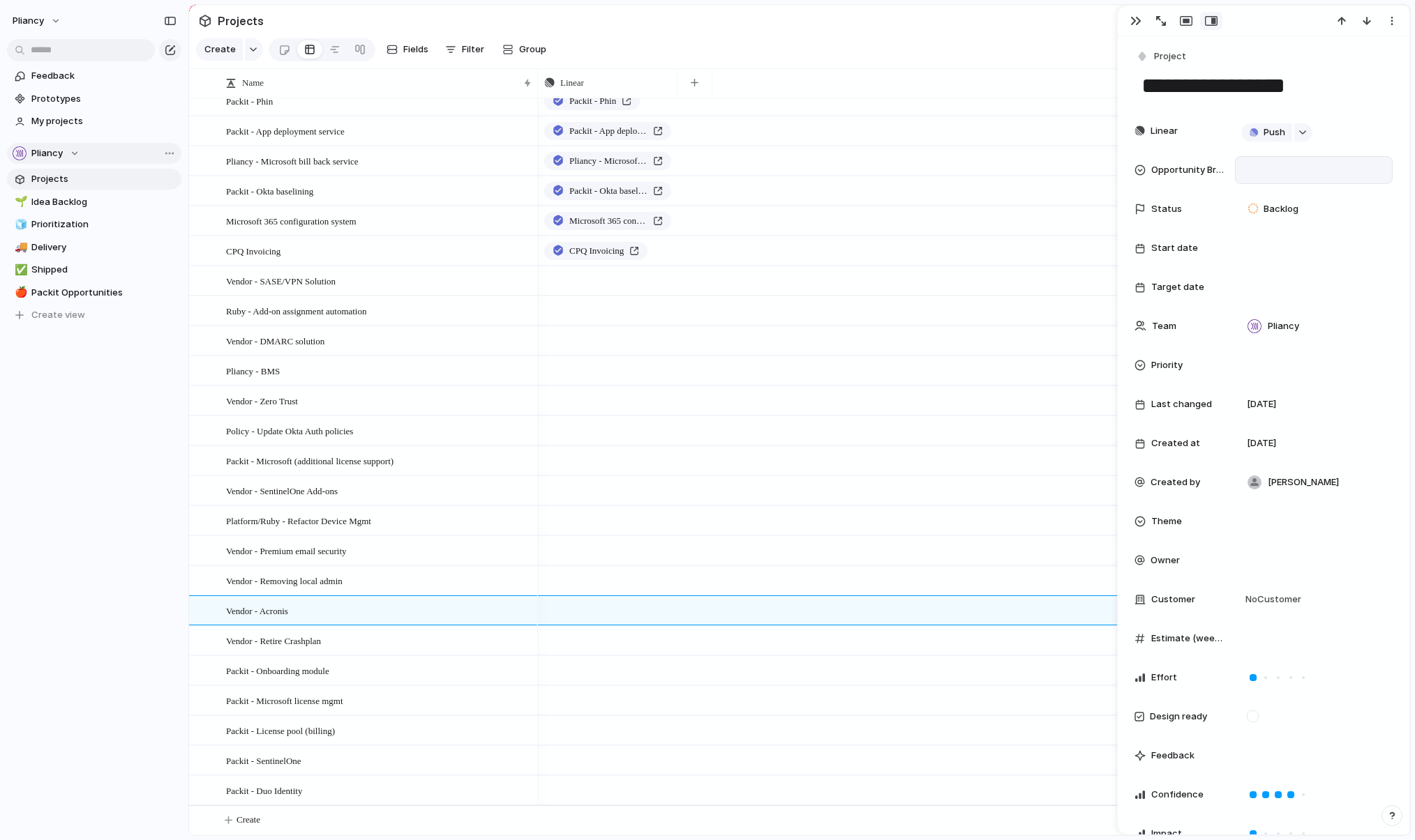
scroll to position [0, 0]
click at [973, 175] on div at bounding box center [1314, 173] width 145 height 15
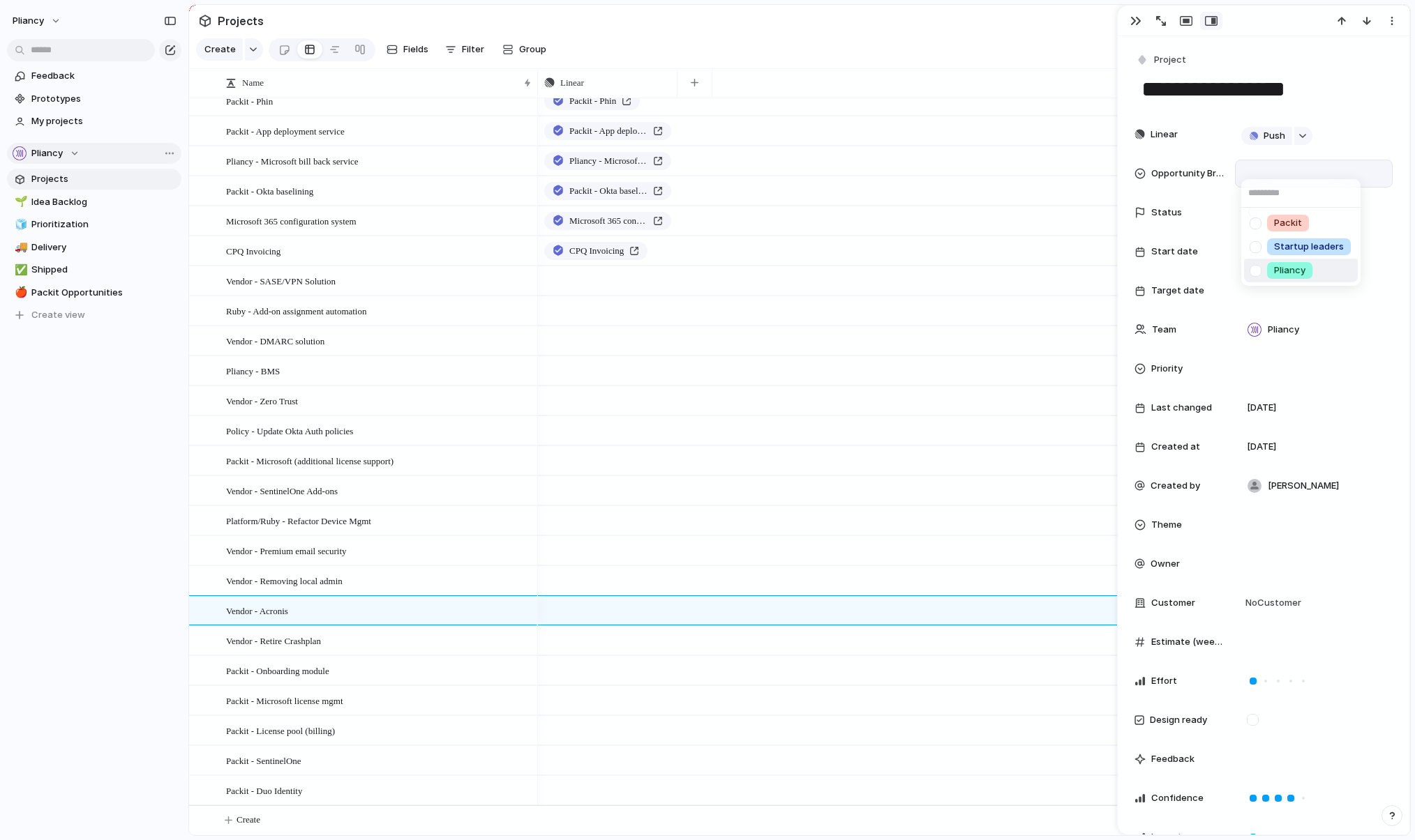
click at [973, 269] on div at bounding box center [1255, 270] width 25 height 25
click at [401, 641] on div "Packit Startup leaders Pliancy" at bounding box center [707, 420] width 1415 height 840
click at [393, 645] on div "Vendor - Retire Crashplan" at bounding box center [379, 641] width 307 height 29
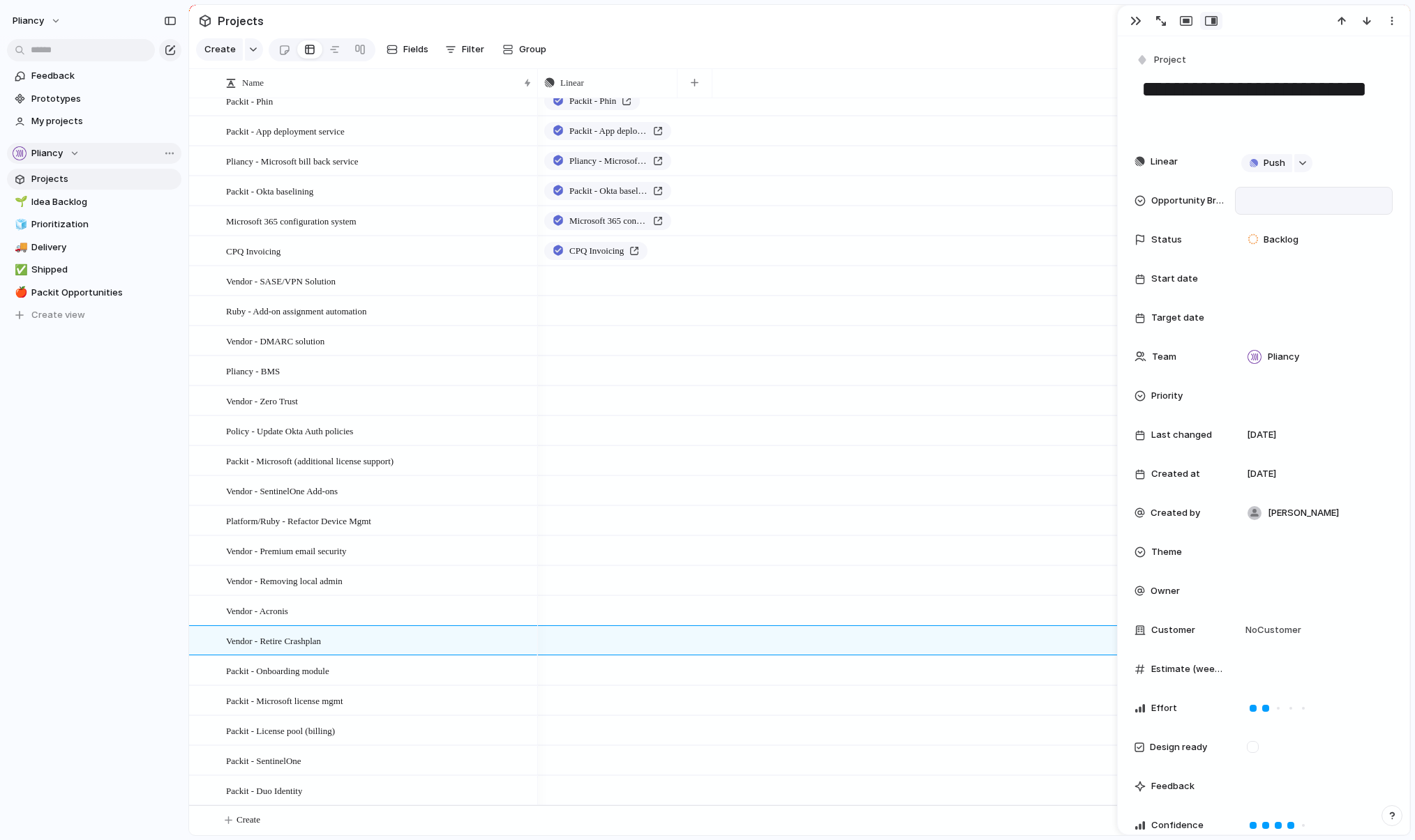
click at [973, 197] on div at bounding box center [1314, 200] width 145 height 15
click at [973, 296] on div "Pliancy" at bounding box center [1289, 298] width 45 height 17
click at [392, 677] on div "Packit - Onboarding module" at bounding box center [379, 671] width 307 height 29
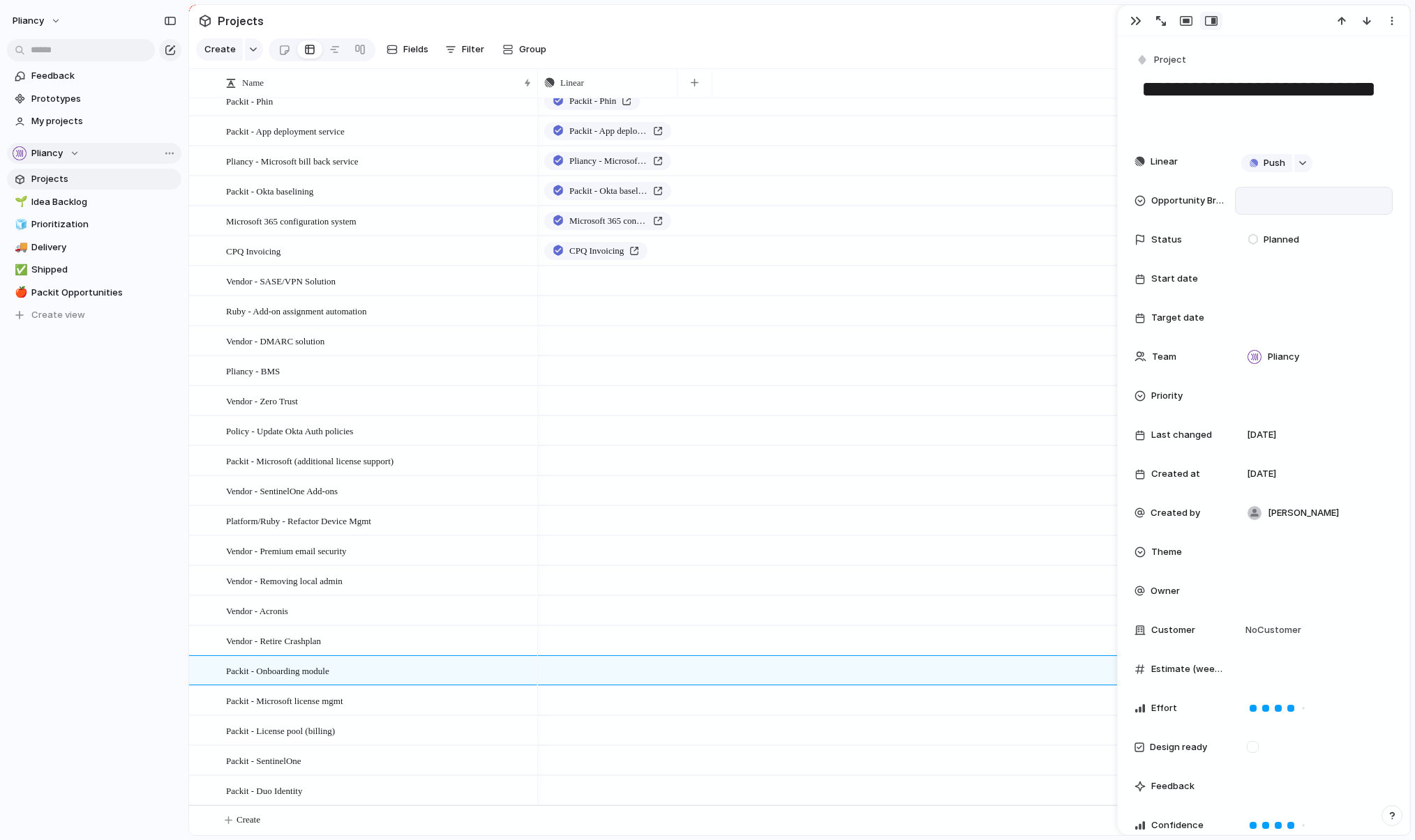
click at [973, 199] on div at bounding box center [1314, 200] width 145 height 15
click at [973, 249] on div at bounding box center [1255, 250] width 25 height 25
click at [383, 704] on div "Packit Startup leaders Pliancy" at bounding box center [707, 420] width 1415 height 840
click at [401, 696] on div "Packit - Microsoft license mgmt" at bounding box center [379, 701] width 307 height 29
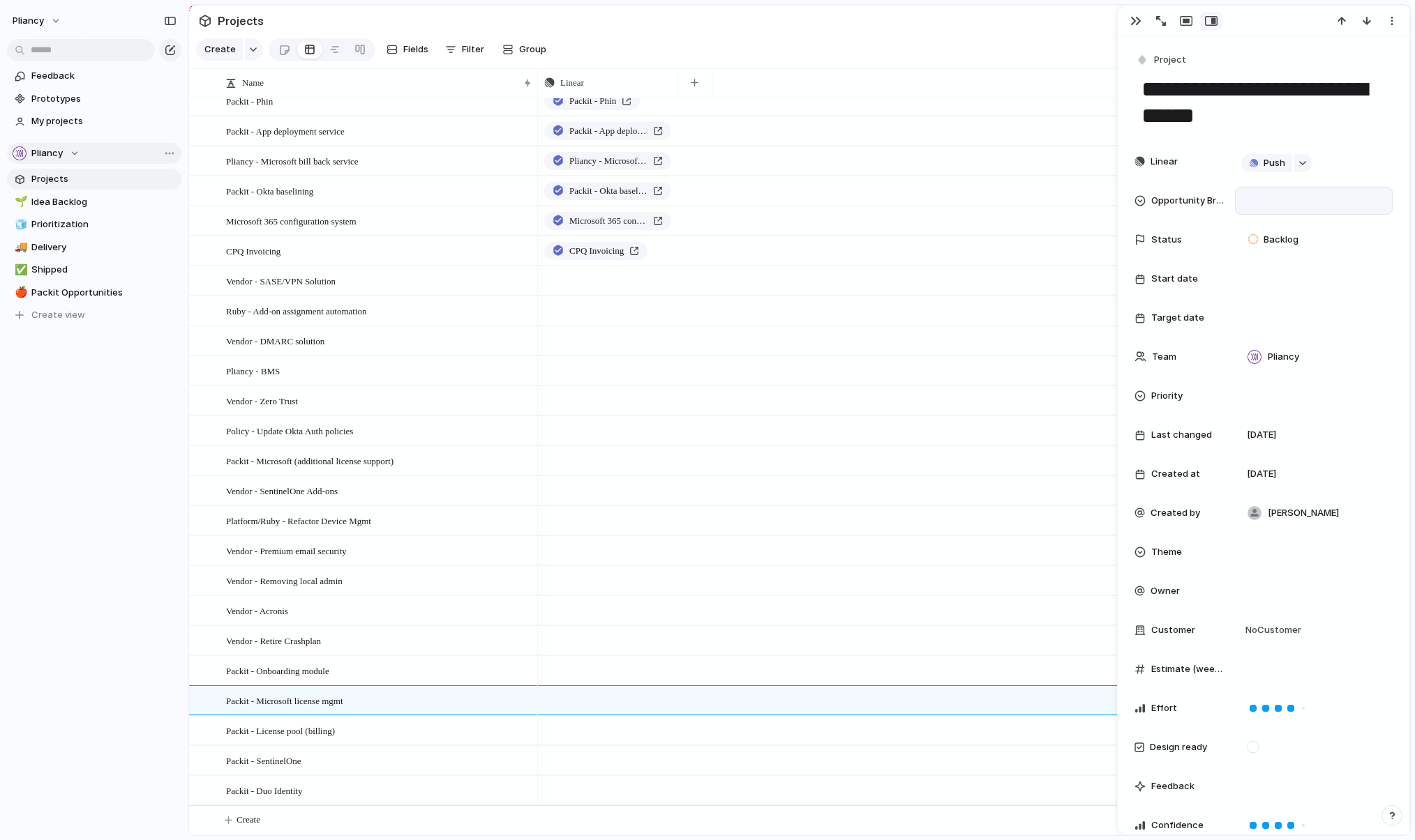
click at [973, 193] on div at bounding box center [1314, 200] width 145 height 15
click at [973, 248] on div at bounding box center [1255, 250] width 25 height 25
click at [395, 735] on div "Packit Startup leaders Pliancy" at bounding box center [707, 420] width 1415 height 840
click at [389, 734] on div "Packit - License pool (billing)" at bounding box center [379, 732] width 307 height 29
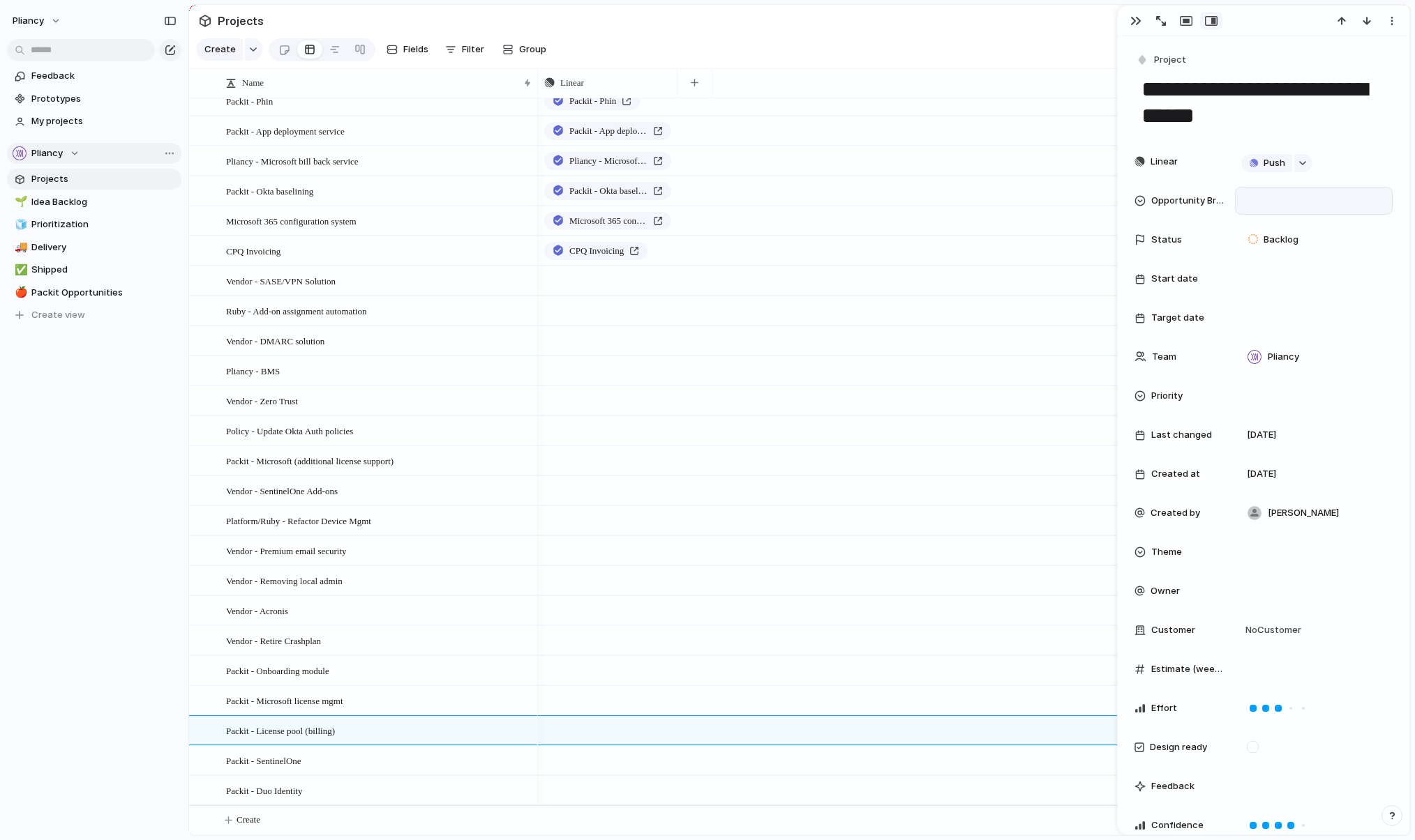
click at [973, 195] on div at bounding box center [1314, 200] width 145 height 15
click at [973, 249] on div at bounding box center [1255, 250] width 25 height 25
click at [377, 763] on div "Packit Startup leaders Pliancy" at bounding box center [707, 420] width 1415 height 840
click at [374, 766] on div "Packit - SentinelOne" at bounding box center [379, 761] width 307 height 29
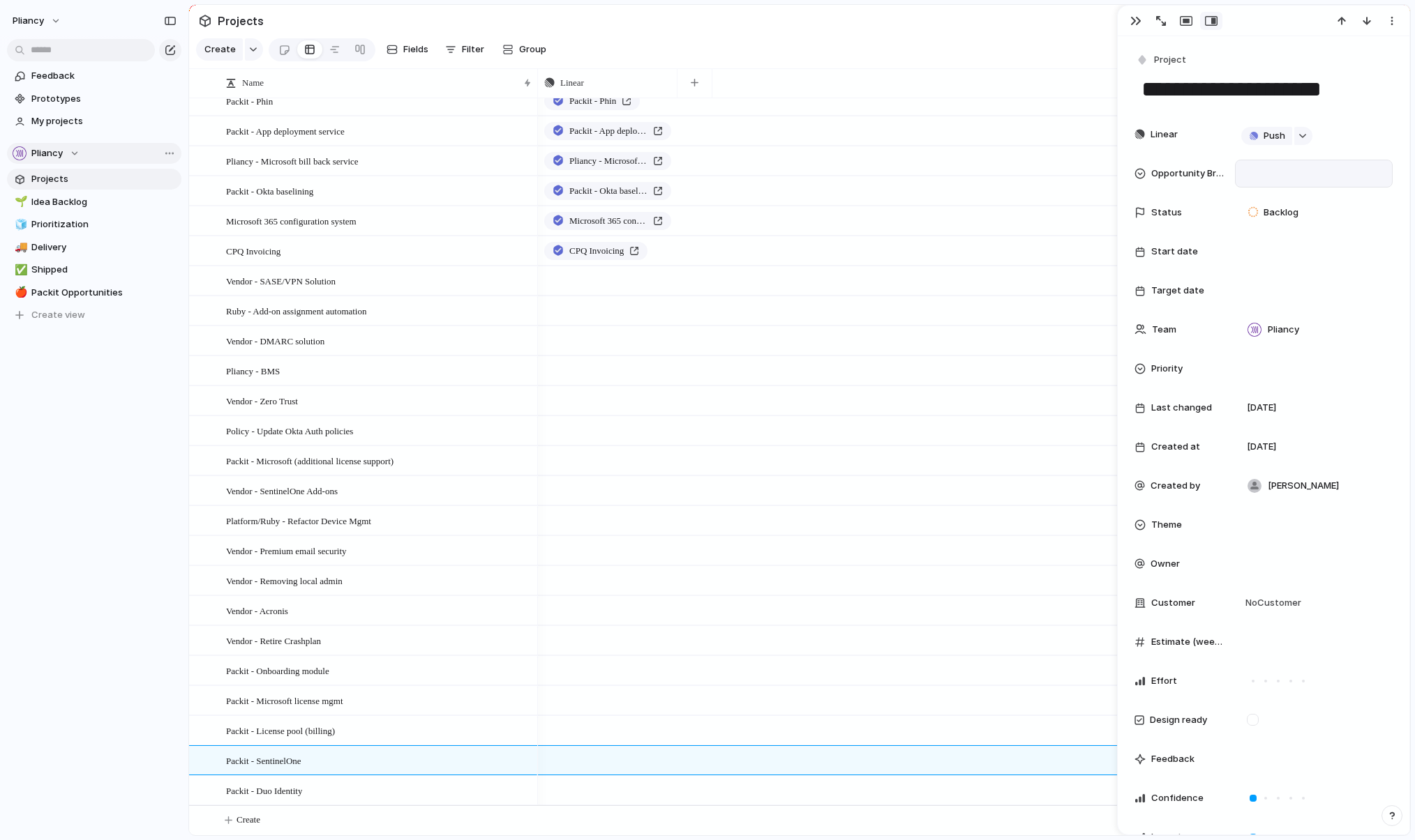
click at [973, 173] on div at bounding box center [1314, 173] width 145 height 15
click at [973, 223] on div at bounding box center [1255, 223] width 25 height 25
click at [391, 790] on div "Packit Startup leaders Pliancy" at bounding box center [707, 420] width 1415 height 840
click at [391, 791] on div "Packit - Duo Identity" at bounding box center [379, 791] width 307 height 29
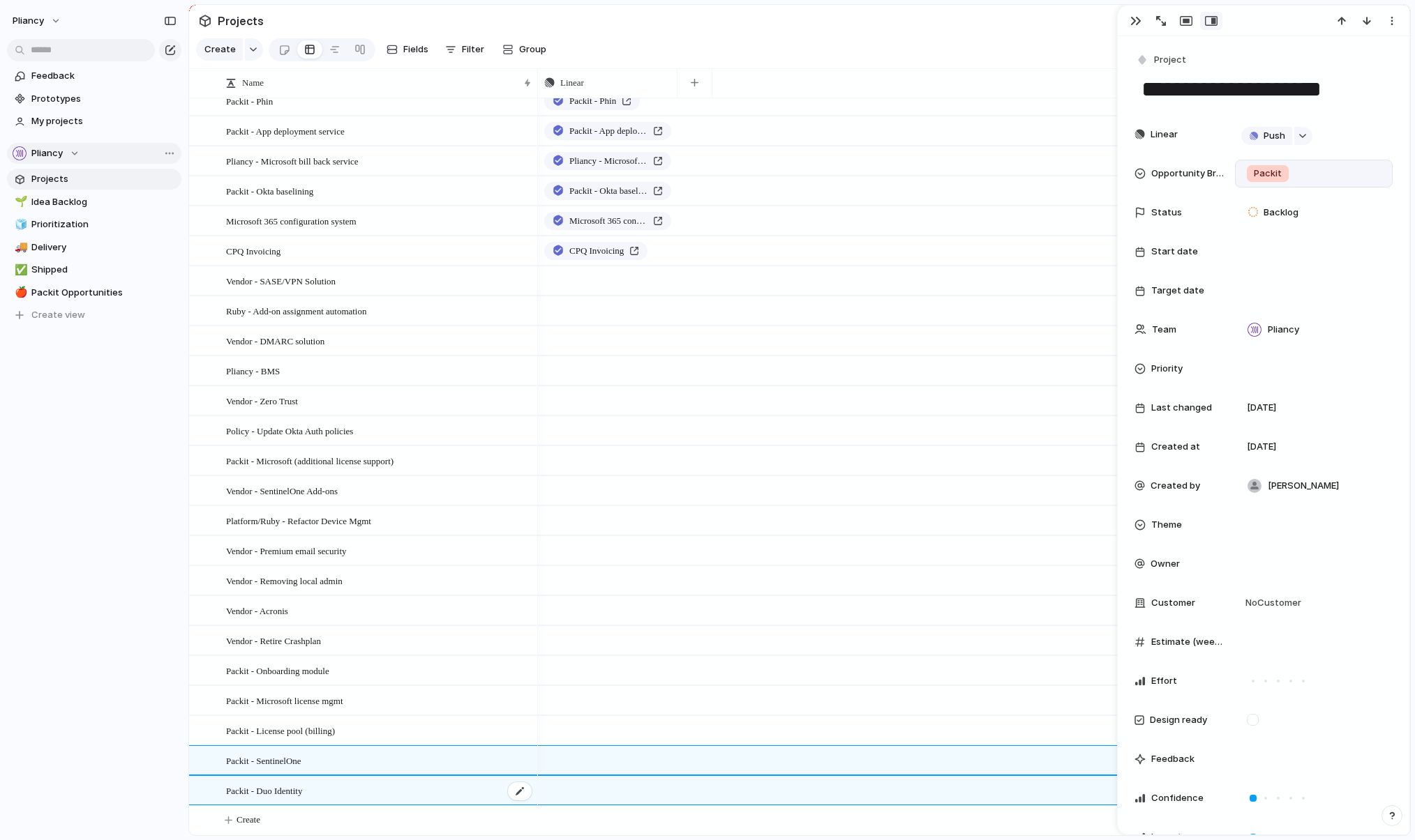
type textarea "**********"
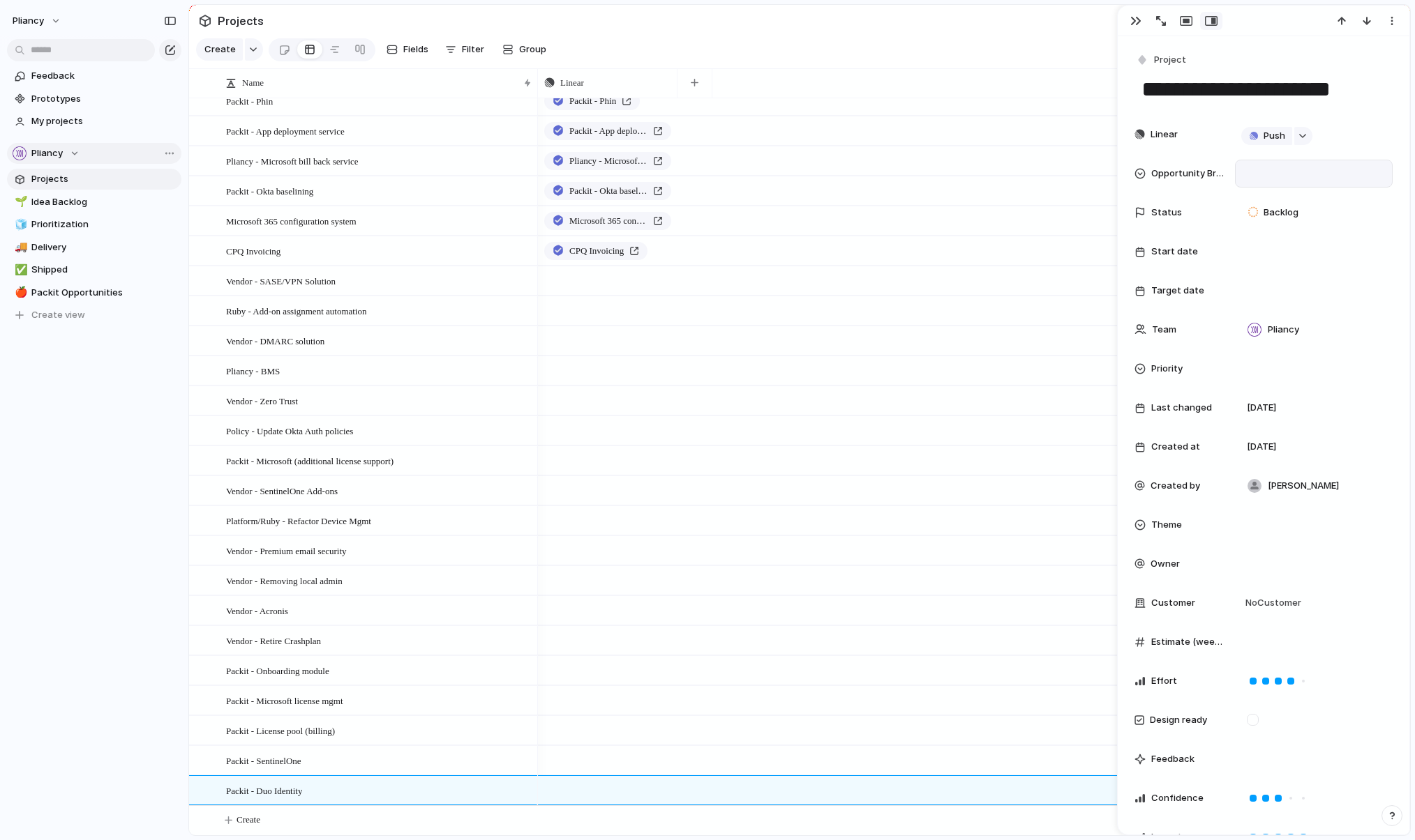
click at [973, 171] on div at bounding box center [1314, 173] width 145 height 15
click at [973, 220] on div at bounding box center [1255, 223] width 25 height 25
click at [973, 94] on div "Packit Startup leaders Pliancy" at bounding box center [707, 420] width 1415 height 840
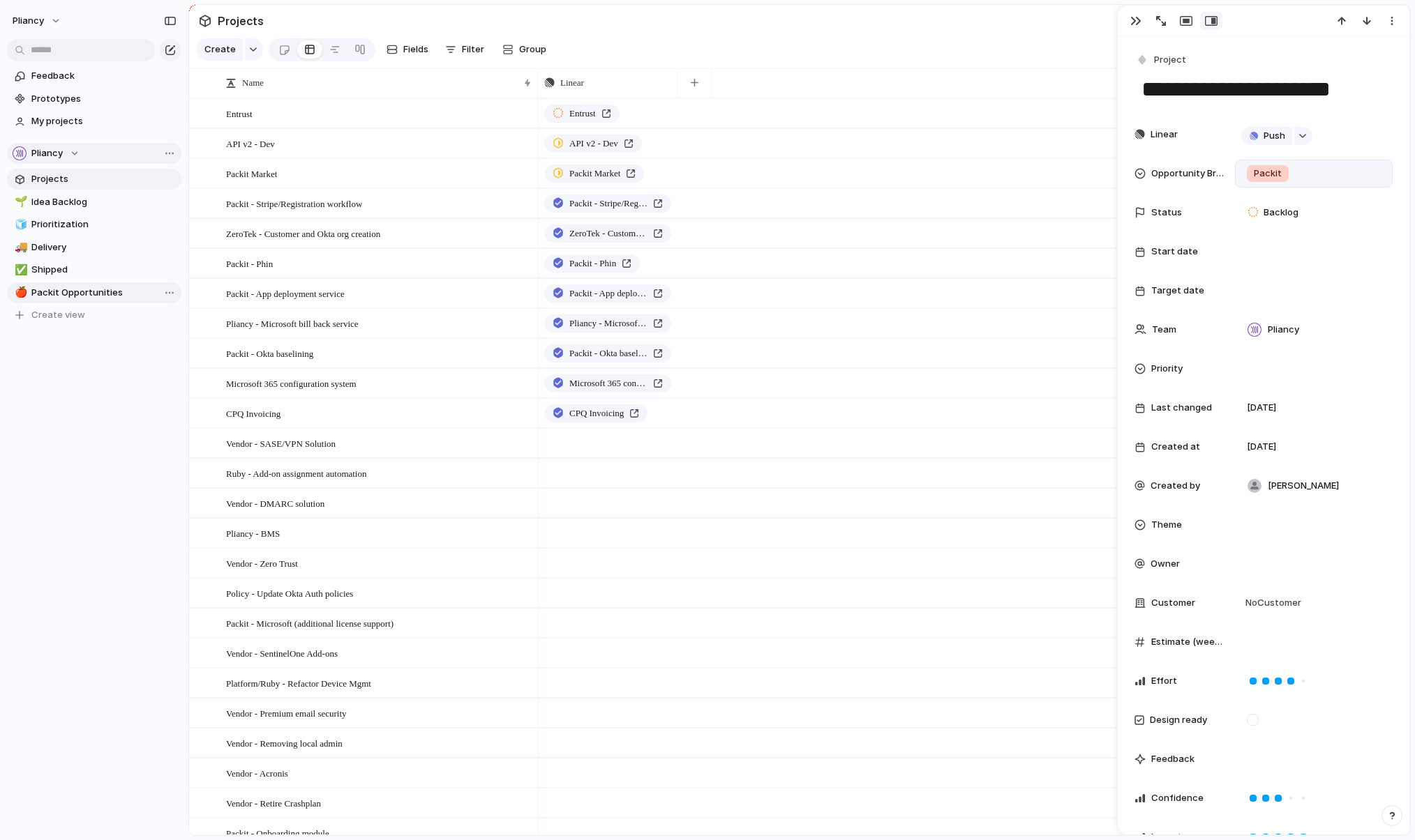
click at [102, 291] on span "Packit Opportunities" at bounding box center [104, 292] width 145 height 14
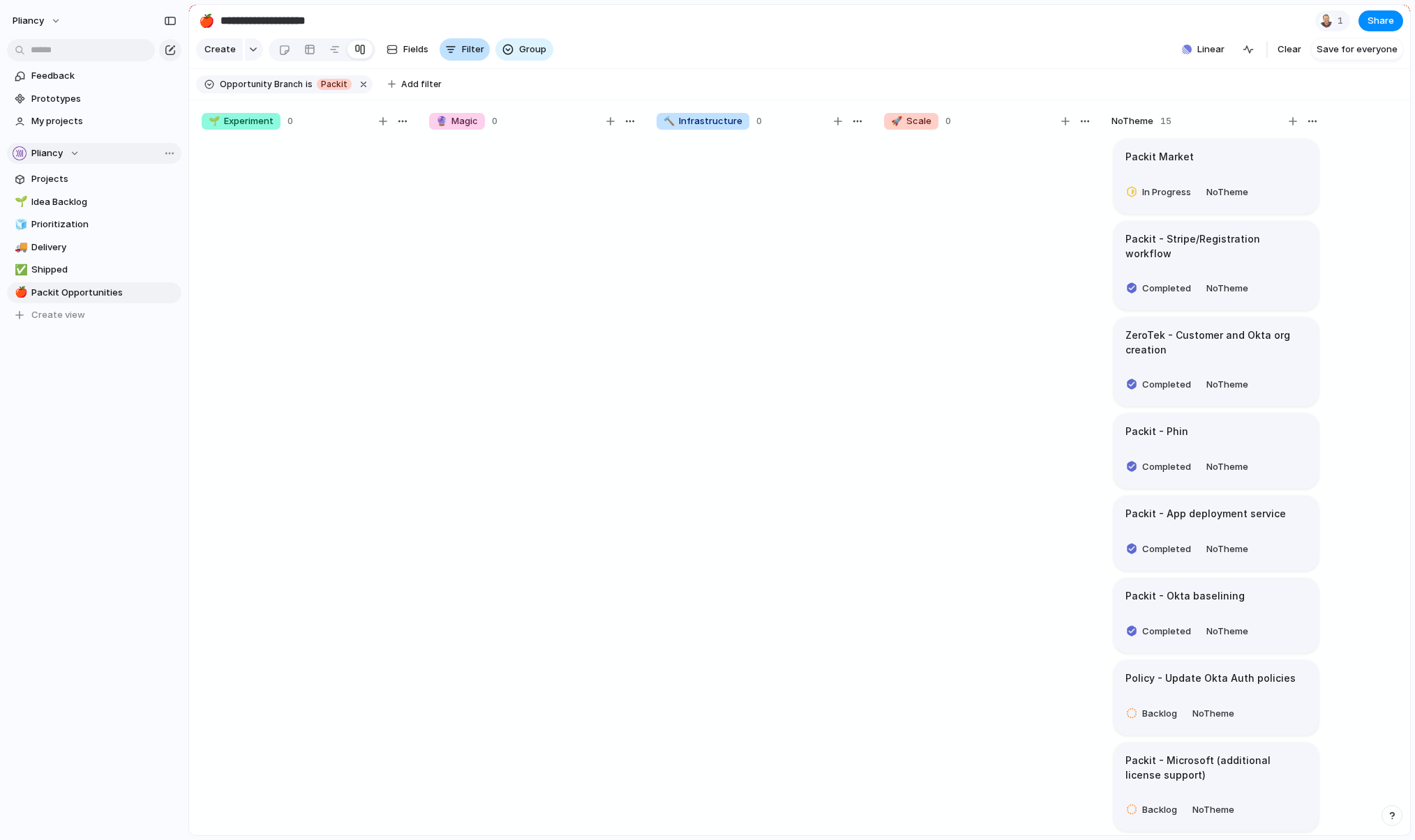
click at [457, 53] on button "Filter" at bounding box center [464, 49] width 50 height 22
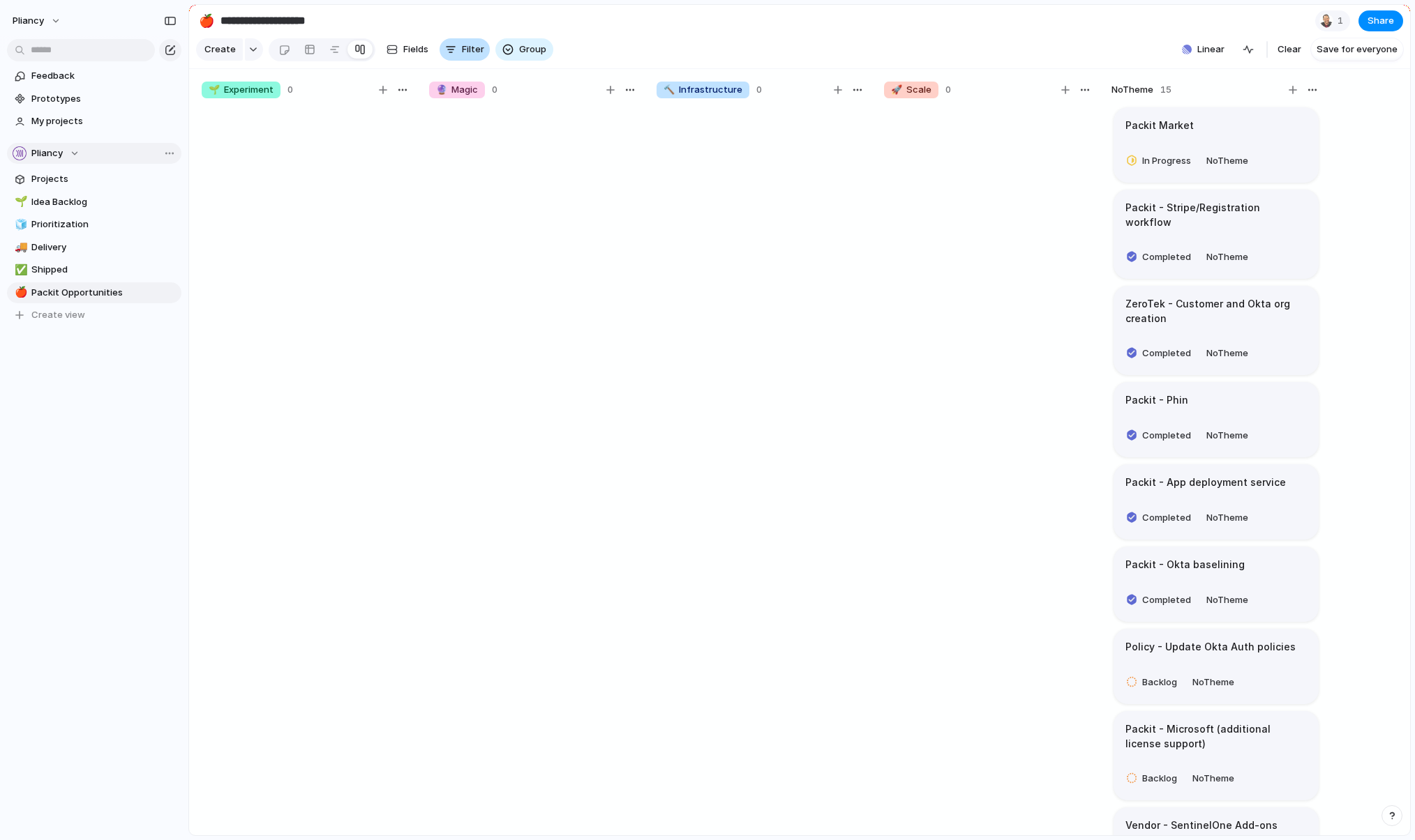
click at [457, 53] on button "Filter" at bounding box center [464, 49] width 50 height 22
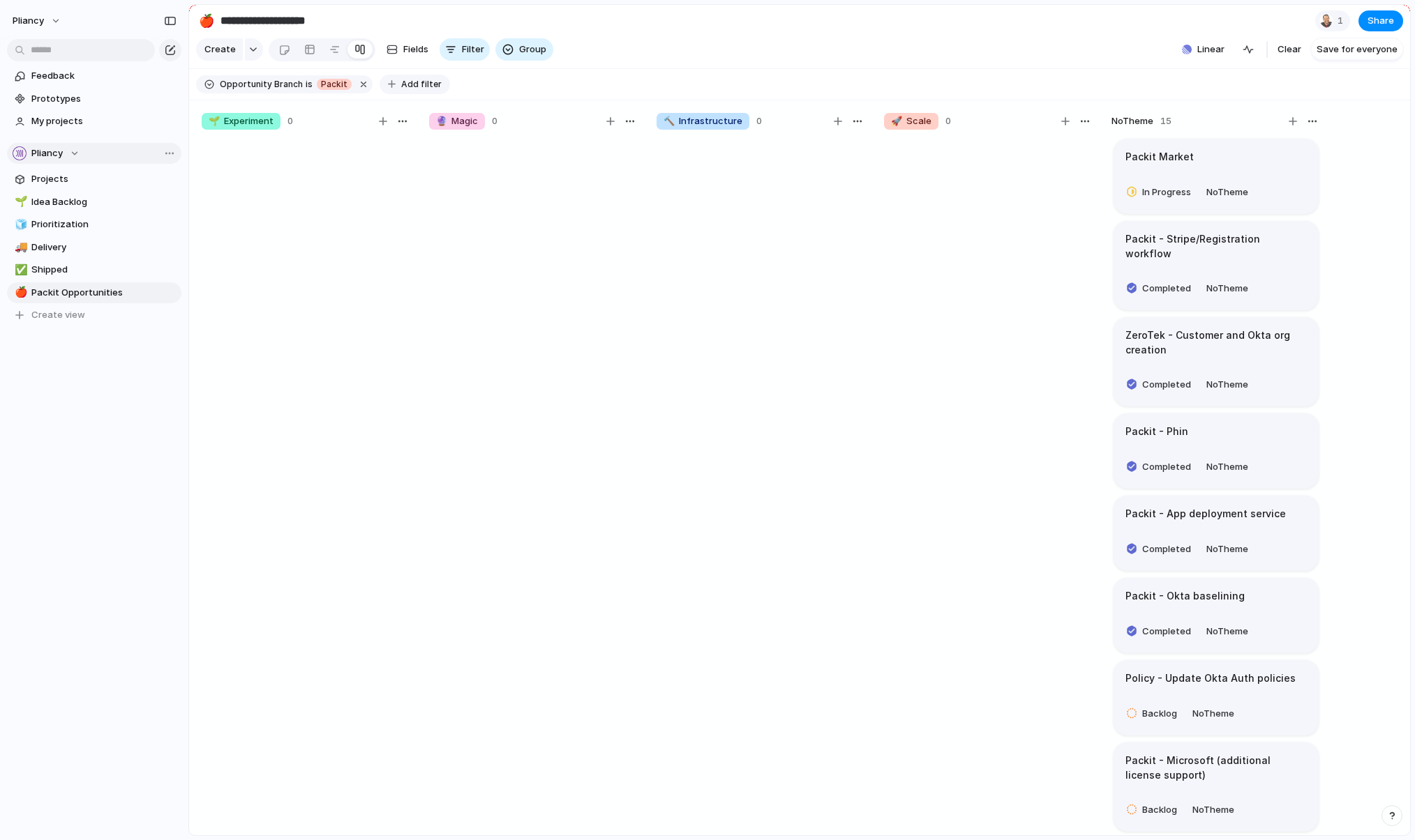
click at [410, 87] on span "Add filter" at bounding box center [421, 85] width 41 height 13
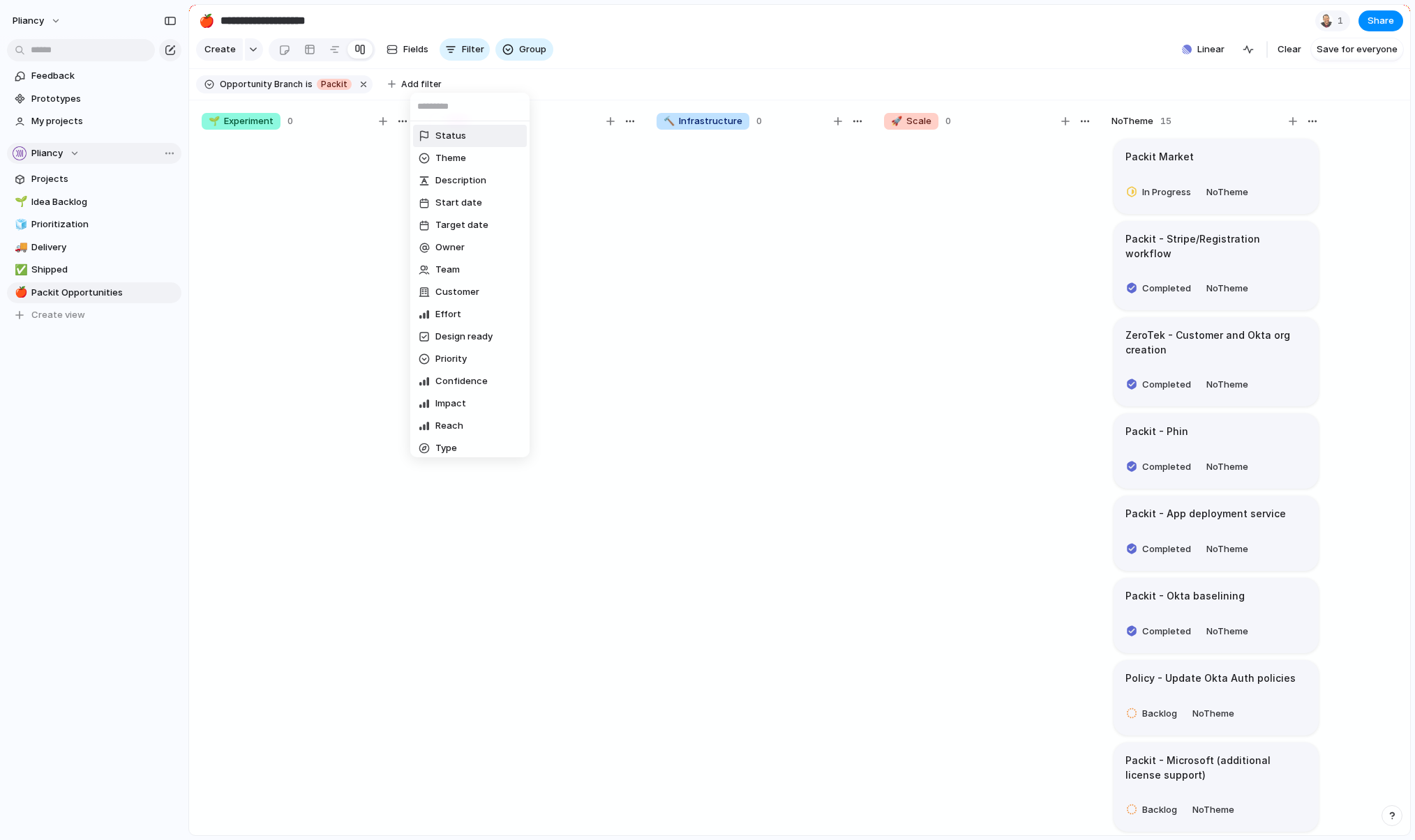
click at [454, 136] on span "Status" at bounding box center [450, 136] width 30 height 14
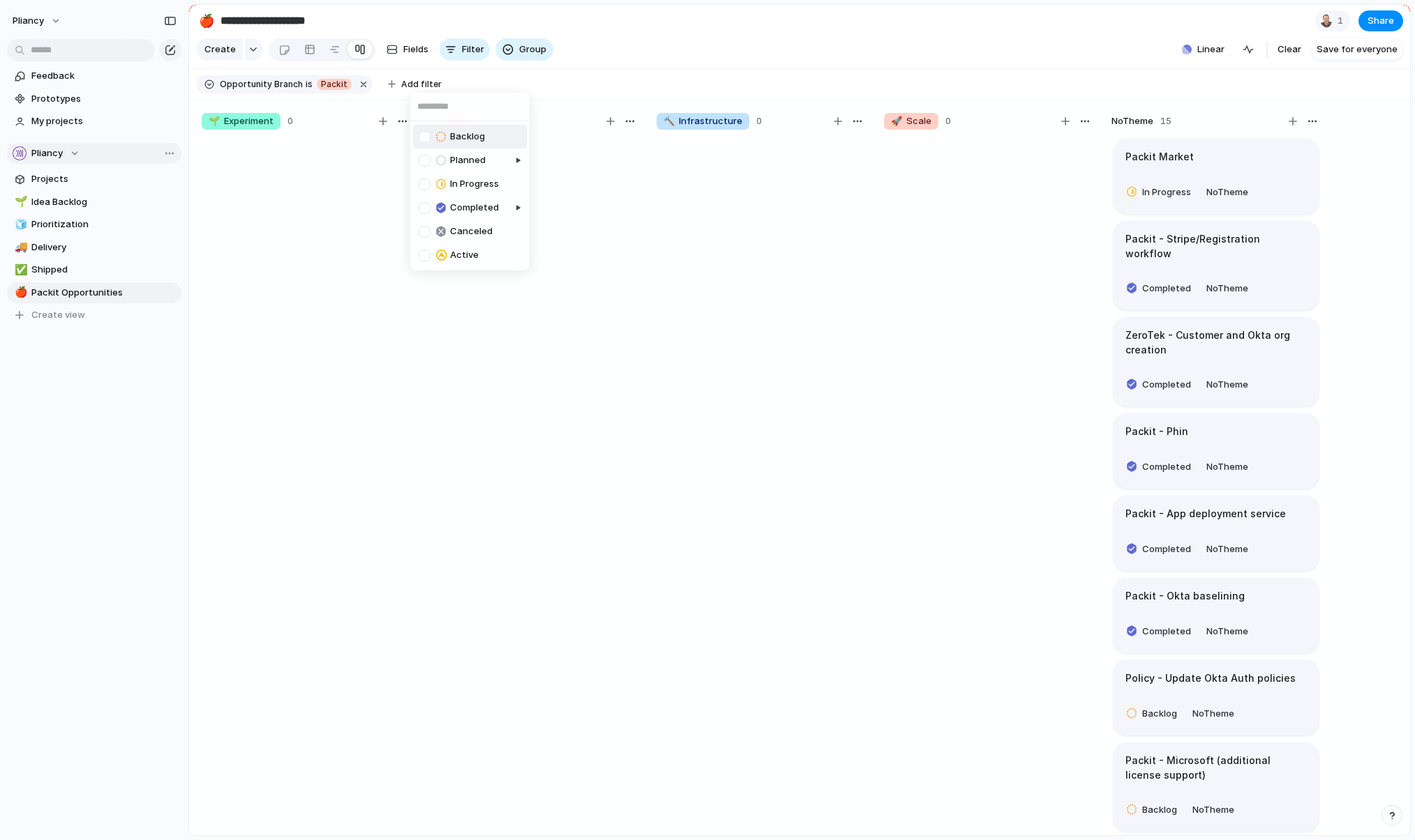
click at [424, 135] on div at bounding box center [424, 136] width 12 height 12
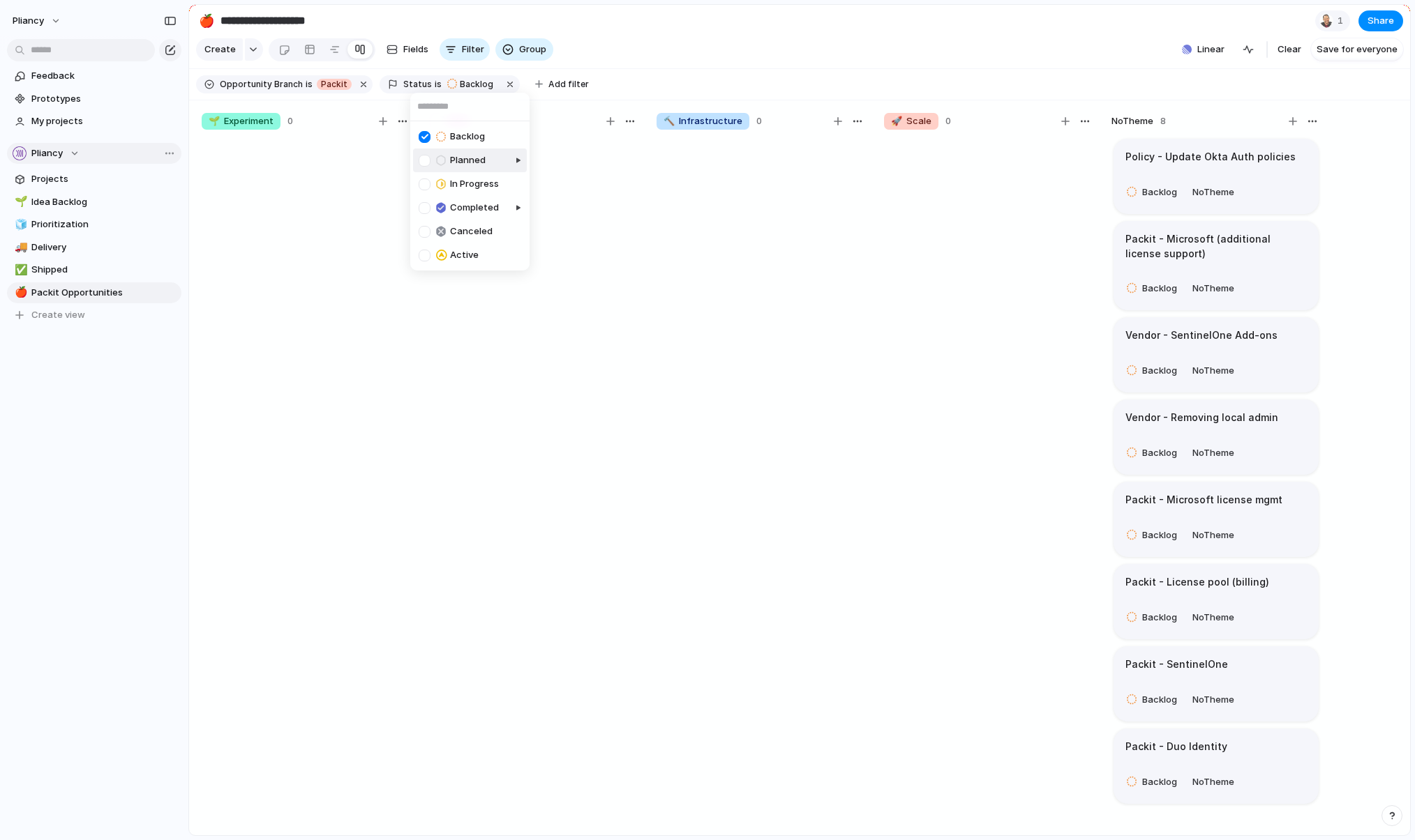
click at [423, 160] on div at bounding box center [476, 172] width 107 height 54
click at [424, 184] on div at bounding box center [424, 184] width 12 height 12
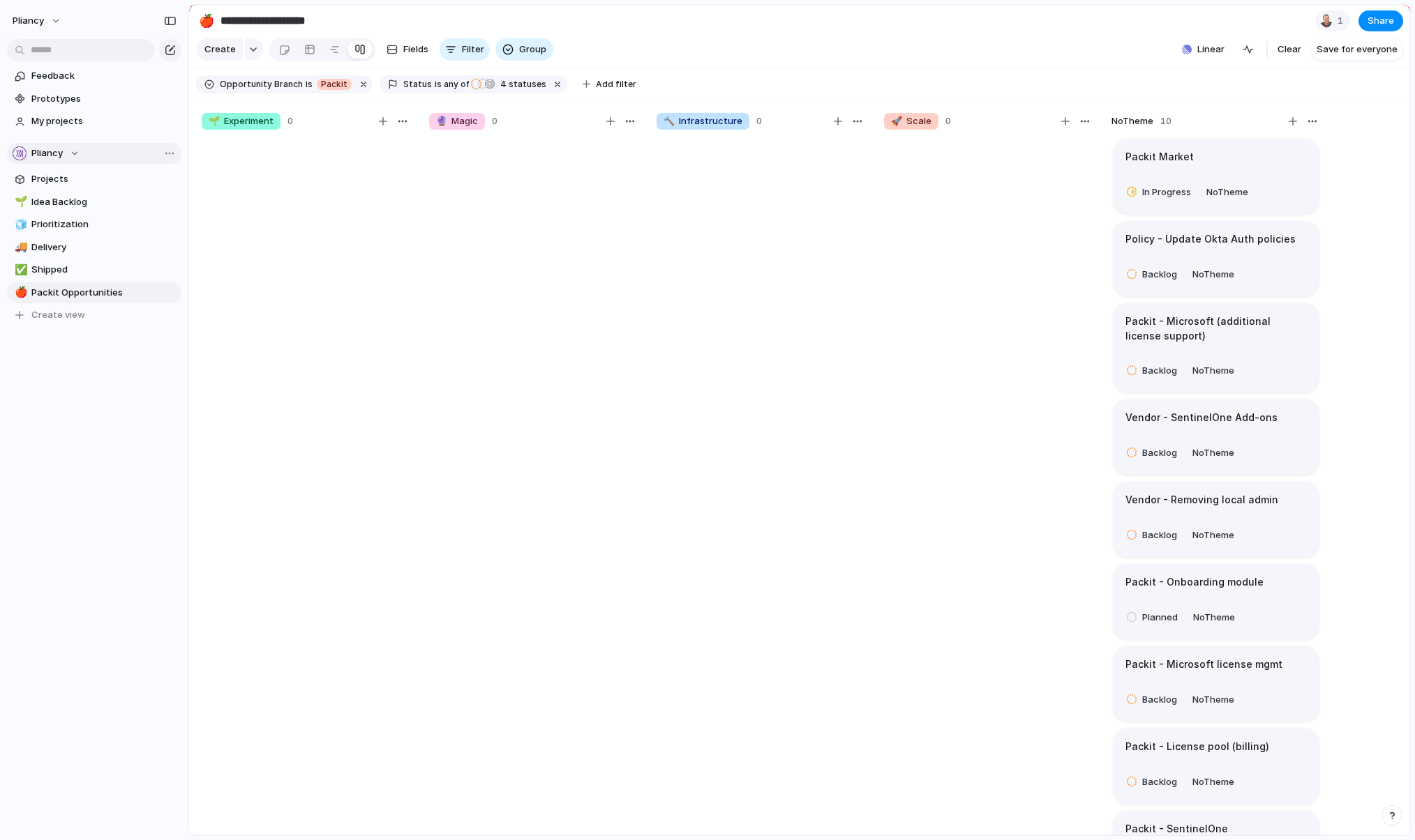
click at [645, 258] on div "Backlog Planned In Progress Completed Canceled Active" at bounding box center [707, 420] width 1415 height 840
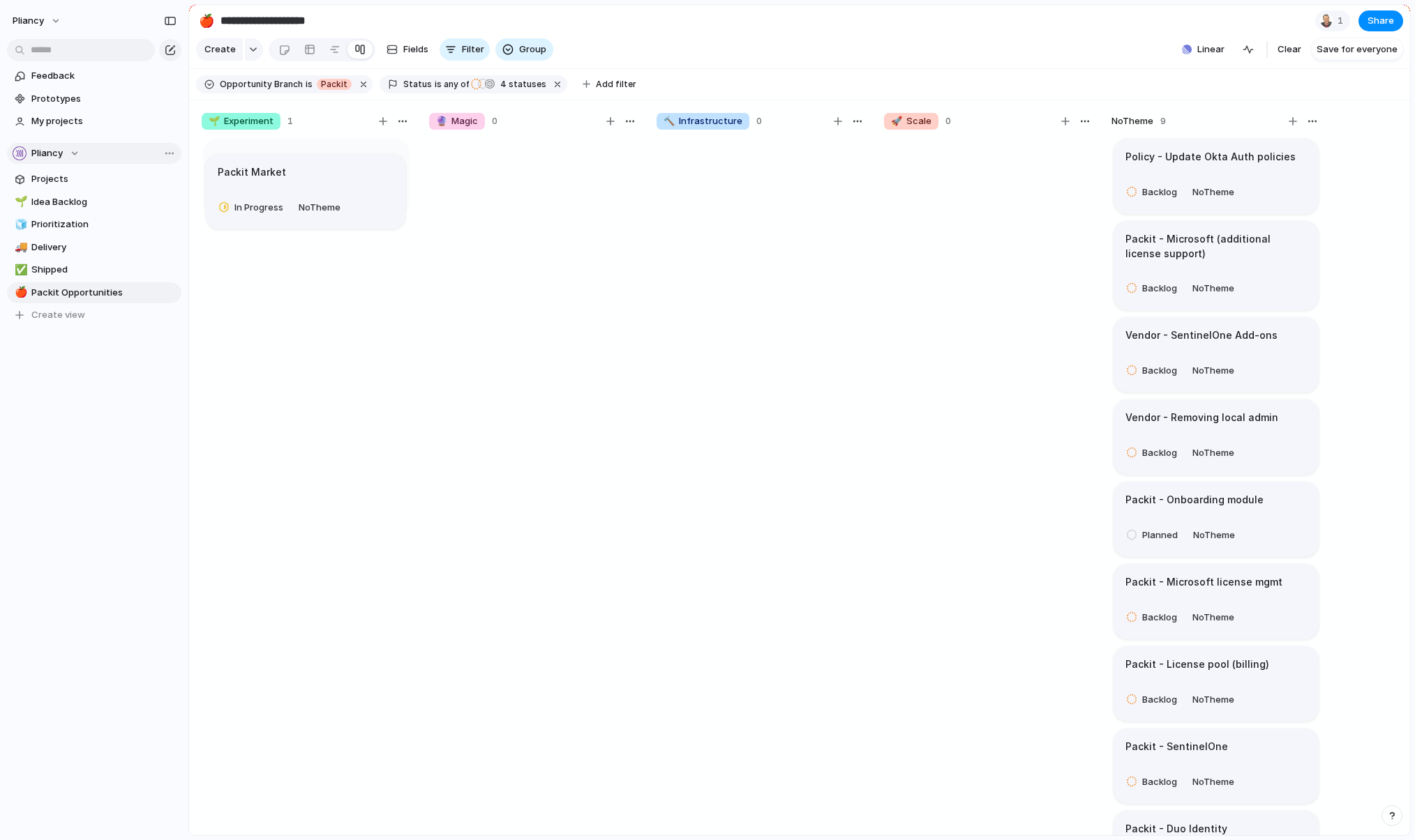
drag, startPoint x: 1206, startPoint y: 170, endPoint x: 298, endPoint y: 175, distance: 908.0
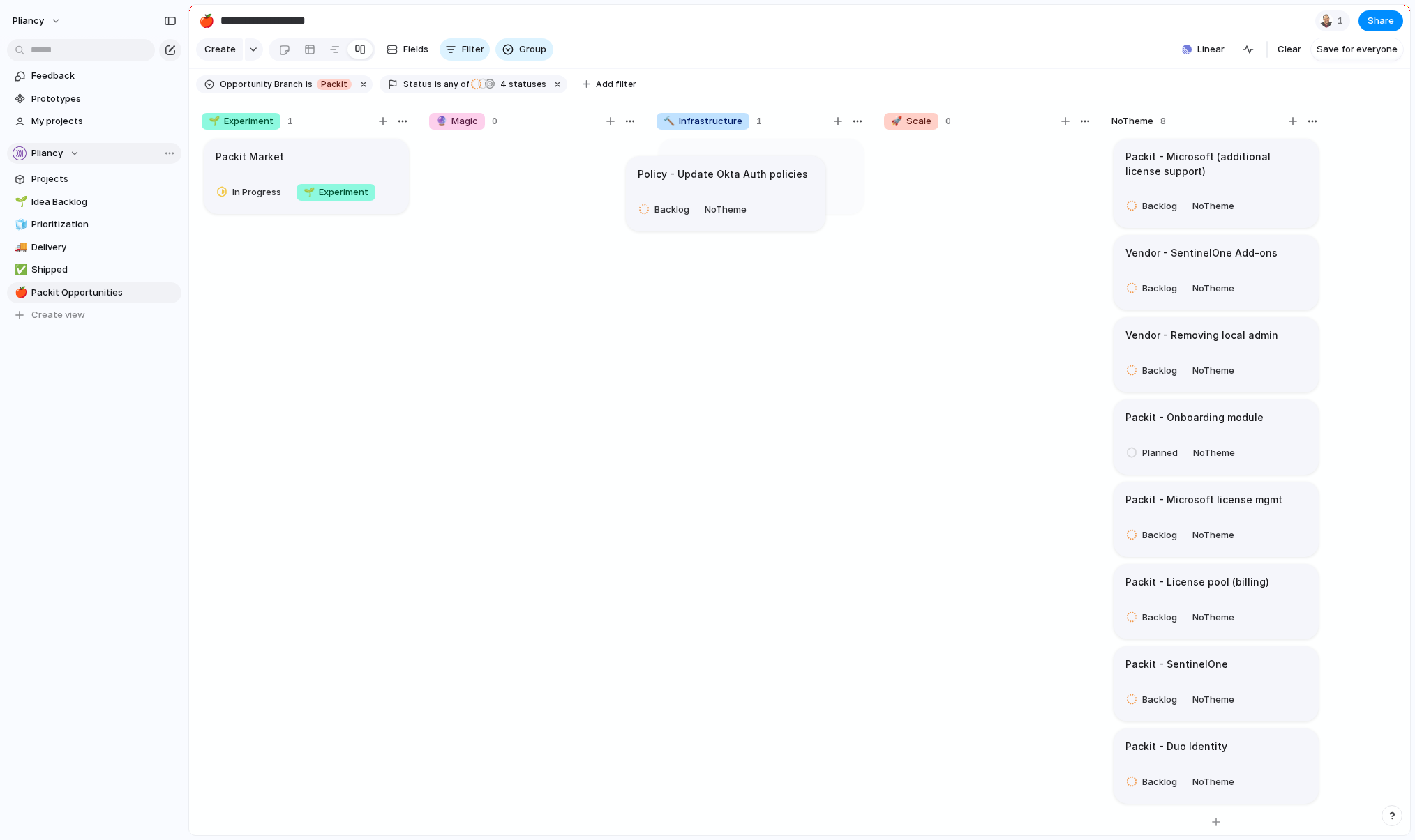
drag, startPoint x: 1196, startPoint y: 166, endPoint x: 706, endPoint y: 172, distance: 490.0
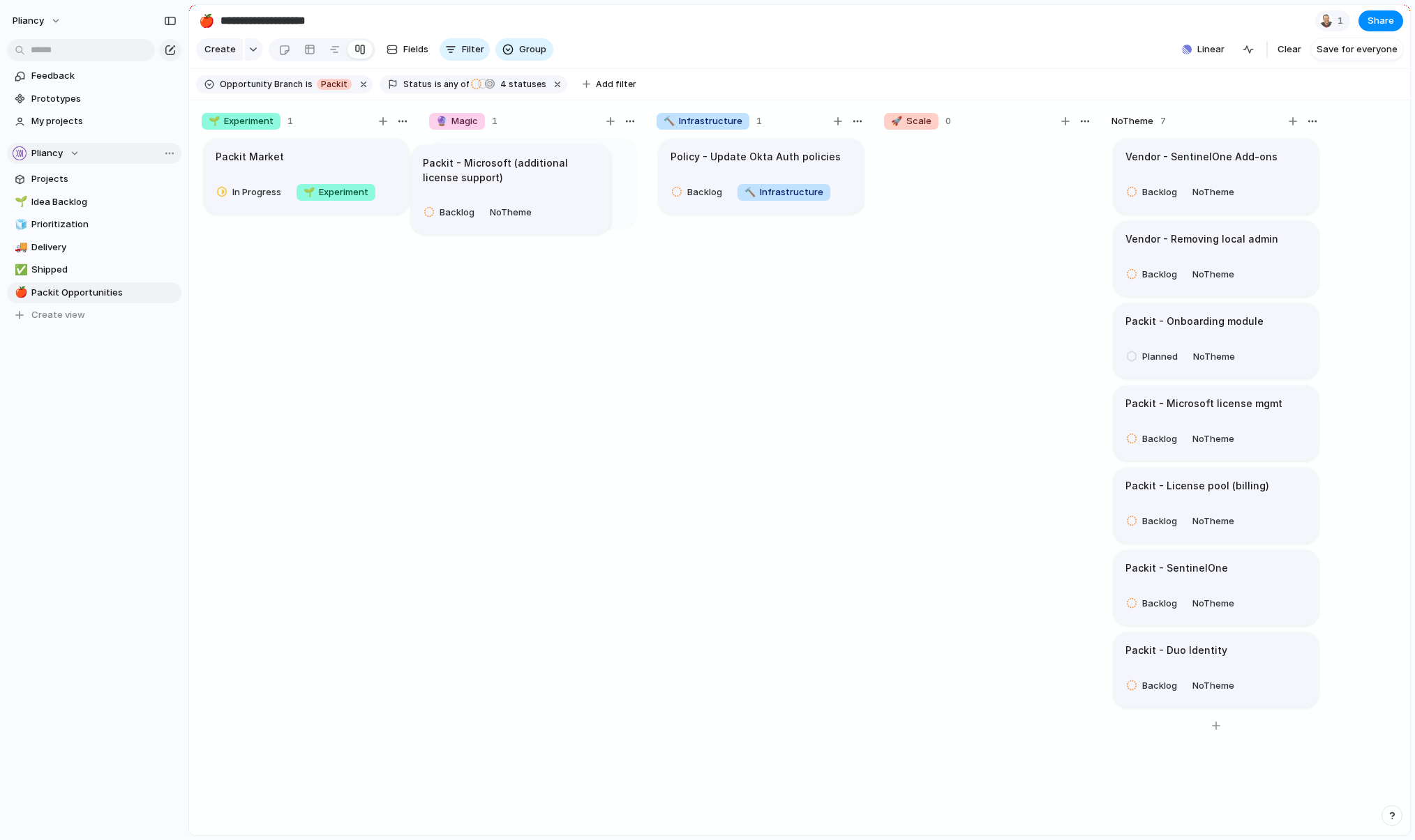
drag, startPoint x: 1223, startPoint y: 181, endPoint x: 521, endPoint y: 178, distance: 702.0
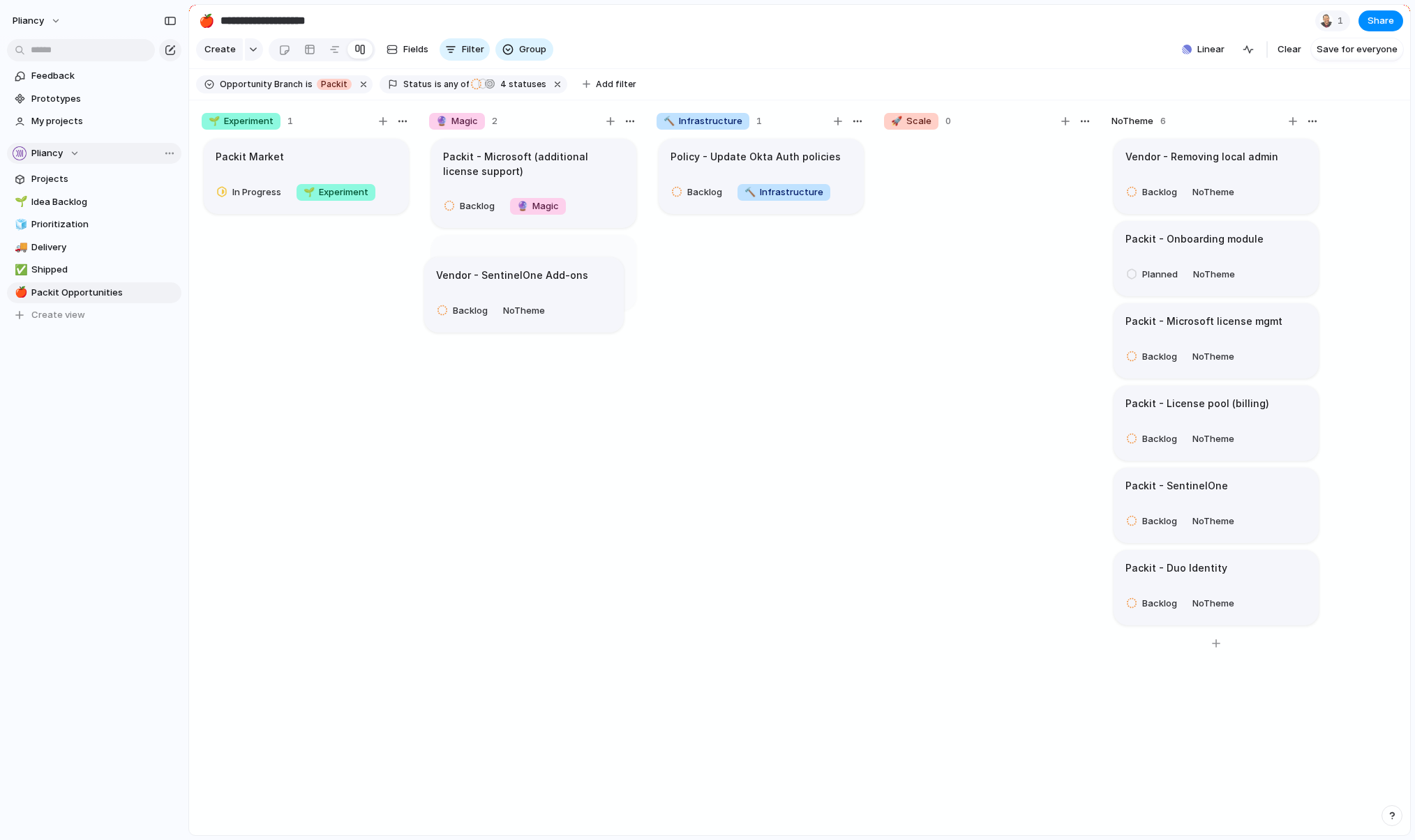
drag, startPoint x: 1223, startPoint y: 172, endPoint x: 534, endPoint y: 280, distance: 697.4
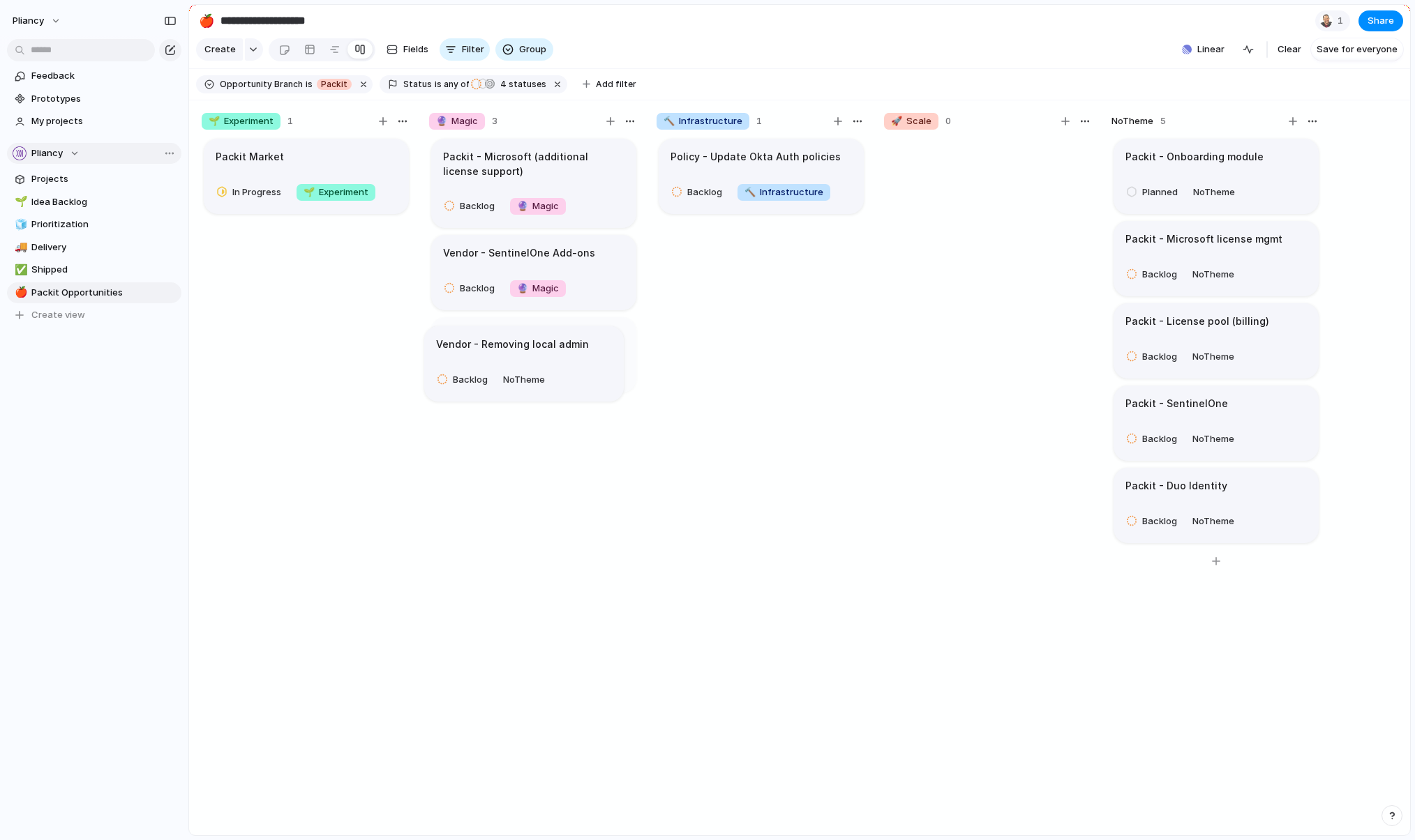
drag, startPoint x: 1239, startPoint y: 168, endPoint x: 550, endPoint y: 345, distance: 711.4
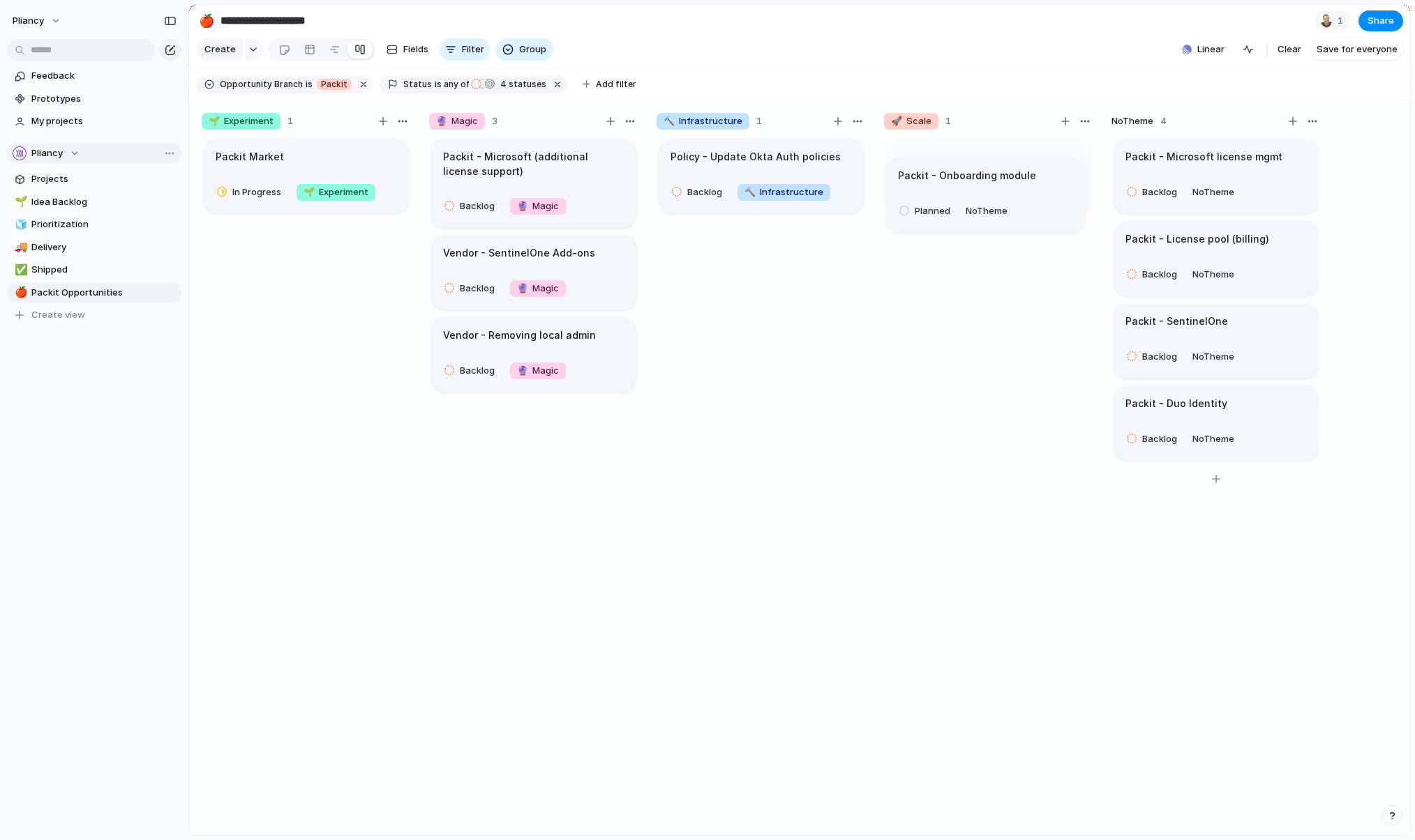
drag, startPoint x: 1208, startPoint y: 174, endPoint x: 982, endPoint y: 182, distance: 226.1
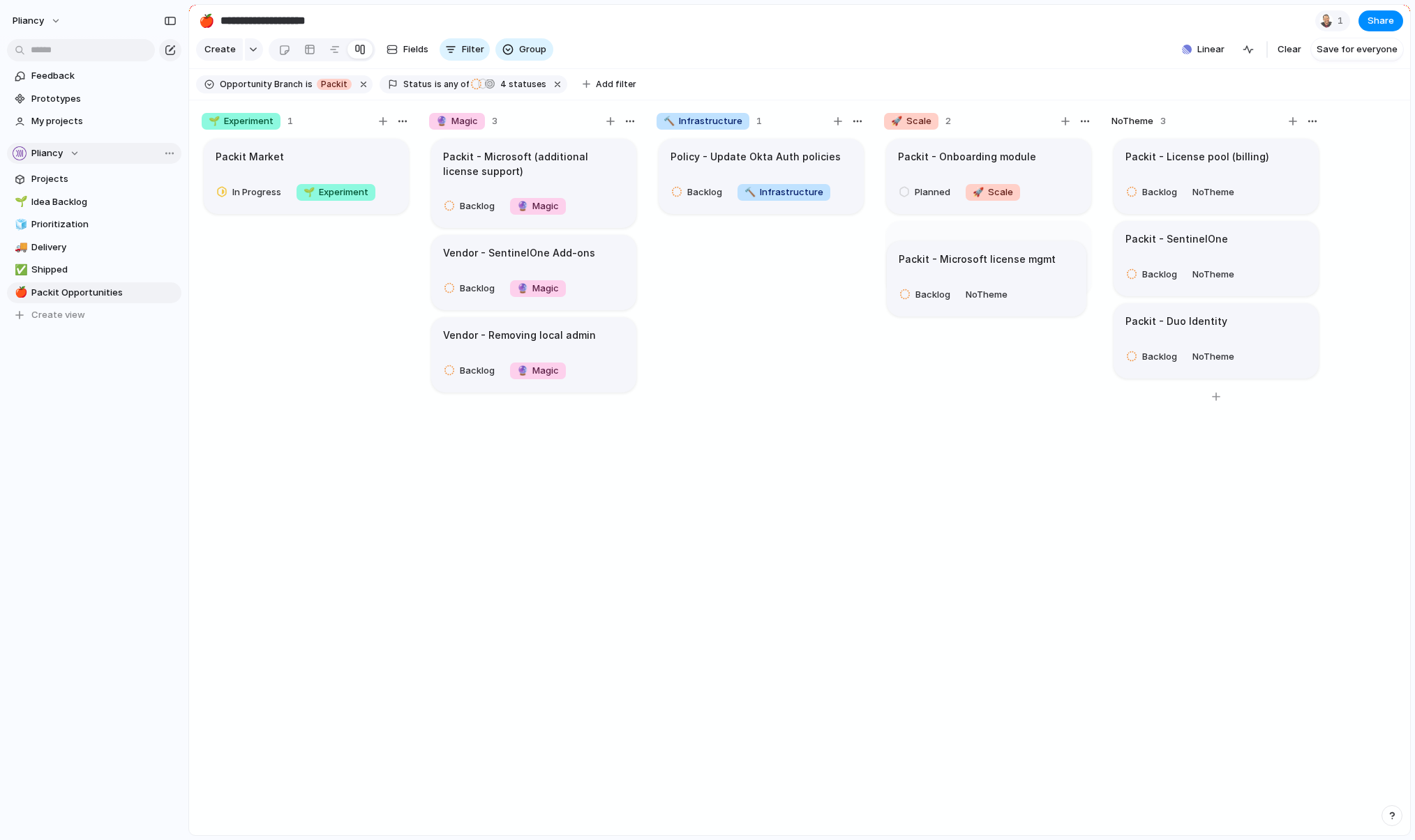
drag, startPoint x: 1216, startPoint y: 170, endPoint x: 989, endPoint y: 262, distance: 244.9
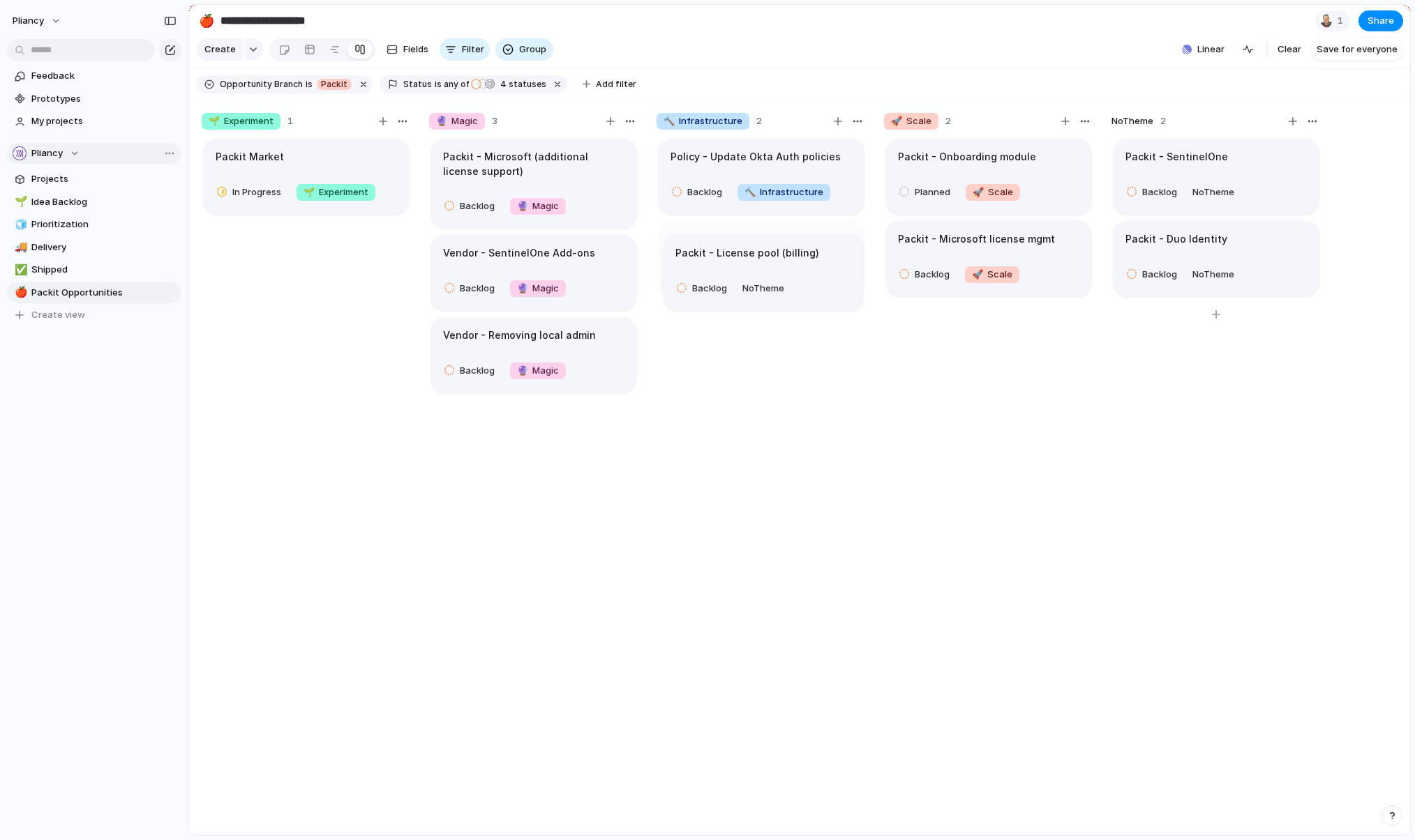
drag, startPoint x: 1236, startPoint y: 175, endPoint x: 786, endPoint y: 261, distance: 458.1
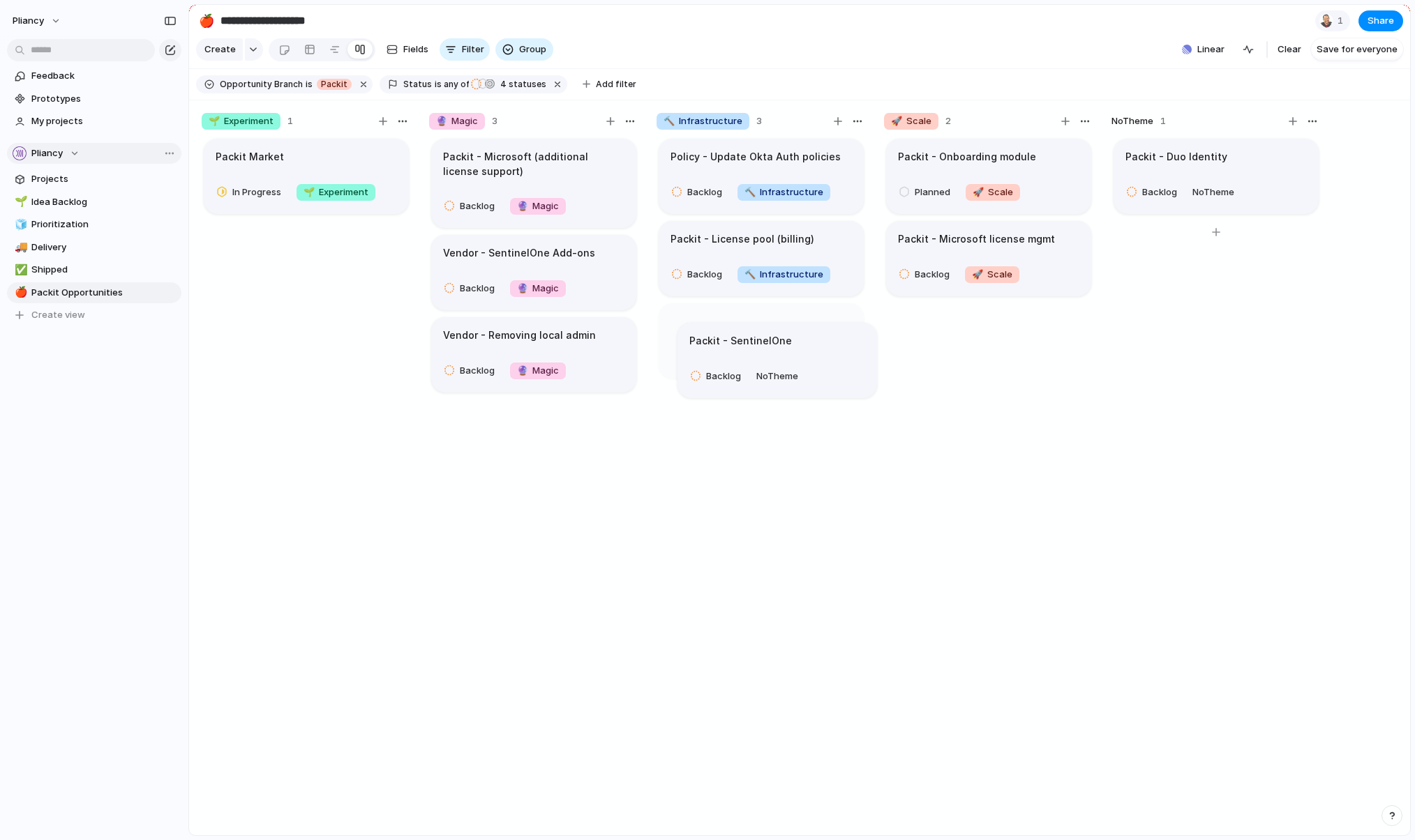
drag, startPoint x: 1232, startPoint y: 169, endPoint x: 795, endPoint y: 343, distance: 470.4
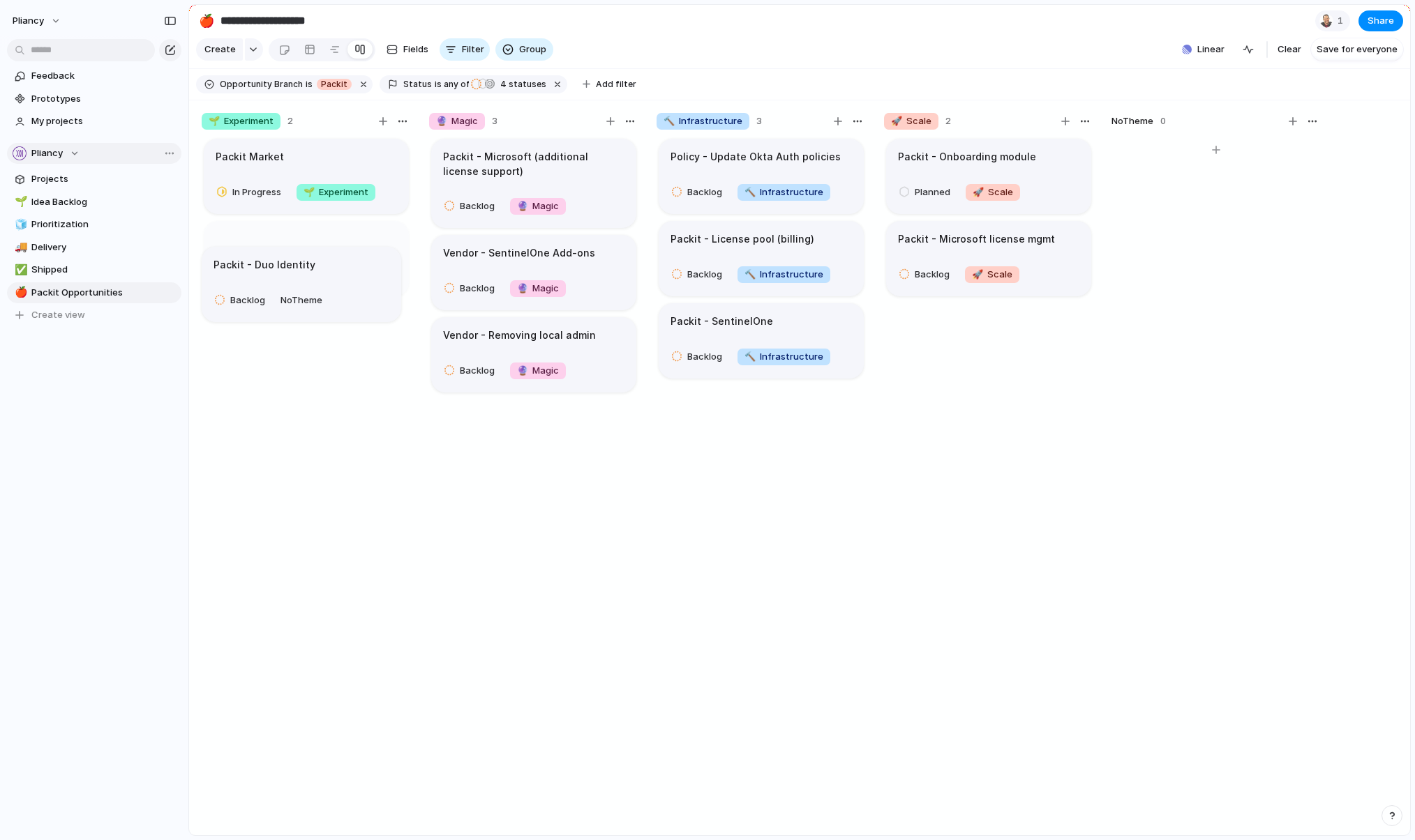
drag, startPoint x: 1232, startPoint y: 170, endPoint x: 320, endPoint y: 268, distance: 917.3
click at [837, 125] on div "button" at bounding box center [838, 121] width 8 height 8
click at [836, 125] on div "button" at bounding box center [838, 121] width 8 height 8
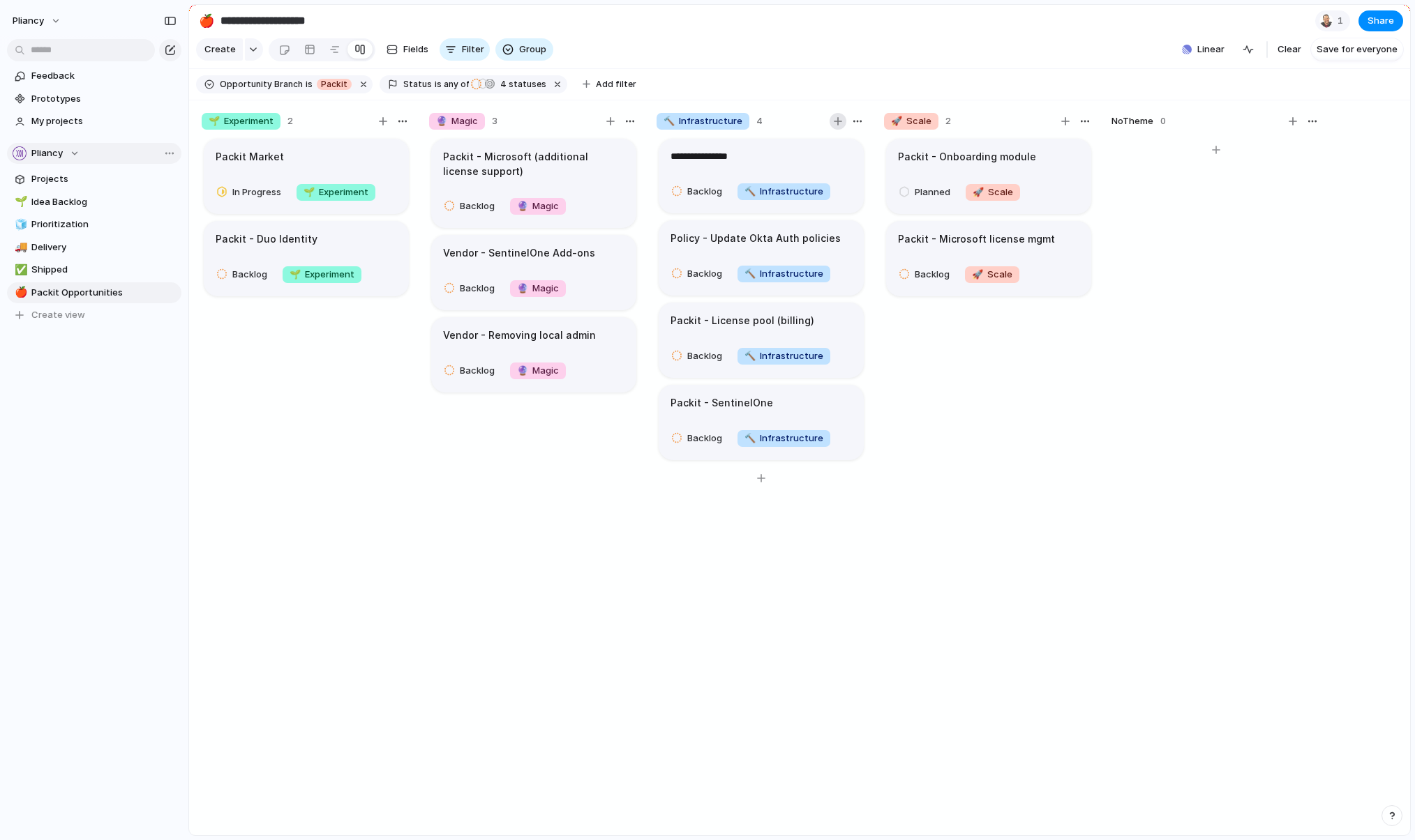
type textarea "**********"
click at [973, 421] on div "Packit - Onboarding module Planned 🚀 Scale Packit - Microsoft license mgmt Back…" at bounding box center [988, 492] width 209 height 712
click at [732, 164] on h1 "Updated pricing" at bounding box center [709, 156] width 79 height 15
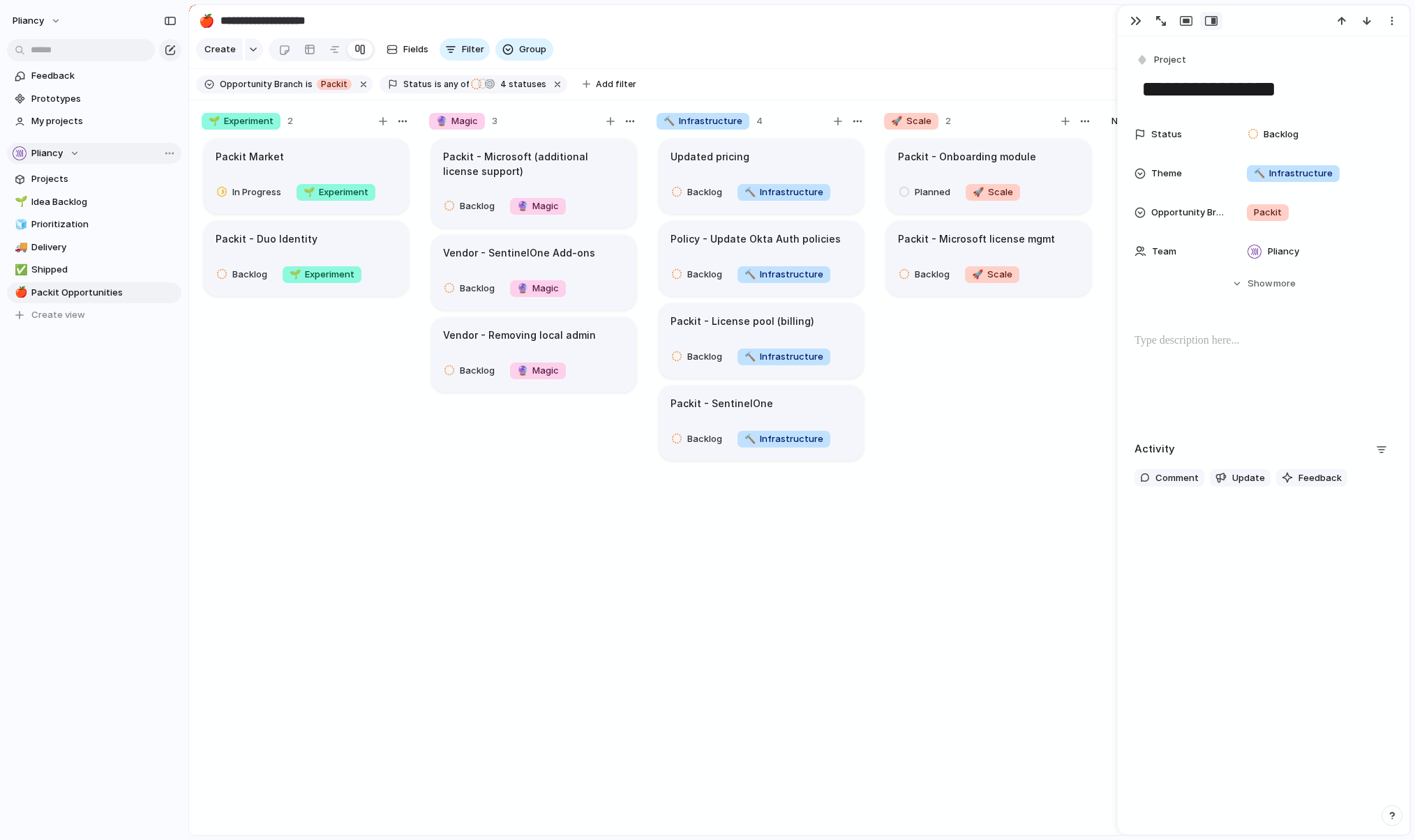
click at [973, 346] on p at bounding box center [1263, 341] width 258 height 17
click at [973, 137] on span "Backlog" at bounding box center [1281, 134] width 35 height 14
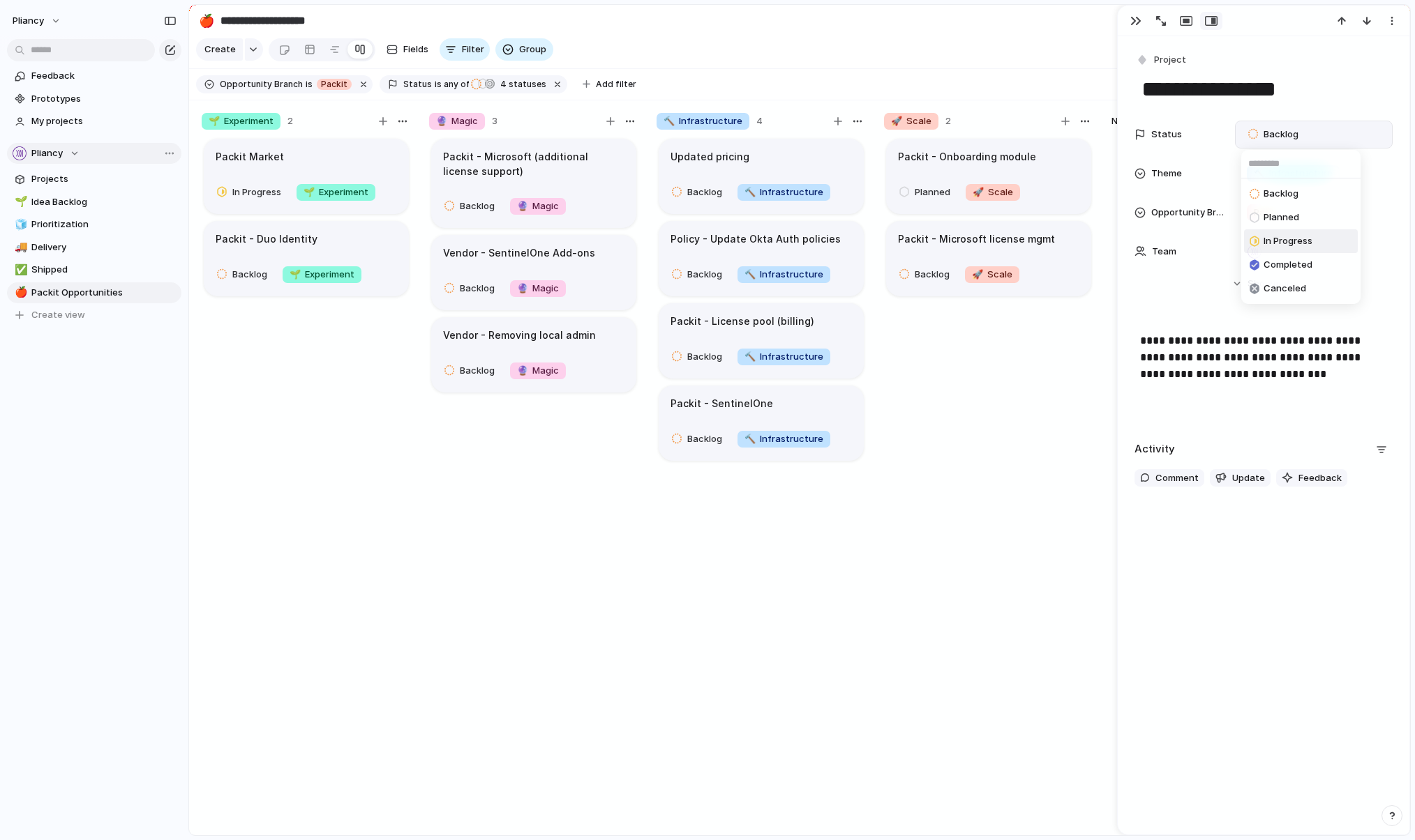
click at [973, 241] on span "In Progress" at bounding box center [1287, 241] width 49 height 14
click at [75, 199] on span "Idea Backlog" at bounding box center [104, 202] width 145 height 14
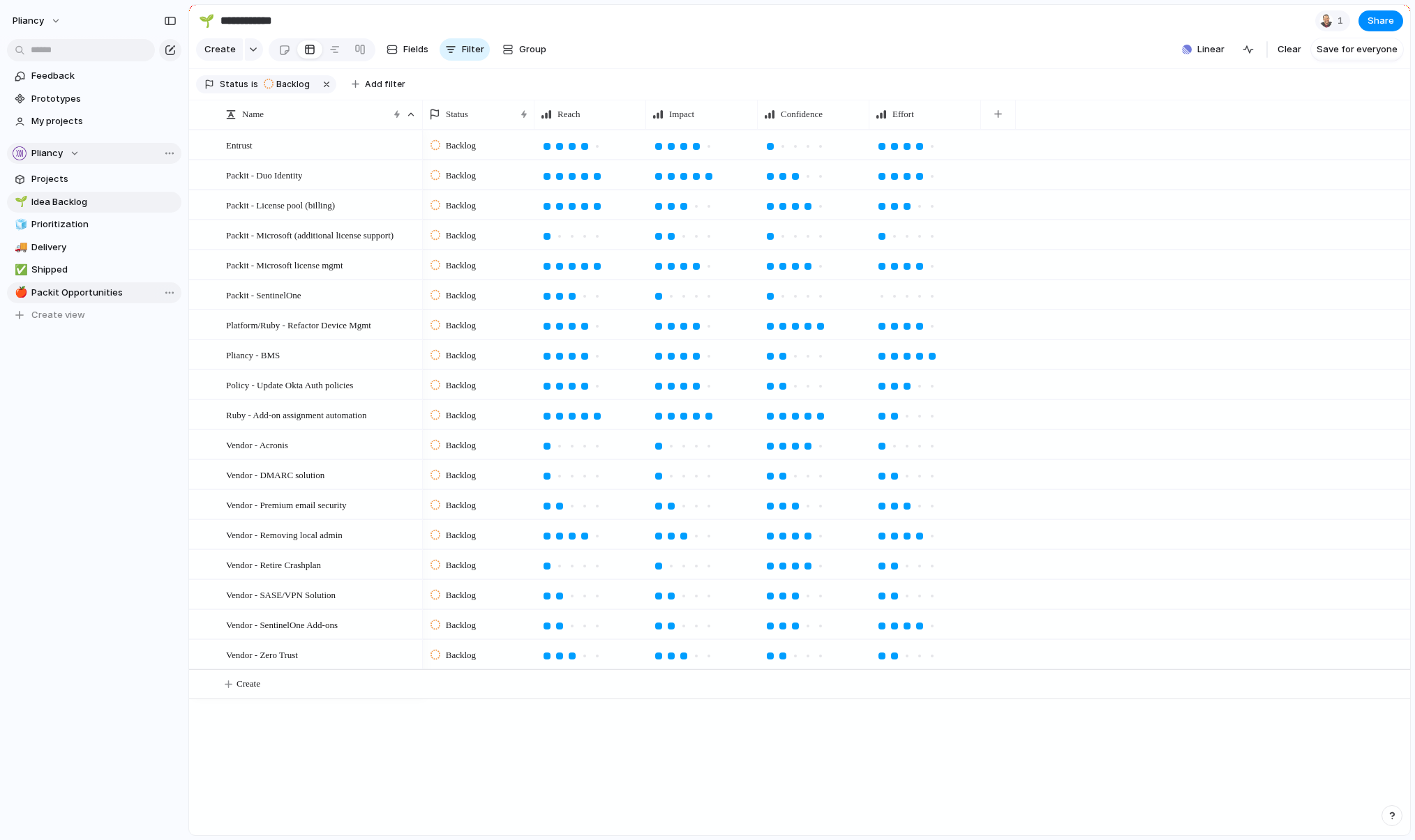
click at [75, 296] on span "Packit Opportunities" at bounding box center [104, 292] width 145 height 14
type input "**********"
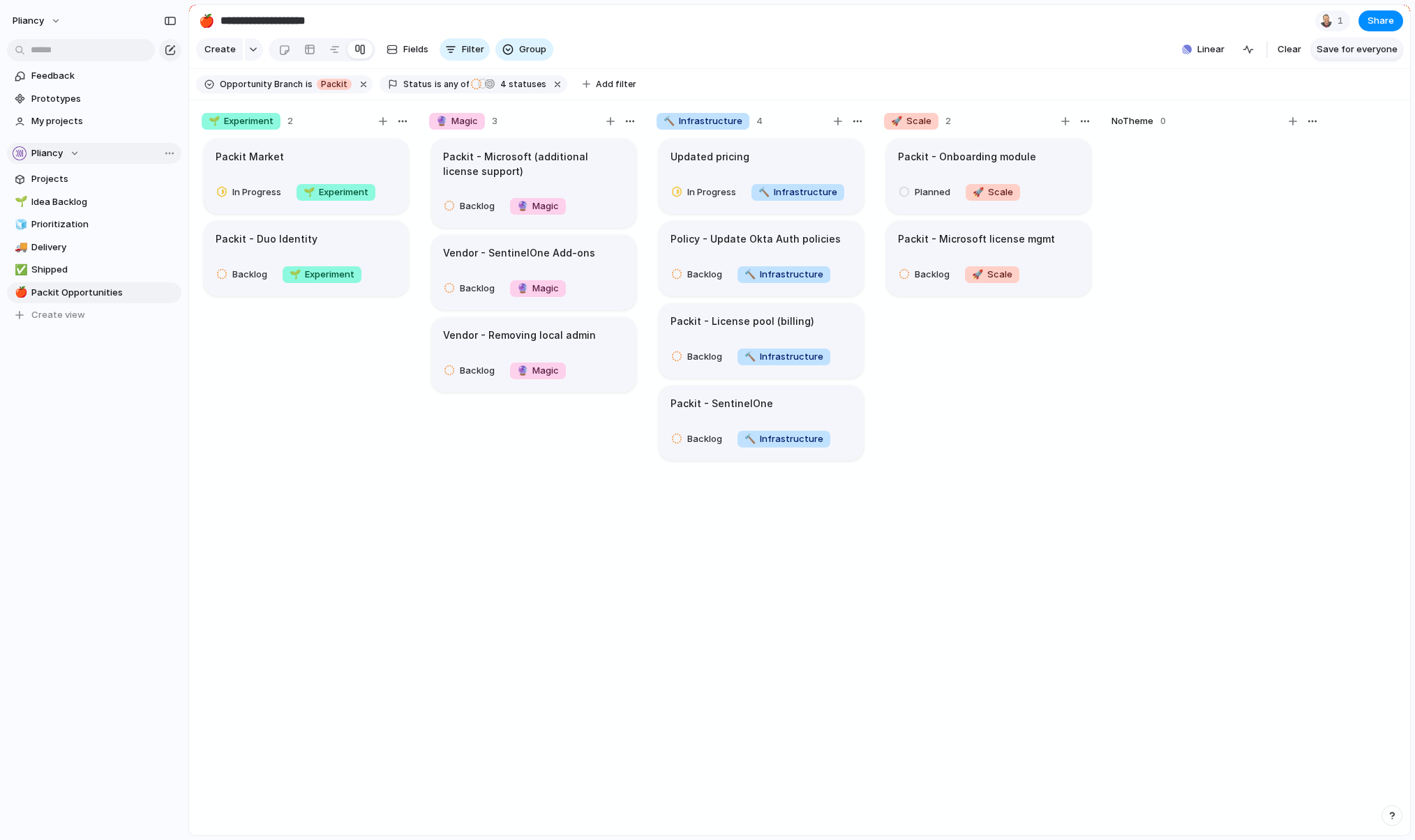
click at [973, 56] on span "Save for everyone" at bounding box center [1356, 49] width 81 height 14
click at [973, 24] on span "Share" at bounding box center [1380, 20] width 26 height 14
click at [973, 30] on div "Share ' Packit Opportunities ' Anyone at Pliancy Full access Public users with …" at bounding box center [707, 420] width 1415 height 840
click at [51, 21] on button "Pliancy" at bounding box center [38, 21] width 62 height 22
click at [45, 72] on span "Invite members" at bounding box center [65, 74] width 67 height 14
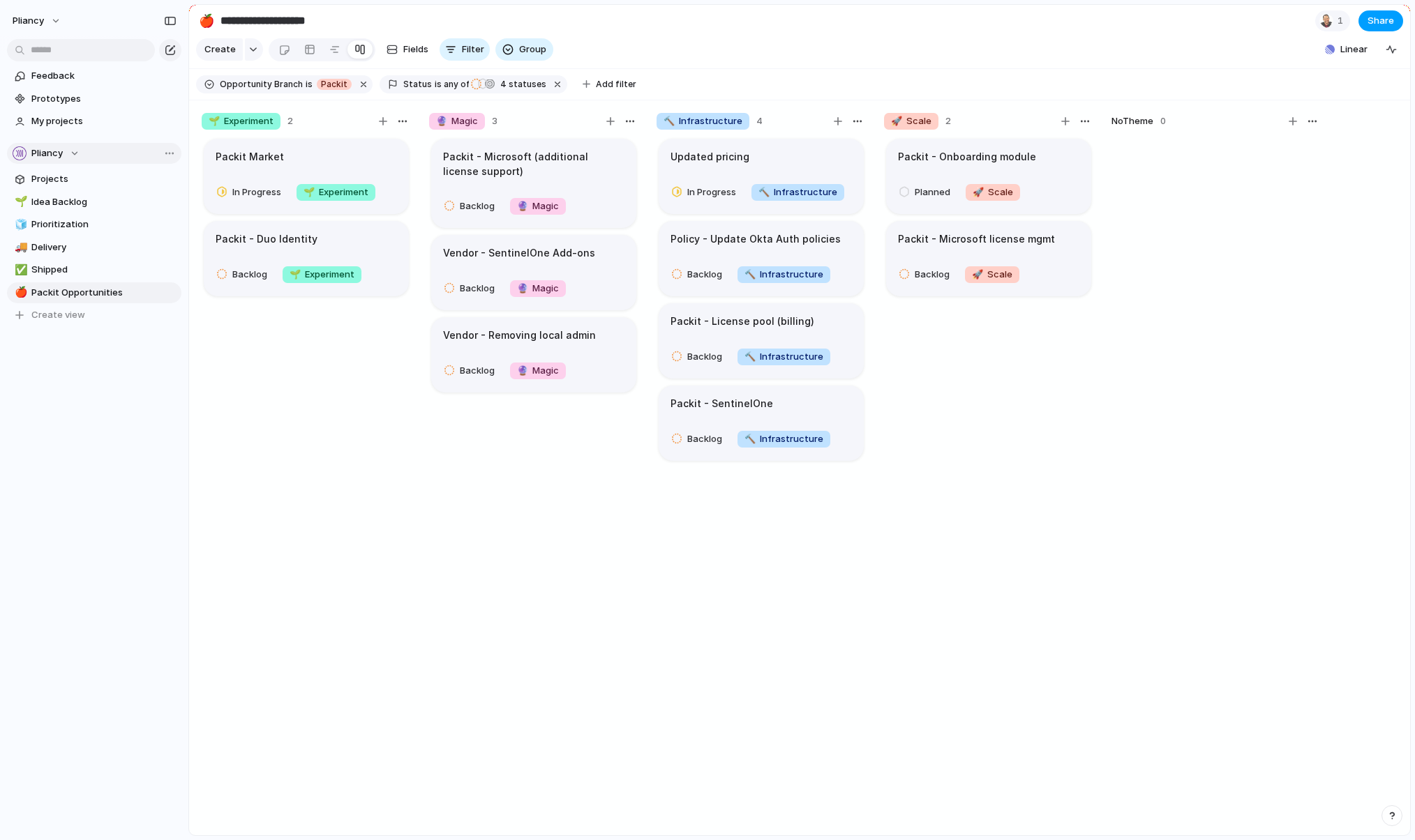
click at [973, 22] on span "Share" at bounding box center [1380, 20] width 26 height 14
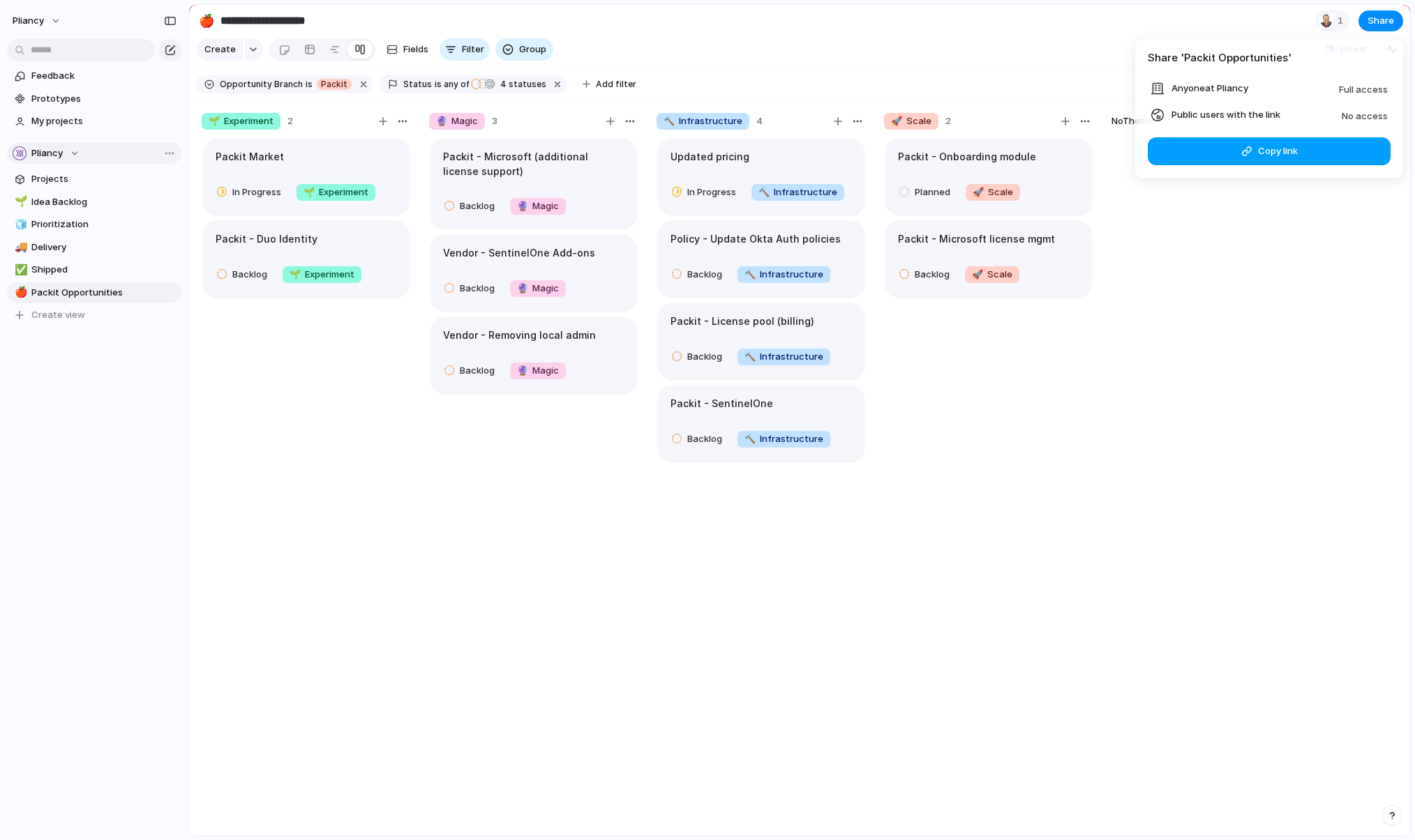
click at [973, 150] on span "Copy link" at bounding box center [1278, 151] width 40 height 14
